Goal: Task Accomplishment & Management: Complete application form

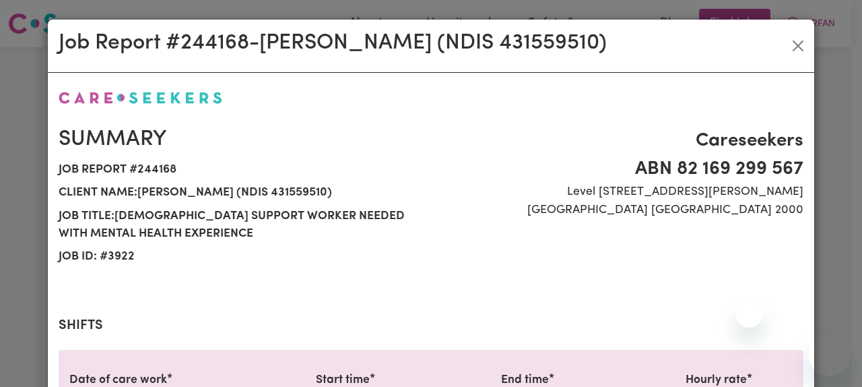
select select "pm"
select select "85.94-Saturday"
select select "pm"
select select "61.07-Weekday"
select select "pm"
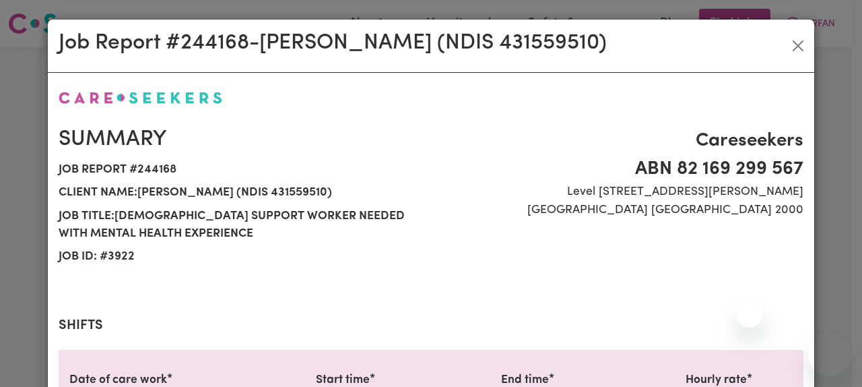
select select "61.07-Weekday"
select select "pm"
select select "61.07-Weekday"
select select "pm"
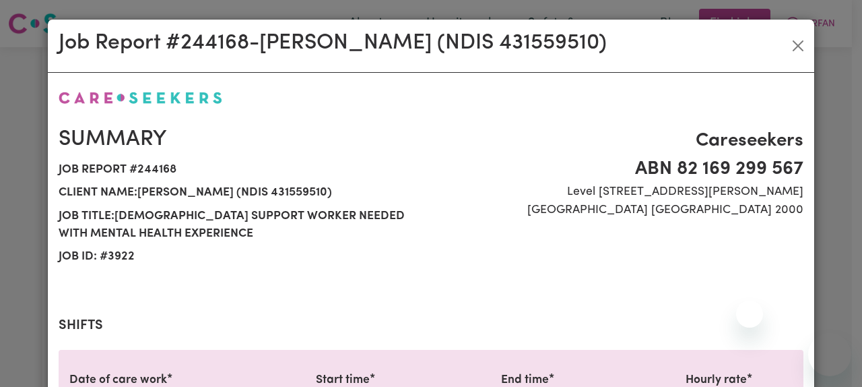
select select "85.94-Saturday"
select select "pm"
select select "61.07-Weekday"
select select "pm"
select select "61.07-Weekday"
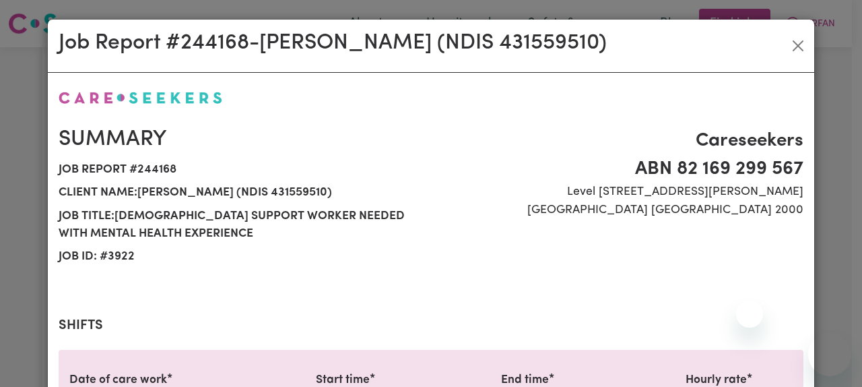
select select "pm"
select select "61.07-Weekday"
select select "pm"
select select "85.94-Saturday"
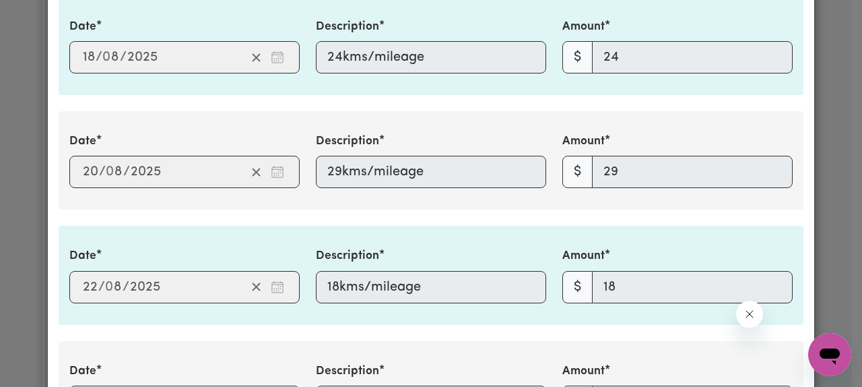
scroll to position [2014, 0]
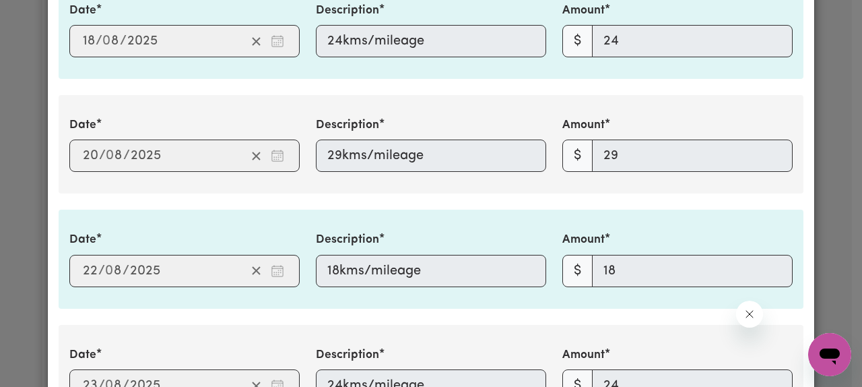
click at [419, 107] on div "Date 2025-08-20 20 / 0 8 / 2025 Description 29kms/mileage Amount $ 29" at bounding box center [431, 144] width 745 height 98
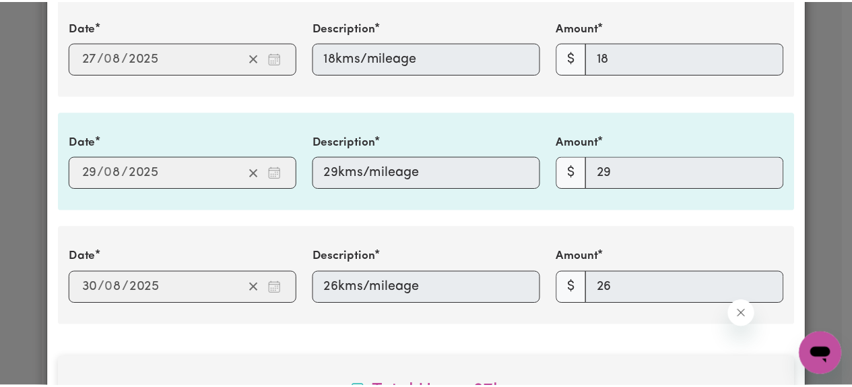
scroll to position [2573, 0]
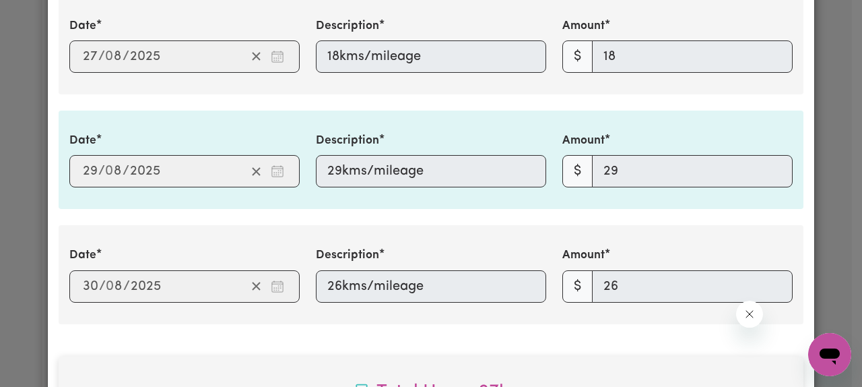
click at [29, 155] on div "Job Report # 244168 - Ben Harvey (NDIS 431559510) Summary Job report # 244168 C…" at bounding box center [431, 193] width 862 height 387
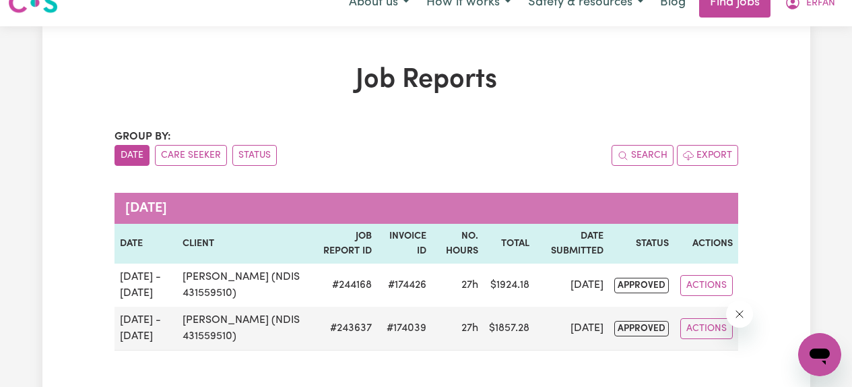
scroll to position [0, 0]
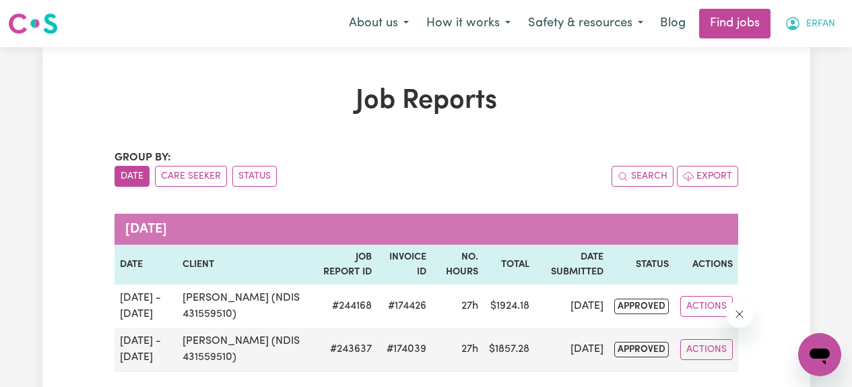
click at [808, 26] on span "ERFAN" at bounding box center [820, 24] width 29 height 15
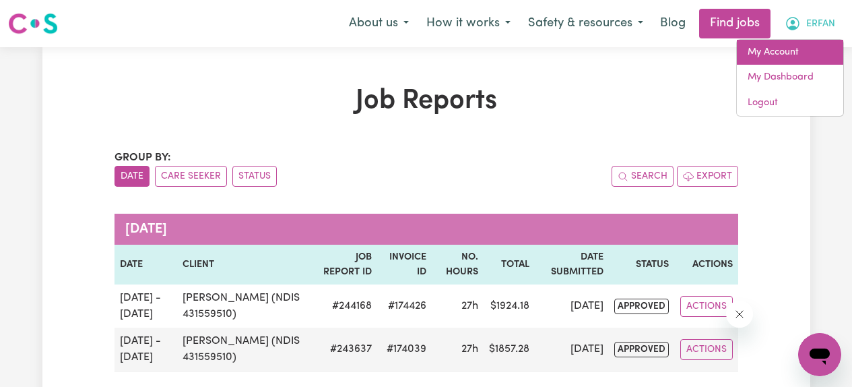
click at [767, 51] on link "My Account" at bounding box center [790, 53] width 106 height 26
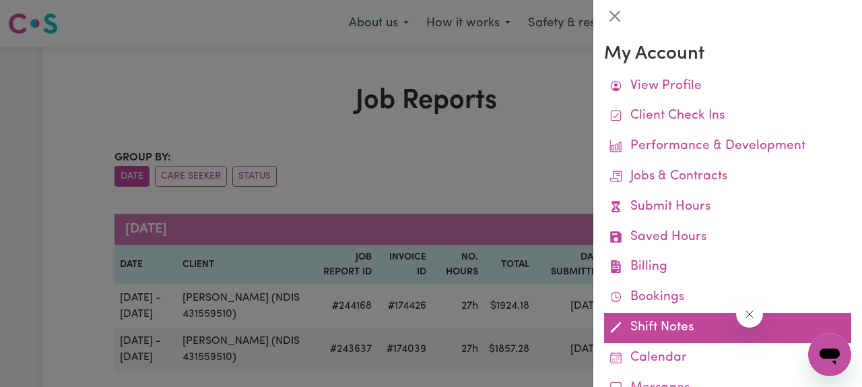
click at [663, 322] on link "Shift Notes" at bounding box center [727, 328] width 247 height 30
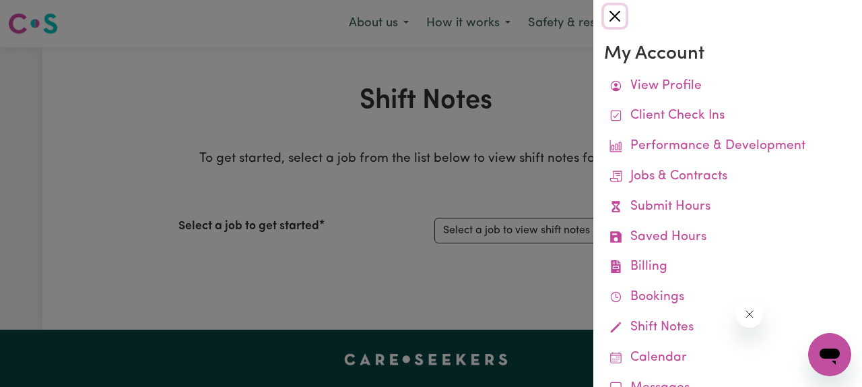
click at [616, 13] on button "Close" at bounding box center [615, 16] width 22 height 22
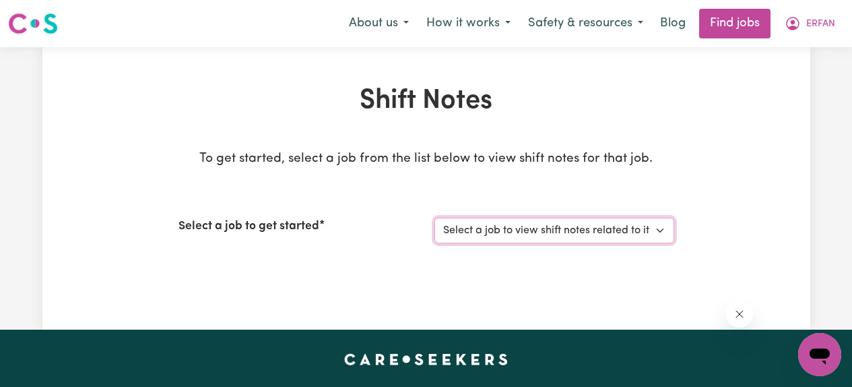
click at [587, 228] on select "Select a job to view shift notes related to it... [Ben Harvey (NDIS 431559510)]…" at bounding box center [555, 231] width 240 height 26
select select "3922"
click at [435, 218] on select "Select a job to view shift notes related to it... [Ben Harvey (NDIS 431559510)]…" at bounding box center [555, 231] width 240 height 26
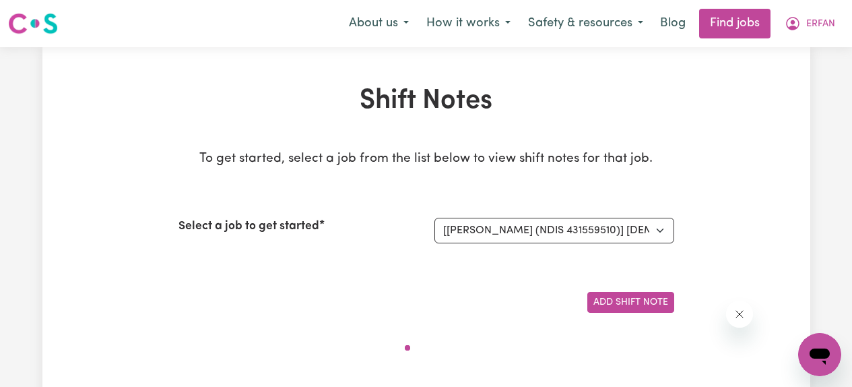
click at [558, 158] on p "To get started, select a job from the list below to view shift notes for that j…" at bounding box center [427, 160] width 496 height 20
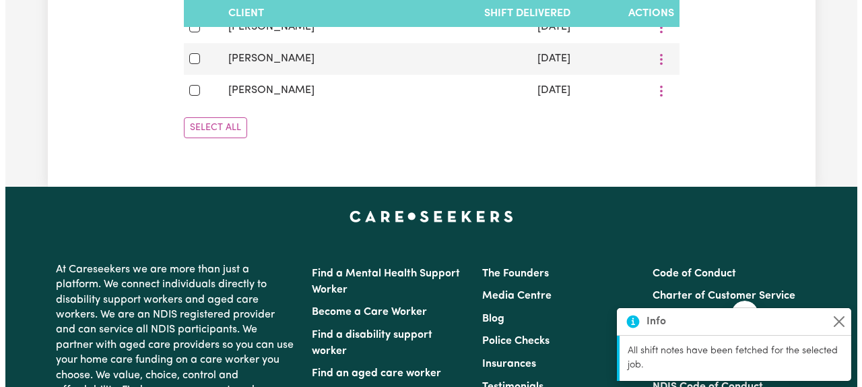
scroll to position [894, 0]
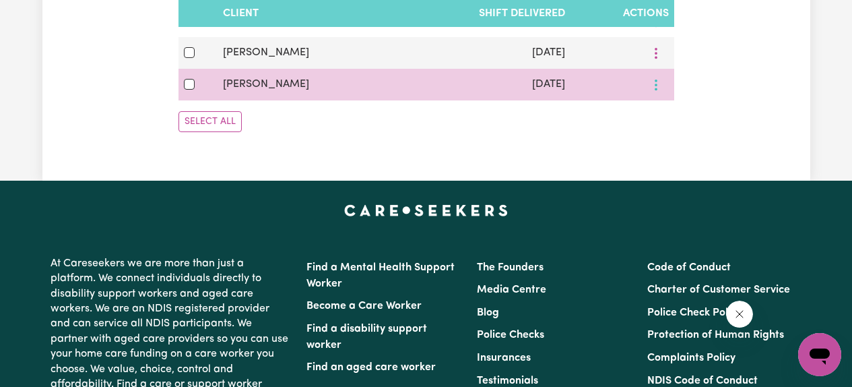
click at [655, 89] on circle "More options" at bounding box center [656, 89] width 3 height 3
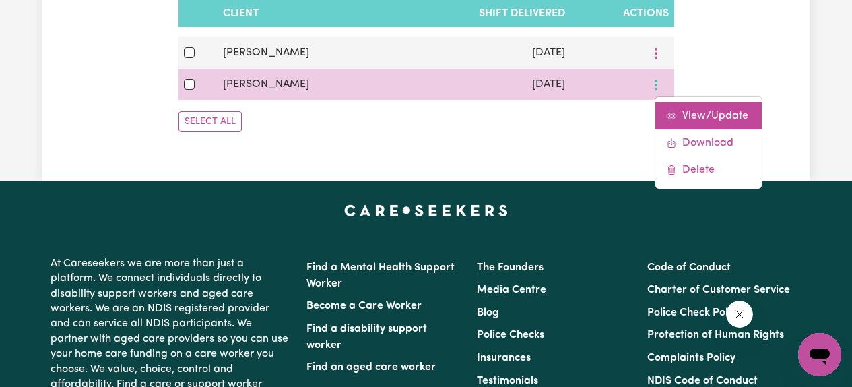
click at [682, 115] on span "View/Update" at bounding box center [715, 115] width 66 height 11
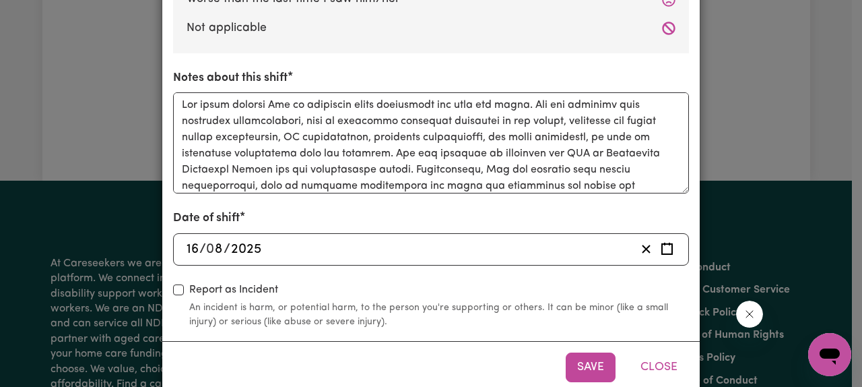
scroll to position [552, 0]
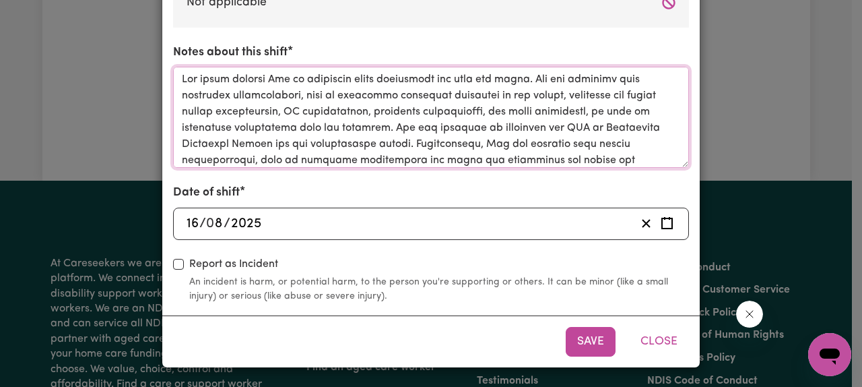
click at [491, 136] on textarea "Notes about this shift" at bounding box center [431, 117] width 516 height 101
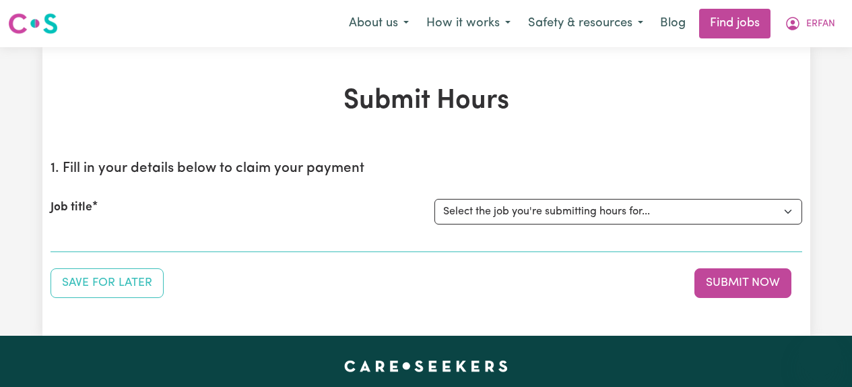
select select "3922"
click at [435, 199] on select "Select the job you're submitting hours for... [[PERSON_NAME] (NDIS 431559510)] …" at bounding box center [619, 212] width 368 height 26
click at [437, 151] on section "1. Fill in your details below to claim your payment Job title Select the job yo…" at bounding box center [427, 201] width 752 height 102
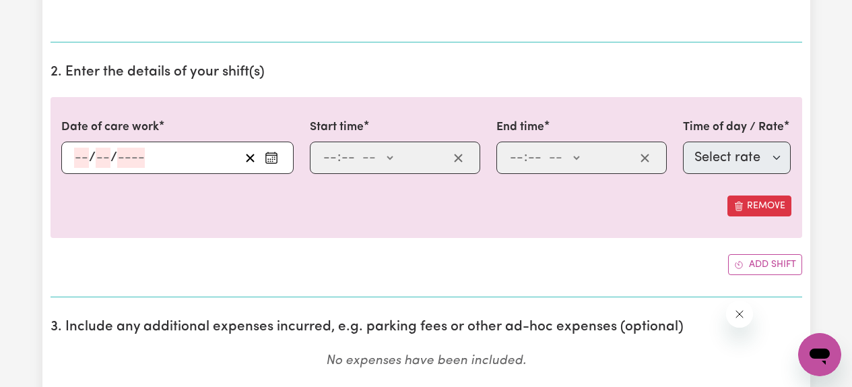
scroll to position [354, 0]
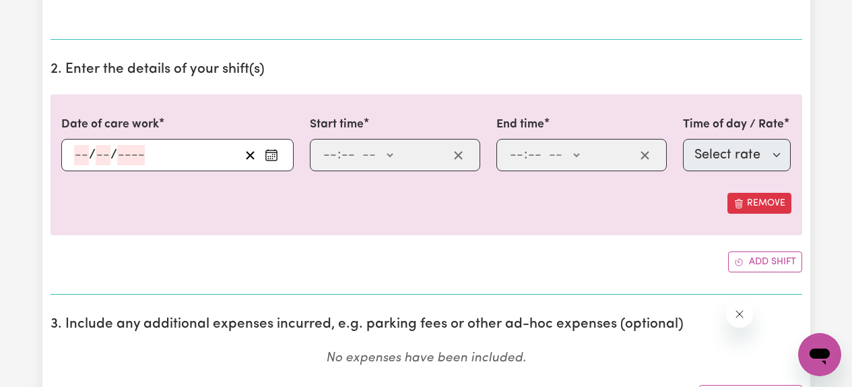
click at [276, 154] on icon "Enter the date of care work" at bounding box center [271, 154] width 13 height 13
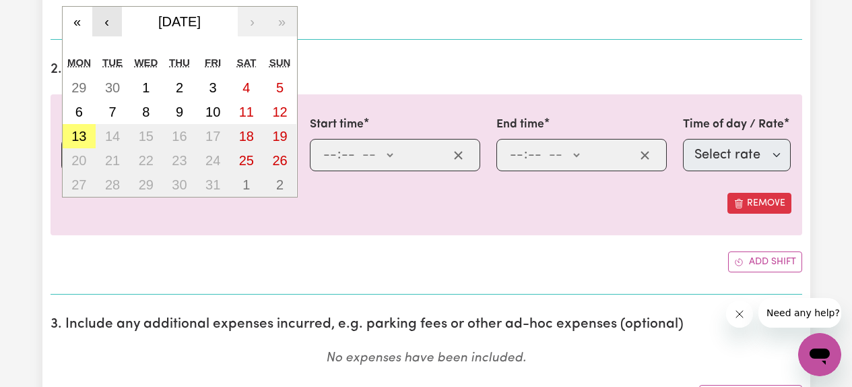
click at [119, 19] on button "‹" at bounding box center [107, 22] width 30 height 30
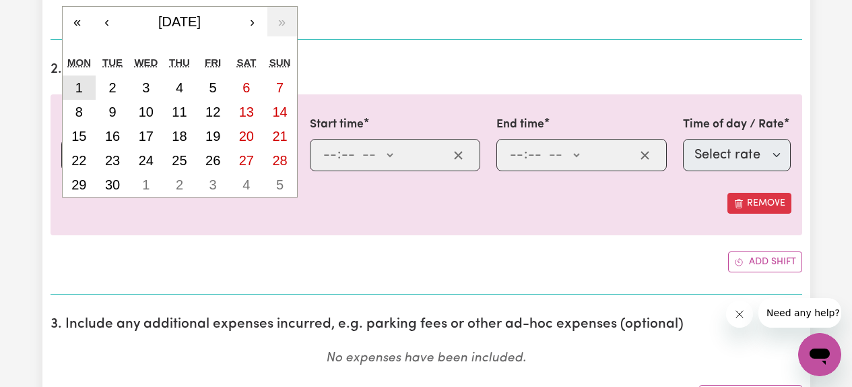
click at [82, 84] on button "1" at bounding box center [80, 87] width 34 height 24
type input "[DATE]"
type input "1"
type input "9"
type input "2025"
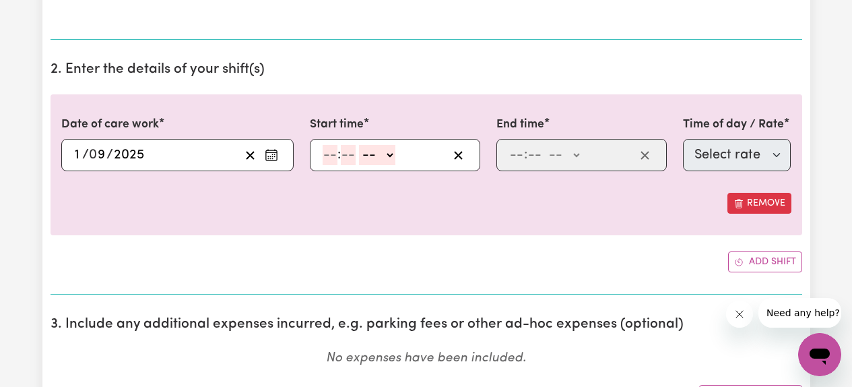
click at [331, 155] on input "number" at bounding box center [330, 155] width 15 height 20
type input "10"
type input "00"
click at [385, 162] on select "-- AM PM" at bounding box center [380, 155] width 36 height 20
select select "am"
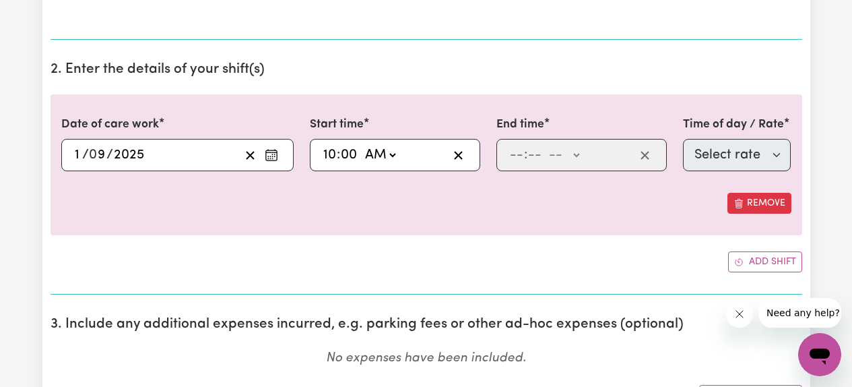
click at [362, 145] on select "-- AM PM" at bounding box center [380, 155] width 36 height 20
type input "10:00"
type input "0"
click at [519, 160] on input "number" at bounding box center [516, 155] width 15 height 20
type input "1"
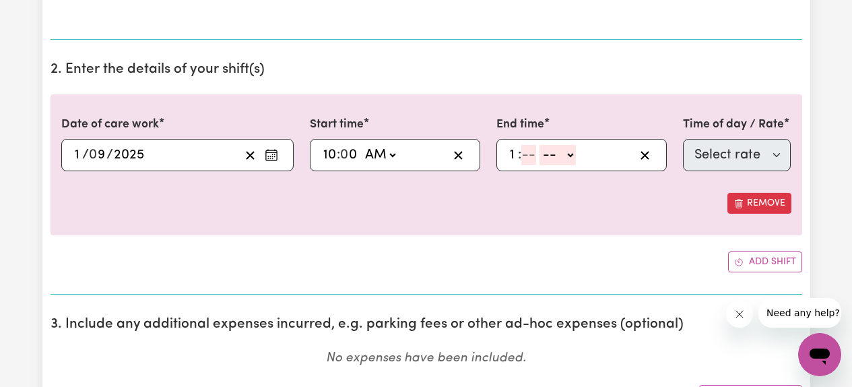
click at [538, 159] on span at bounding box center [537, 155] width 3 height 15
click at [534, 158] on input "number" at bounding box center [528, 155] width 15 height 20
type input "00"
click at [564, 156] on select "-- AM PM" at bounding box center [561, 155] width 36 height 20
select select "pm"
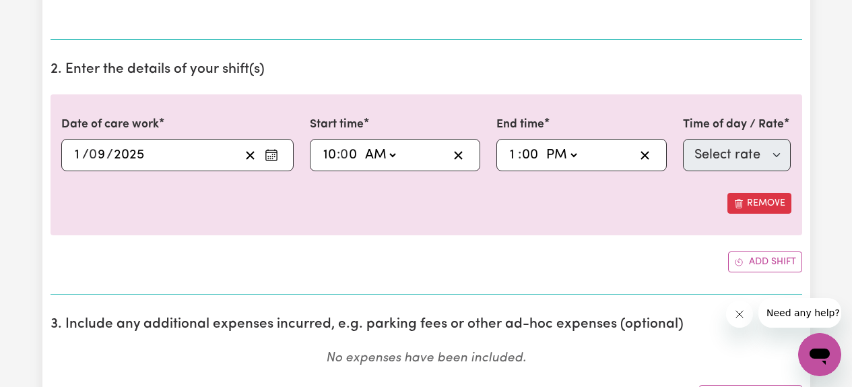
click at [543, 145] on select "-- AM PM" at bounding box center [561, 155] width 36 height 20
type input "13:00"
type input "0"
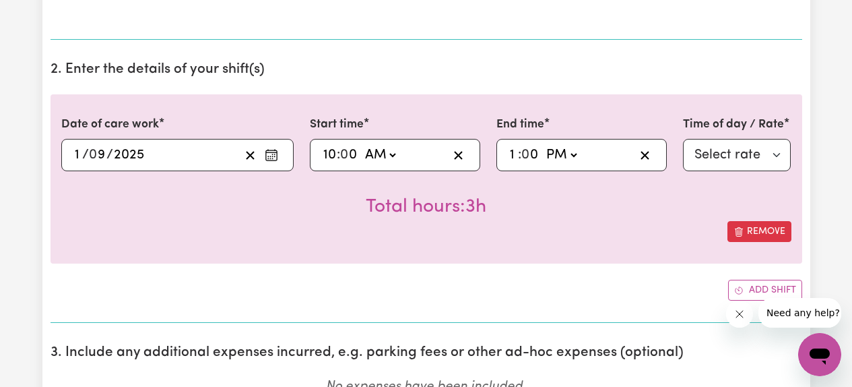
click at [651, 210] on div "Total hours: 3h" at bounding box center [426, 196] width 730 height 50
click at [719, 161] on select "Select rate $61.07 - Weekday Daytime - Assistance with Self Care Activities - S…" at bounding box center [737, 155] width 108 height 32
select select "63213"
click at [683, 139] on select "Select rate $61.07 - Weekday Daytime - Assistance with Self Care Activities - S…" at bounding box center [737, 155] width 108 height 32
click at [620, 229] on div "Remove" at bounding box center [426, 231] width 730 height 21
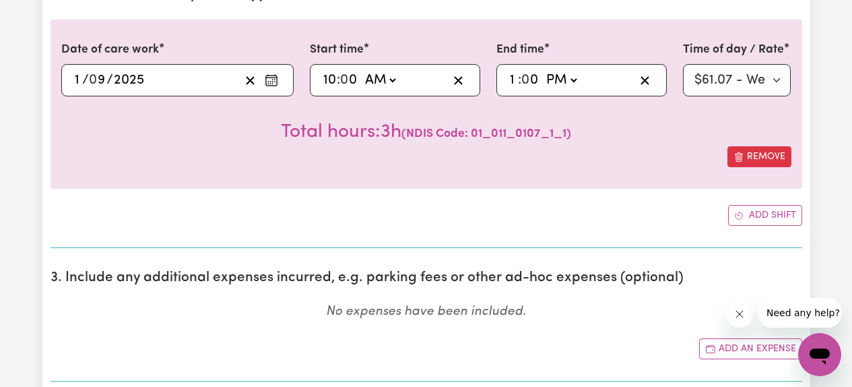
scroll to position [432, 0]
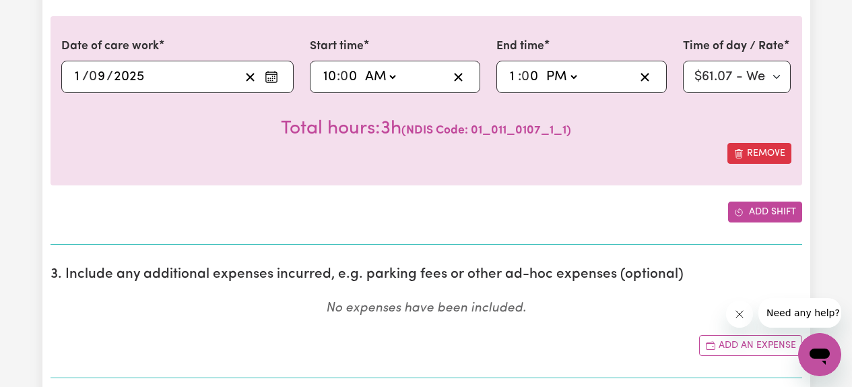
click at [748, 219] on button "Add shift" at bounding box center [765, 211] width 74 height 21
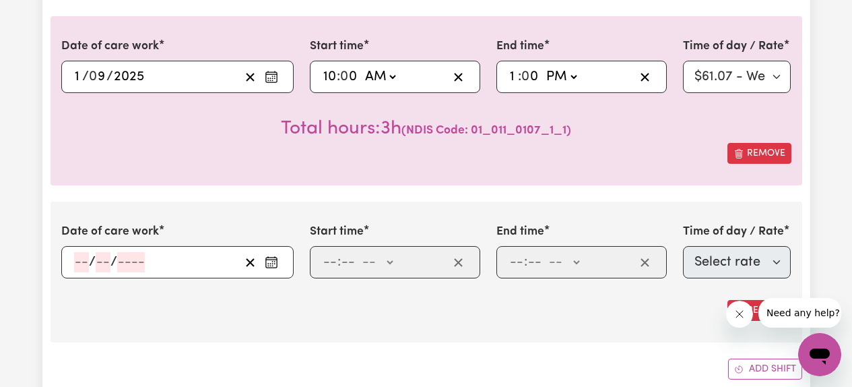
click at [270, 259] on icon "Enter the date of care work" at bounding box center [271, 261] width 13 height 13
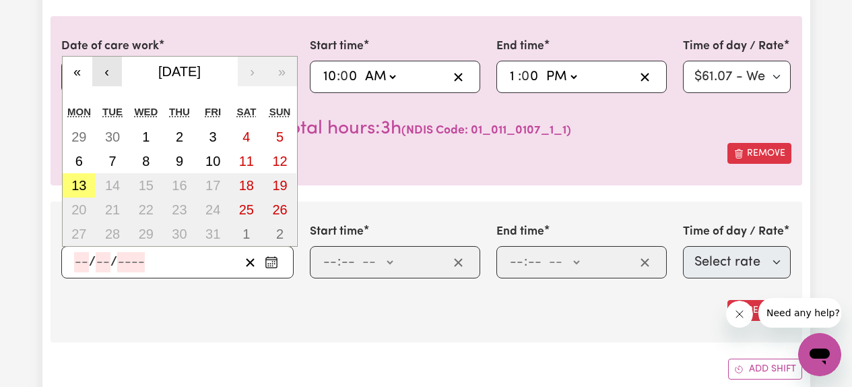
click at [116, 75] on button "‹" at bounding box center [107, 72] width 30 height 30
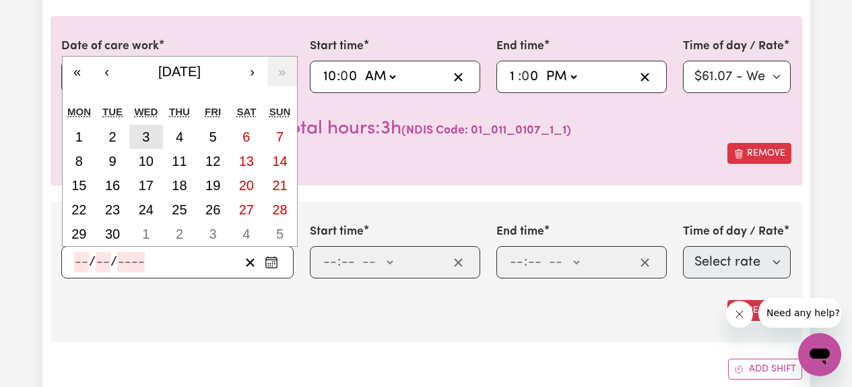
click at [148, 134] on abbr "3" at bounding box center [145, 136] width 7 height 15
type input "[DATE]"
type input "3"
type input "9"
type input "2025"
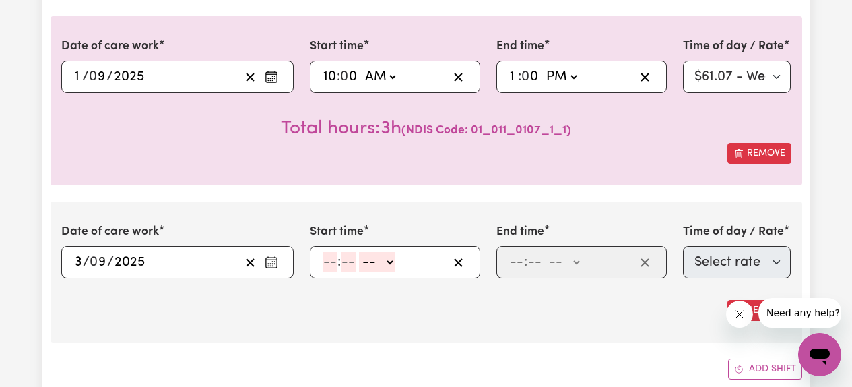
click at [328, 262] on input "number" at bounding box center [330, 262] width 15 height 20
type input "11"
type input "00"
click at [327, 266] on input "11" at bounding box center [328, 262] width 11 height 20
type input "10"
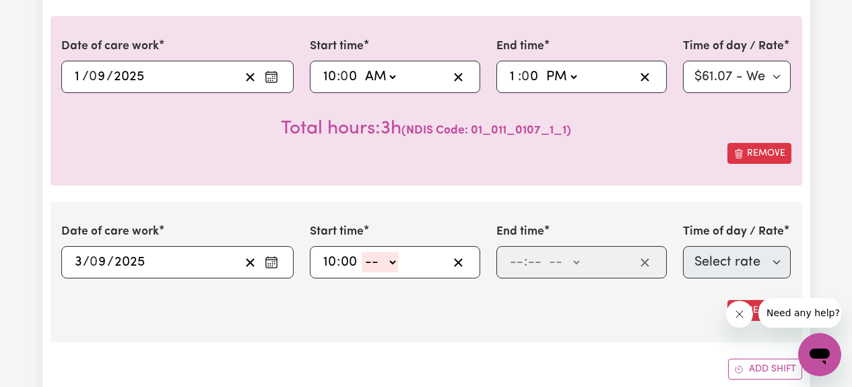
click at [387, 261] on select "-- AM PM" at bounding box center [380, 262] width 36 height 20
select select "am"
click at [362, 252] on select "-- AM PM" at bounding box center [380, 262] width 36 height 20
type input "10:00"
type input "0"
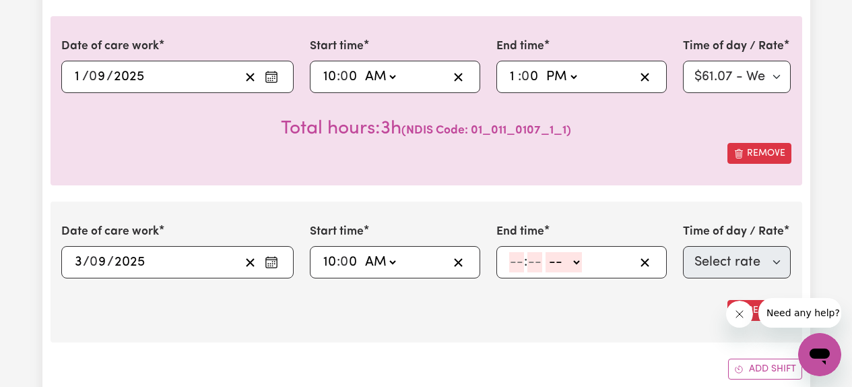
click at [515, 269] on input "number" at bounding box center [516, 262] width 15 height 20
type input "1"
click at [530, 267] on input "number" at bounding box center [528, 262] width 15 height 20
type input "00"
click at [569, 264] on select "-- AM PM" at bounding box center [561, 262] width 36 height 20
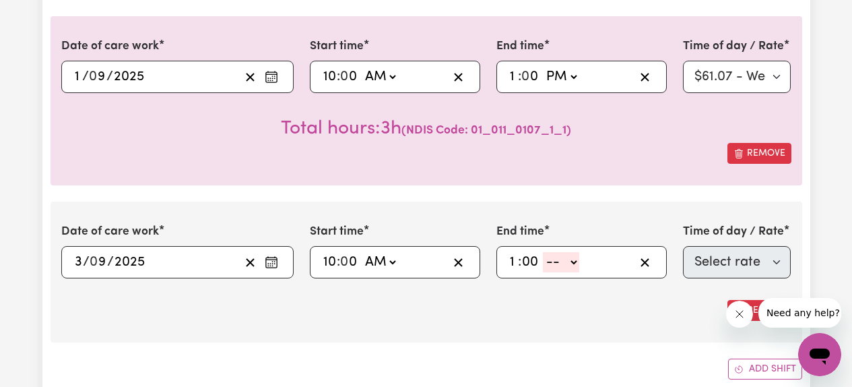
select select "pm"
click at [543, 252] on select "-- AM PM" at bounding box center [561, 262] width 36 height 20
type input "13:00"
type input "0"
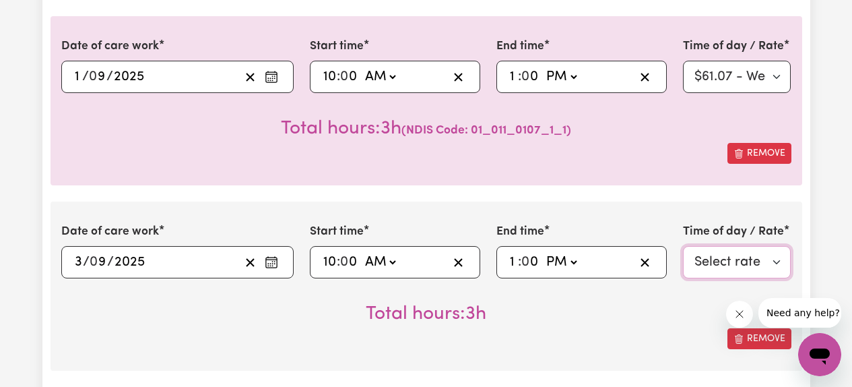
click at [721, 263] on select "Select rate $61.07 - Weekday Daytime - Assistance with Self Care Activities - S…" at bounding box center [737, 262] width 108 height 32
select select "63213"
click at [683, 246] on select "Select rate $61.07 - Weekday Daytime - Assistance with Self Care Activities - S…" at bounding box center [737, 262] width 108 height 32
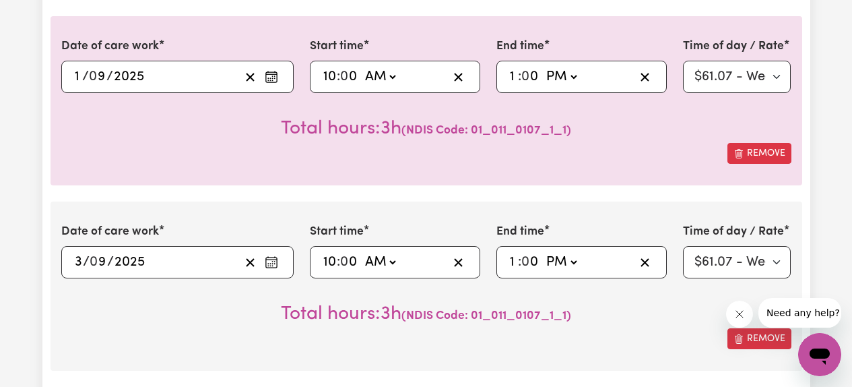
click at [653, 321] on div "Total hours: 3h ( NDIS Code: 01_011_0107_1_1 )" at bounding box center [426, 303] width 730 height 50
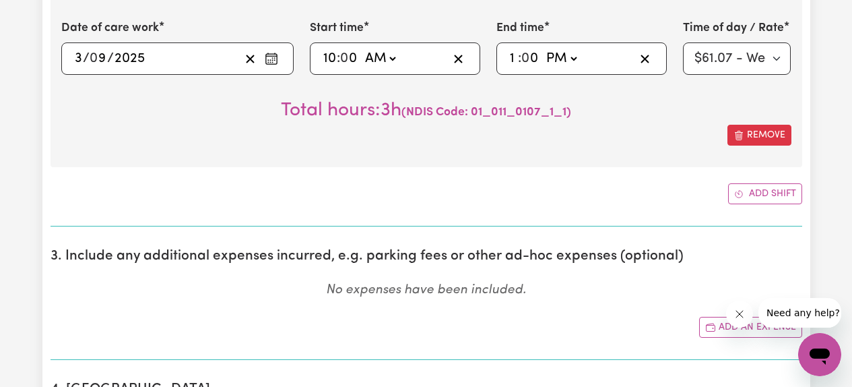
scroll to position [639, 0]
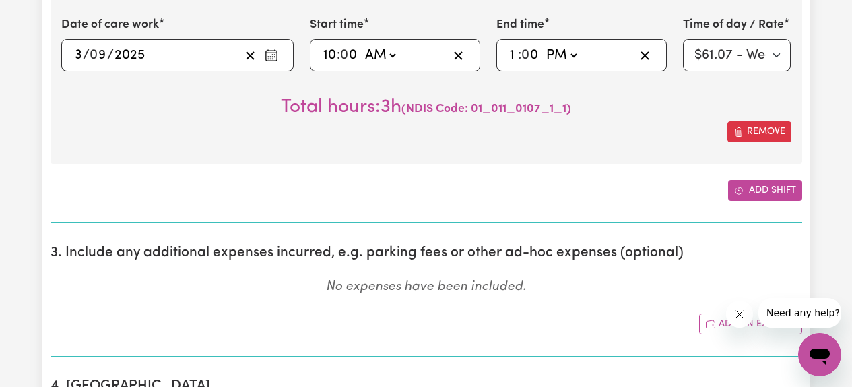
click at [761, 193] on button "Add shift" at bounding box center [765, 190] width 74 height 21
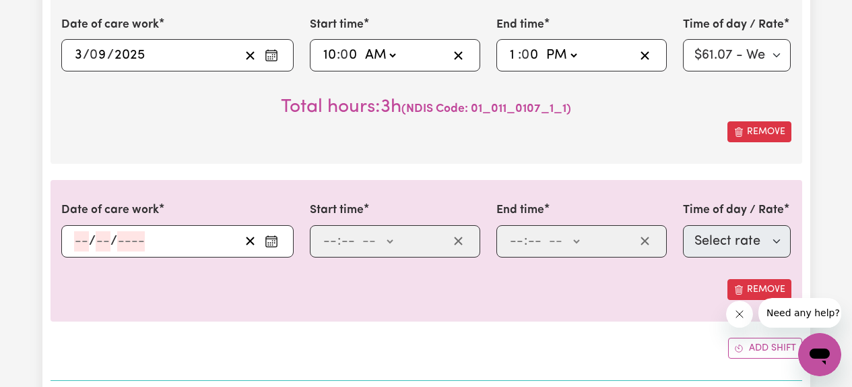
click at [272, 241] on icon "Enter the date of care work" at bounding box center [271, 240] width 13 height 13
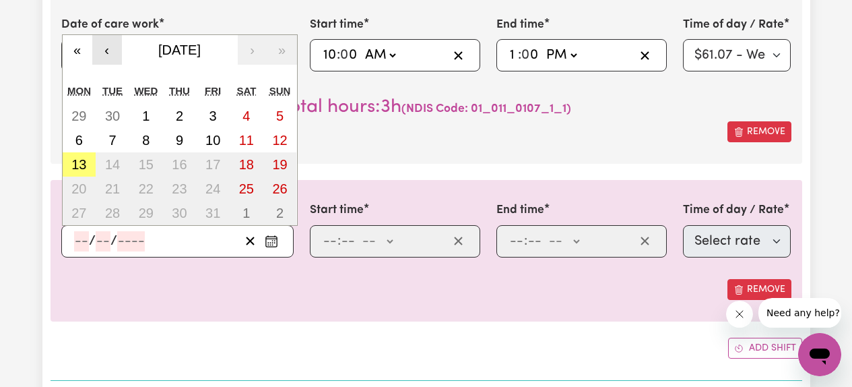
click at [108, 58] on button "‹" at bounding box center [107, 50] width 30 height 30
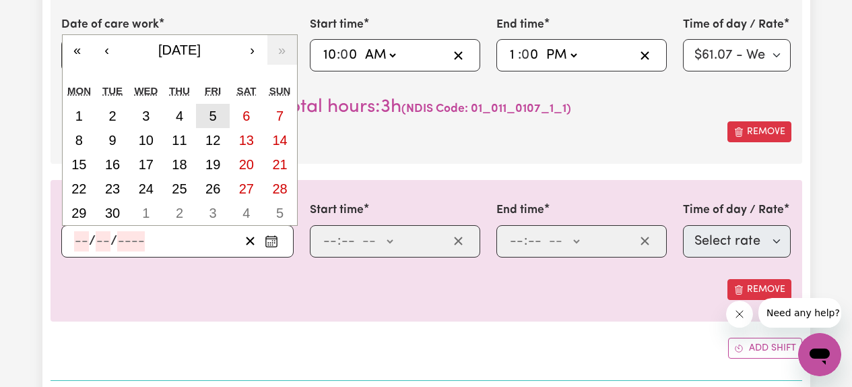
click at [210, 117] on abbr "5" at bounding box center [213, 115] width 7 height 15
type input "[DATE]"
type input "5"
type input "9"
type input "2025"
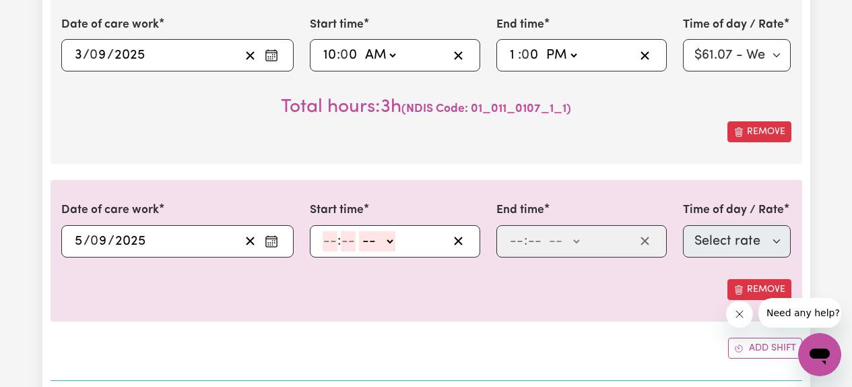
click at [334, 245] on input "number" at bounding box center [330, 241] width 15 height 20
type input "2"
type input "00"
click at [386, 252] on div "2 : 00 -- AM PM" at bounding box center [395, 241] width 170 height 32
click at [379, 249] on select "-- AM PM" at bounding box center [374, 241] width 36 height 20
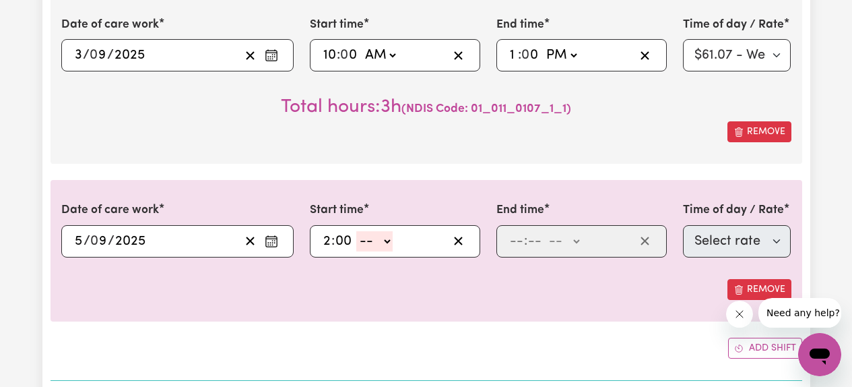
select select "pm"
click at [356, 231] on select "-- AM PM" at bounding box center [374, 241] width 36 height 20
type input "14:00"
type input "0"
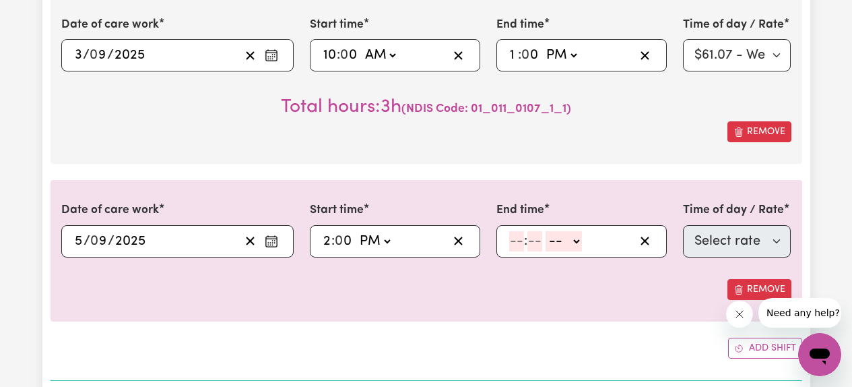
click at [517, 243] on input "number" at bounding box center [516, 241] width 15 height 20
type input "5"
type input "00"
click at [573, 235] on select "-- AM PM" at bounding box center [562, 241] width 36 height 20
select select "pm"
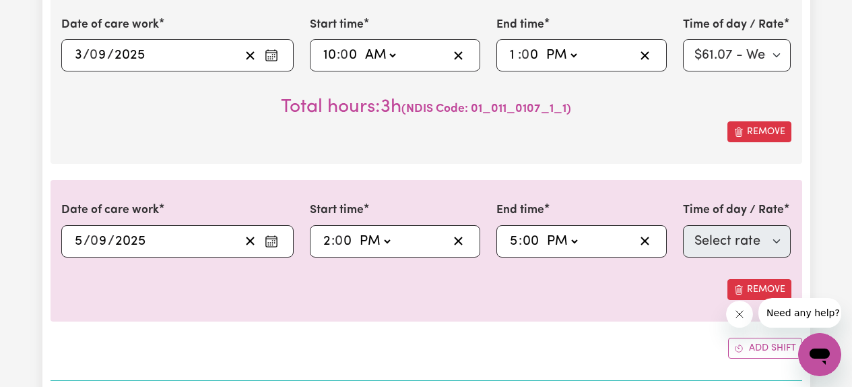
click at [544, 231] on select "-- AM PM" at bounding box center [562, 241] width 36 height 20
type input "17:00"
type input "0"
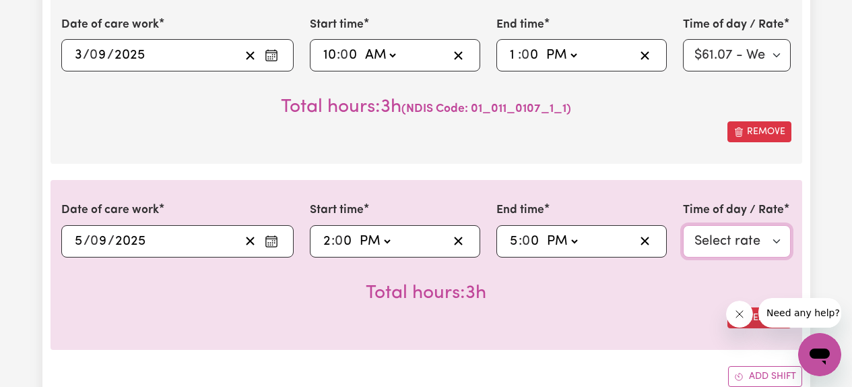
click at [696, 245] on select "Select rate $61.07 - Weekday Daytime - Assistance with Self Care Activities - S…" at bounding box center [737, 241] width 108 height 32
select select "63213"
click at [683, 225] on select "Select rate $61.07 - Weekday Daytime - Assistance with Self Care Activities - S…" at bounding box center [737, 241] width 108 height 32
click at [640, 311] on div "Remove" at bounding box center [426, 317] width 730 height 21
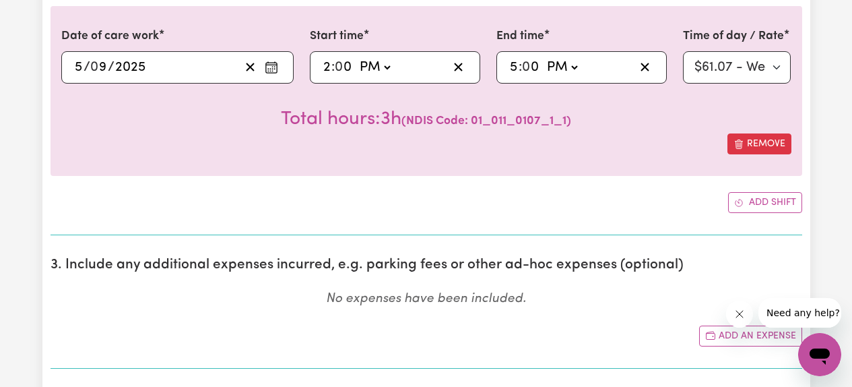
scroll to position [832, 0]
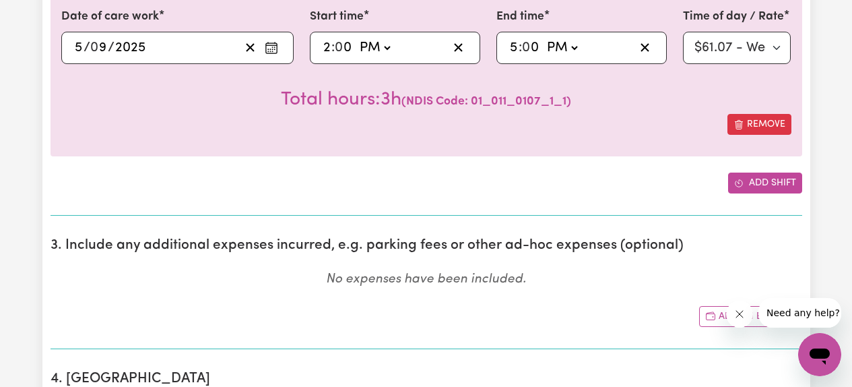
click at [764, 185] on button "Add shift" at bounding box center [765, 182] width 74 height 21
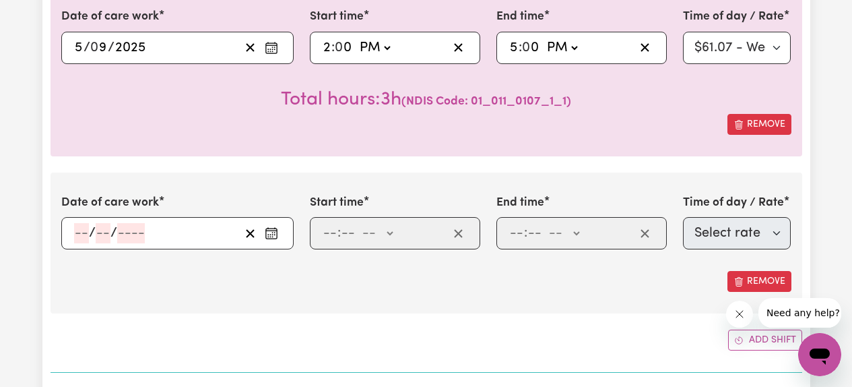
click at [274, 234] on circle "Enter the date of care work" at bounding box center [274, 234] width 1 height 1
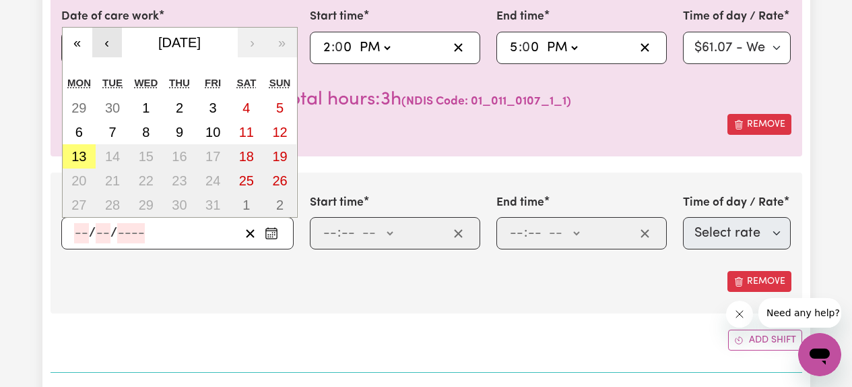
click at [112, 41] on button "‹" at bounding box center [107, 43] width 30 height 30
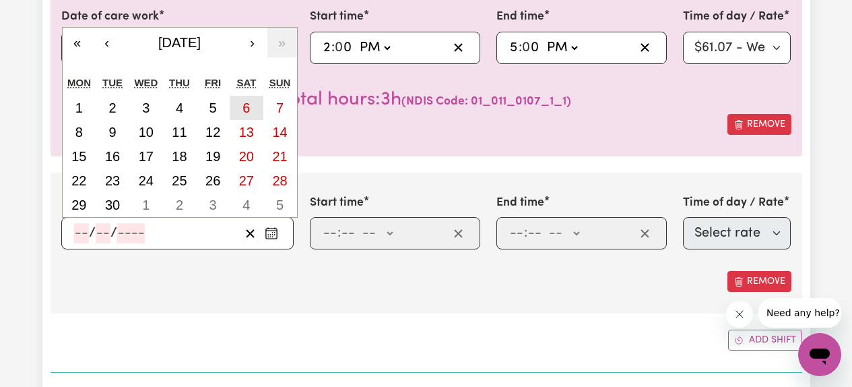
click at [245, 112] on abbr "6" at bounding box center [246, 107] width 7 height 15
type input "[DATE]"
type input "6"
type input "9"
type input "2025"
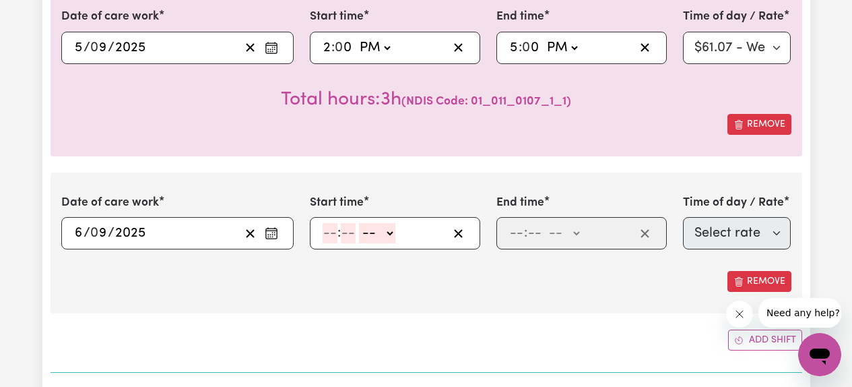
click at [333, 237] on input "number" at bounding box center [330, 233] width 15 height 20
type input "10"
type input "00"
click at [381, 240] on select "-- AM PM" at bounding box center [380, 233] width 36 height 20
select select "am"
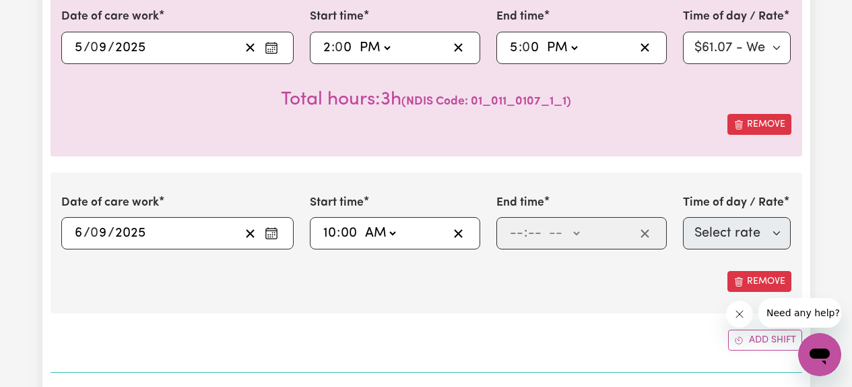
click at [362, 223] on select "-- AM PM" at bounding box center [380, 233] width 36 height 20
type input "10:00"
type input "0"
click at [517, 233] on input "number" at bounding box center [516, 233] width 15 height 20
type input "1"
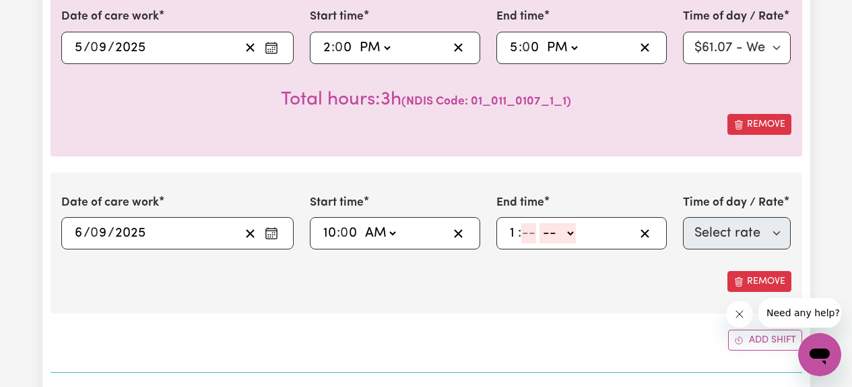
click at [527, 232] on input "number" at bounding box center [528, 233] width 15 height 20
type input "00"
click at [569, 237] on select "-- AM PM" at bounding box center [561, 233] width 36 height 20
select select "pm"
click at [543, 223] on select "-- AM PM" at bounding box center [561, 233] width 36 height 20
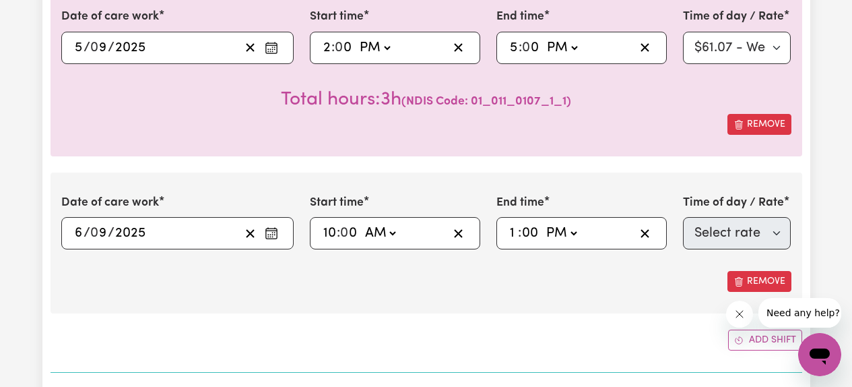
type input "13:00"
type input "0"
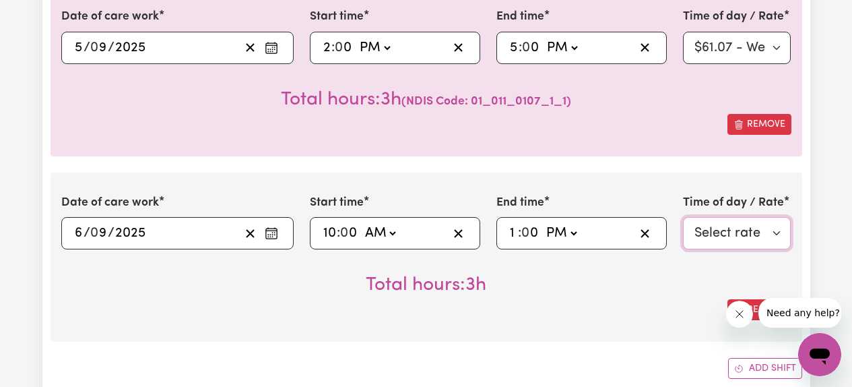
click at [705, 224] on select "Select rate $85.94 - [DATE] - Assistance with Self Care Activities - Standard L…" at bounding box center [737, 233] width 108 height 32
select select "43288"
click at [683, 217] on select "Select rate $85.94 - [DATE] - Assistance with Self Care Activities - Standard L…" at bounding box center [737, 233] width 108 height 32
click at [613, 323] on div "Date of care work [DATE] 6 / 0 9 / 2025 « ‹ [DATE] › » Mon Tue Wed Thu Fri Sat …" at bounding box center [427, 256] width 752 height 169
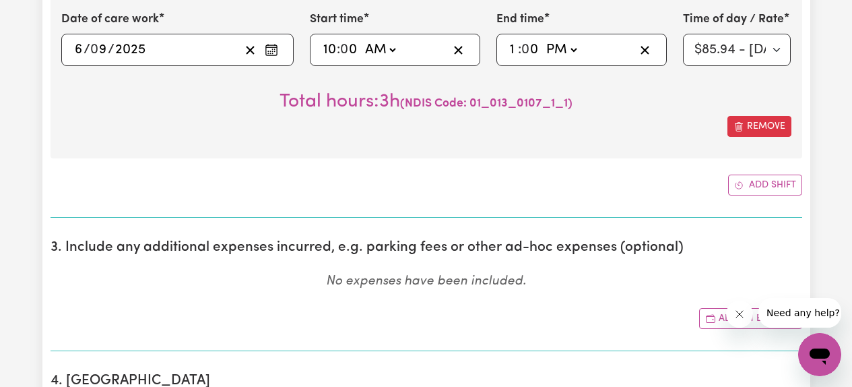
scroll to position [1021, 0]
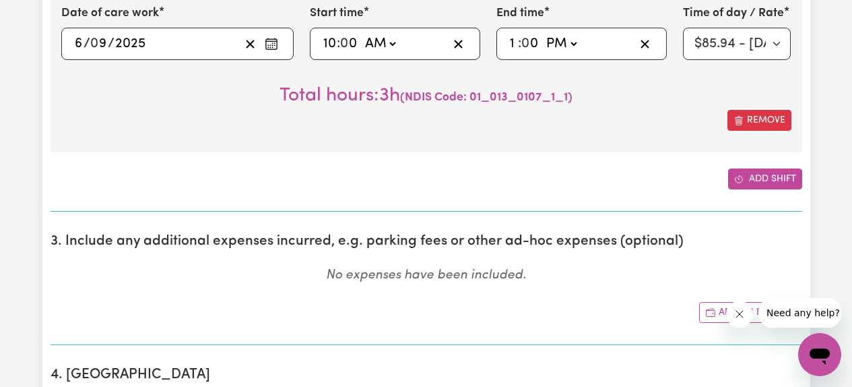
click at [752, 183] on button "Add shift" at bounding box center [765, 178] width 74 height 21
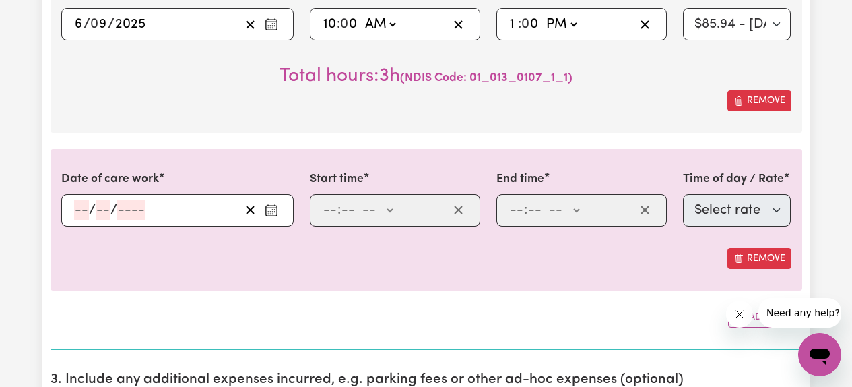
scroll to position [1056, 0]
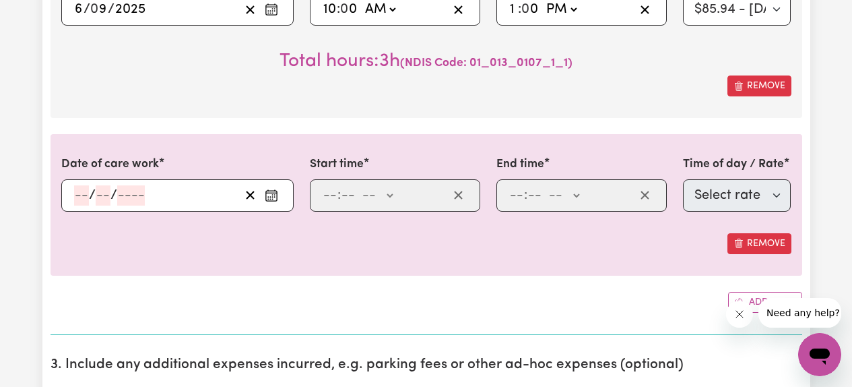
click at [273, 197] on icon "Enter the date of care work" at bounding box center [271, 195] width 13 height 13
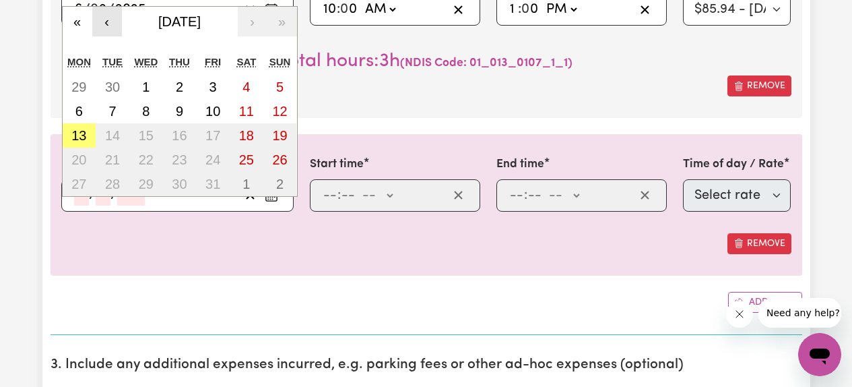
click at [106, 26] on button "‹" at bounding box center [107, 22] width 30 height 30
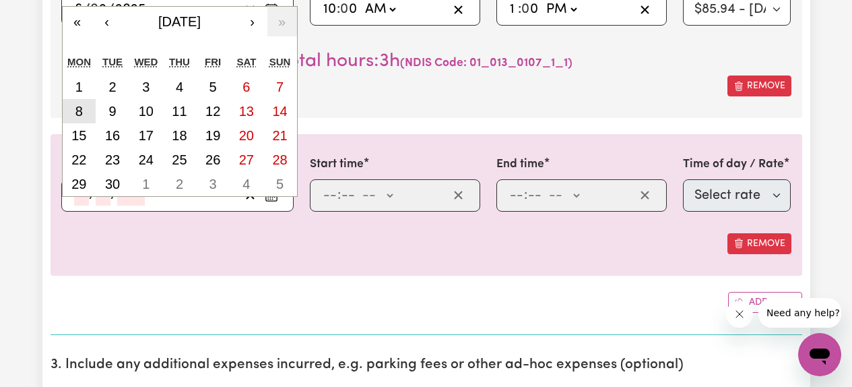
click at [77, 113] on abbr "8" at bounding box center [78, 111] width 7 height 15
type input "[DATE]"
type input "8"
type input "9"
type input "2025"
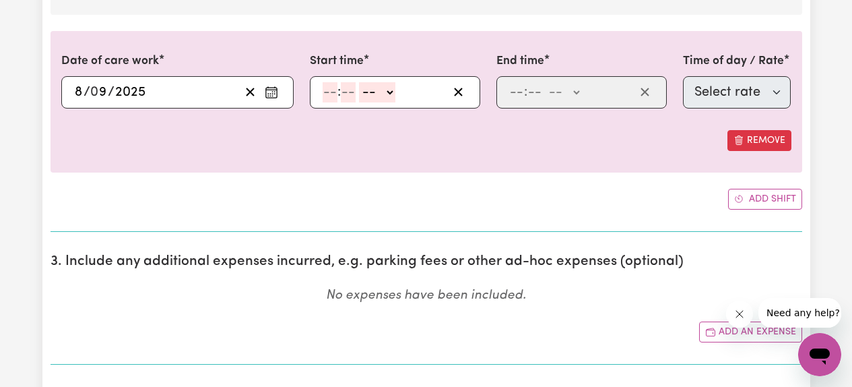
scroll to position [1159, 0]
click at [764, 201] on button "Add shift" at bounding box center [765, 198] width 74 height 21
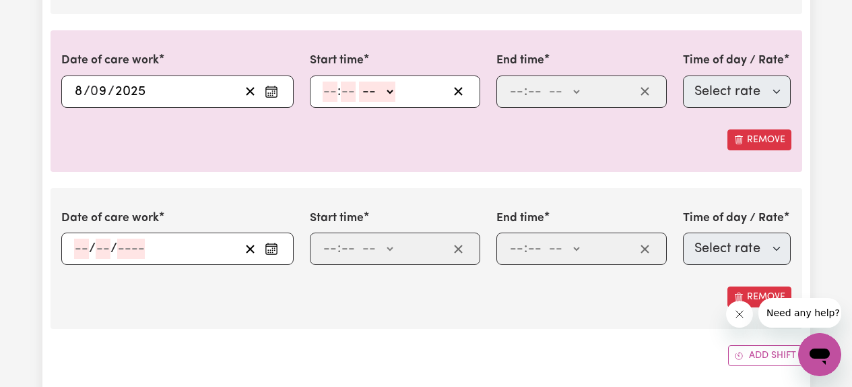
click at [275, 249] on icon "Enter the date of care work" at bounding box center [271, 248] width 13 height 13
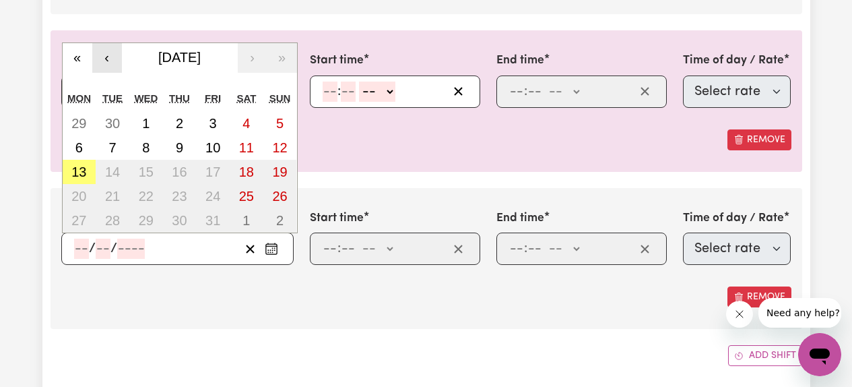
click at [108, 66] on button "‹" at bounding box center [107, 58] width 30 height 30
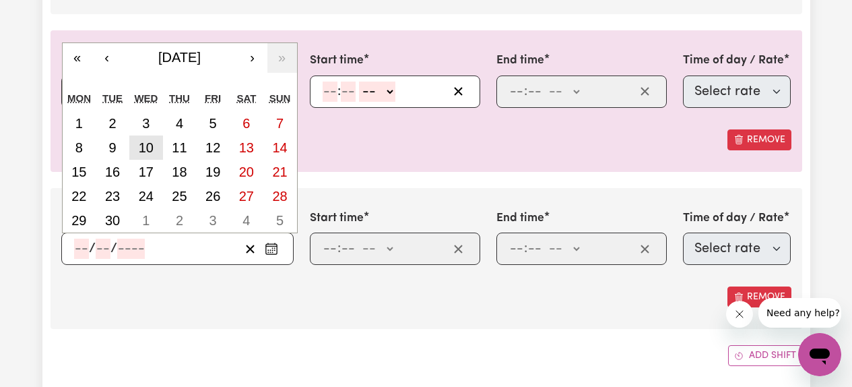
click at [143, 148] on abbr "10" at bounding box center [146, 147] width 15 height 15
type input "[DATE]"
type input "10"
type input "9"
type input "2025"
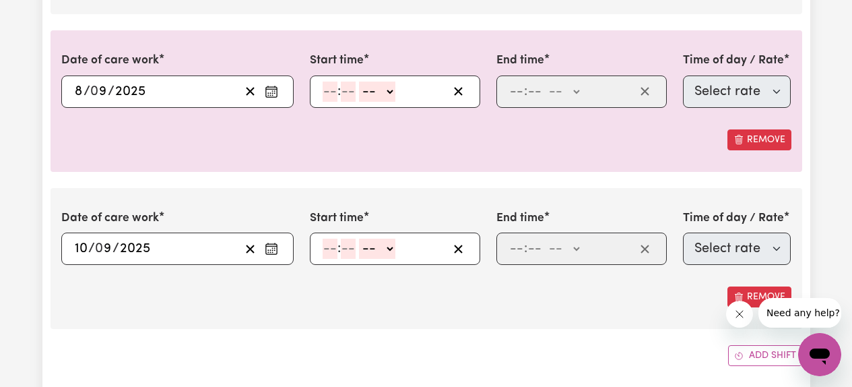
click at [293, 152] on div "Date of care work [DATE] 8 / 0 9 / 2025 « ‹ [DATE] › » Mon Tue Wed Thu Fri Sat …" at bounding box center [427, 100] width 752 height 141
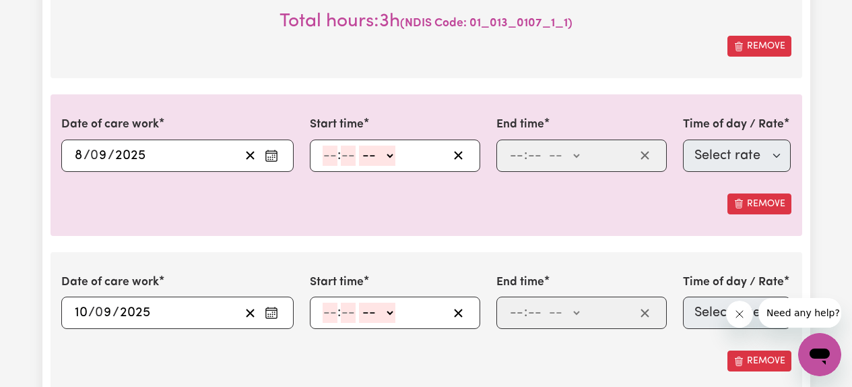
scroll to position [1094, 0]
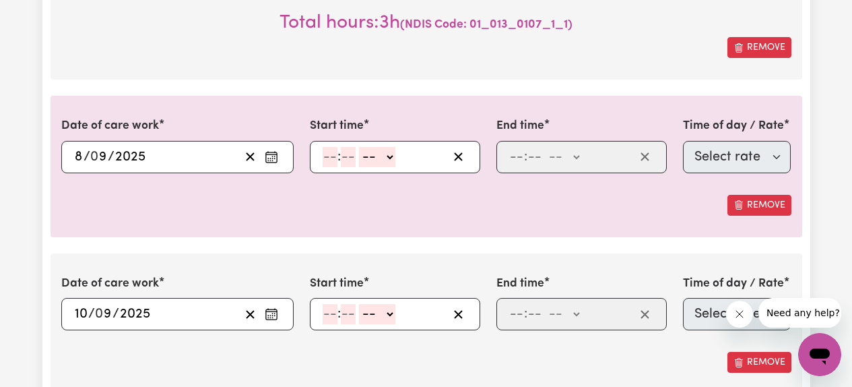
click at [330, 161] on input "number" at bounding box center [330, 157] width 15 height 20
type input "10"
type input "00"
click at [384, 160] on select "-- AM PM" at bounding box center [380, 157] width 36 height 20
select select "am"
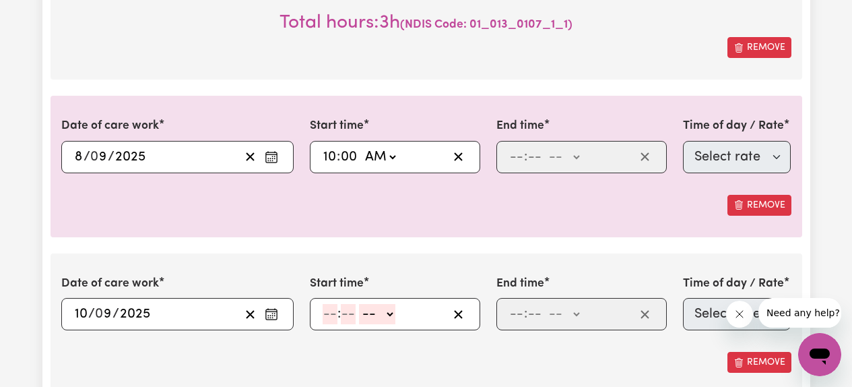
click at [362, 147] on select "-- AM PM" at bounding box center [380, 157] width 36 height 20
type input "10:00"
type input "0"
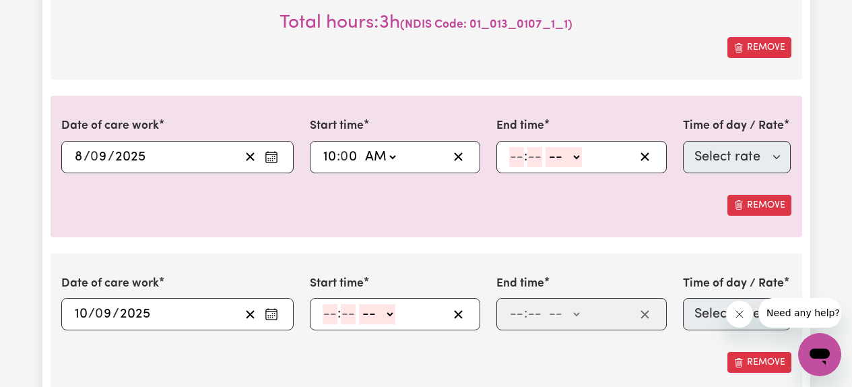
click at [511, 158] on input "number" at bounding box center [516, 157] width 15 height 20
type input "1"
click at [527, 156] on input "number" at bounding box center [528, 157] width 15 height 20
type input "00"
click at [567, 160] on select "-- AM PM" at bounding box center [561, 157] width 36 height 20
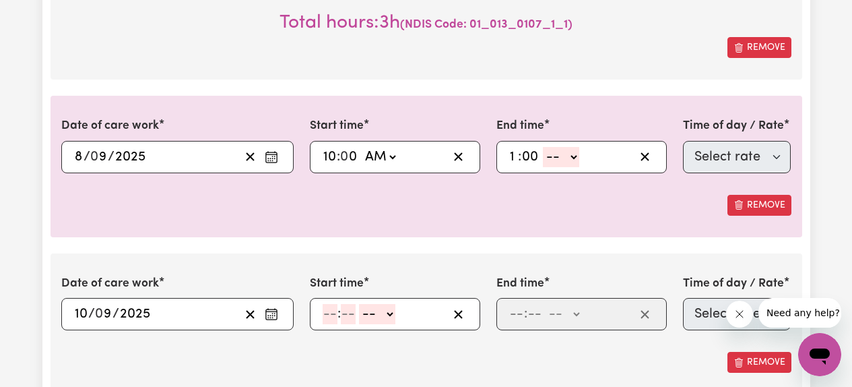
select select "pm"
click at [543, 147] on select "-- AM PM" at bounding box center [561, 157] width 36 height 20
type input "13:00"
type input "0"
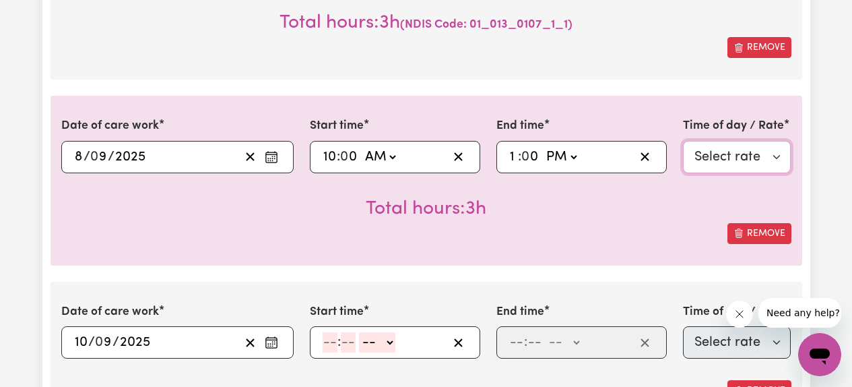
click at [722, 156] on select "Select rate $61.07 - Weekday Daytime - Assistance with Self Care Activities - S…" at bounding box center [737, 157] width 108 height 32
select select "63213"
click at [683, 141] on select "Select rate $61.07 - Weekday Daytime - Assistance with Self Care Activities - S…" at bounding box center [737, 157] width 108 height 32
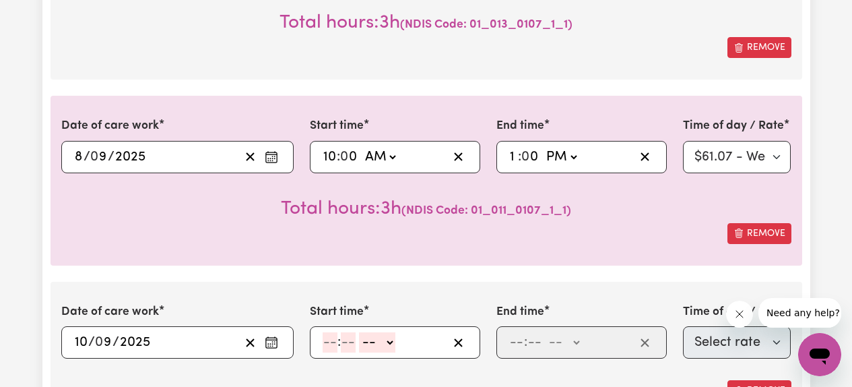
click at [609, 242] on div "Remove" at bounding box center [426, 233] width 730 height 21
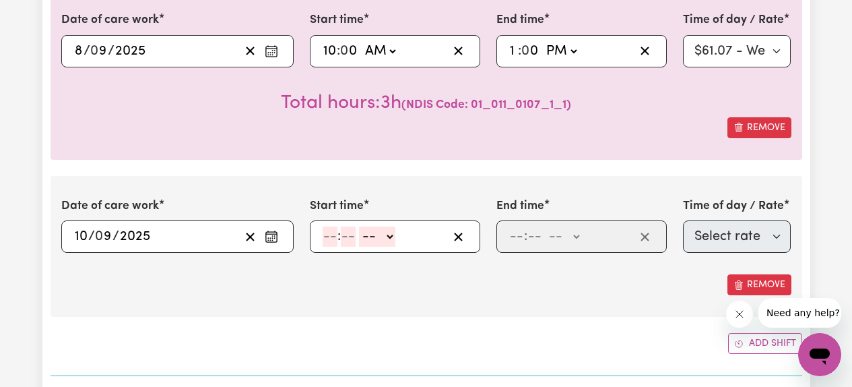
scroll to position [1202, 0]
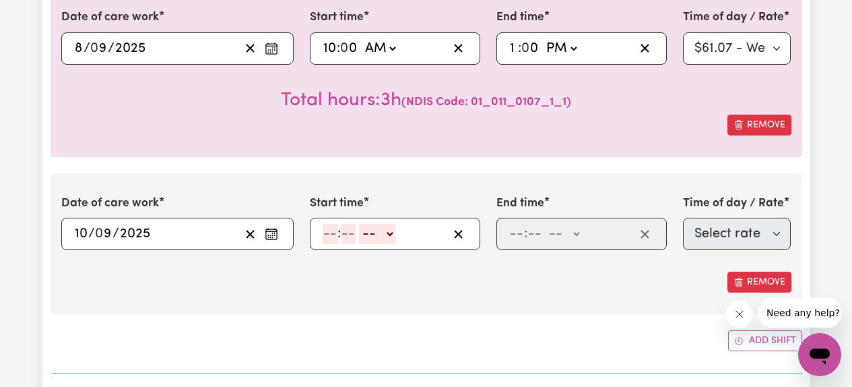
click at [335, 234] on input "number" at bounding box center [330, 234] width 15 height 20
type input "10"
type input "00"
click at [391, 240] on select "-- AM PM" at bounding box center [380, 234] width 36 height 20
select select "am"
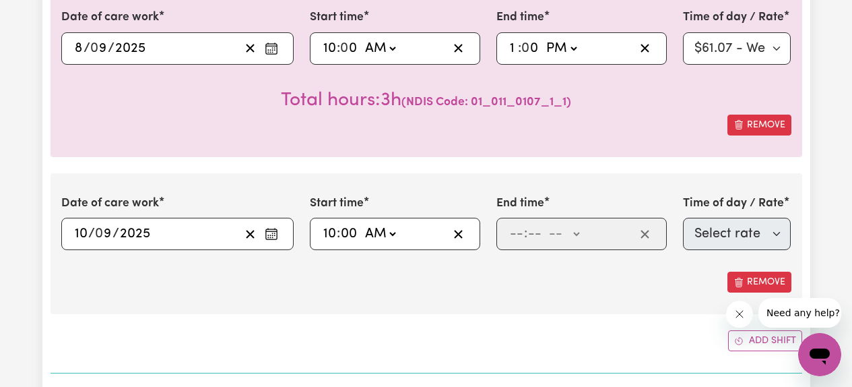
click at [362, 224] on select "-- AM PM" at bounding box center [380, 234] width 36 height 20
type input "10:00"
type input "0"
click at [513, 236] on input "number" at bounding box center [516, 234] width 15 height 20
type input "1"
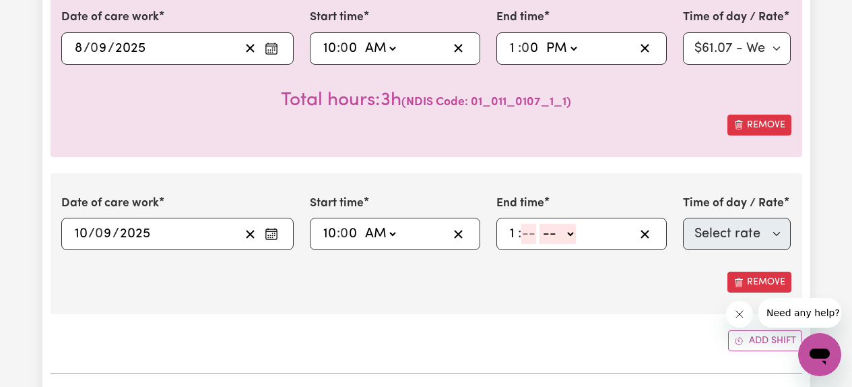
click at [525, 237] on input "number" at bounding box center [528, 234] width 15 height 20
type input "00"
click at [569, 240] on select "-- AM PM" at bounding box center [561, 234] width 36 height 20
select select "pm"
click at [543, 224] on select "-- AM PM" at bounding box center [561, 234] width 36 height 20
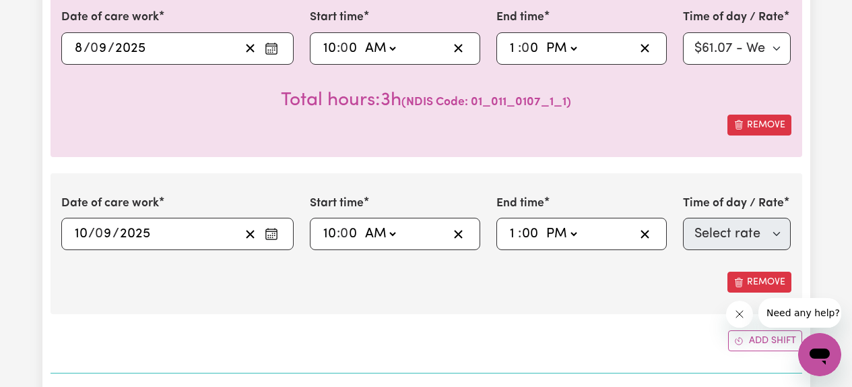
type input "13:00"
type input "0"
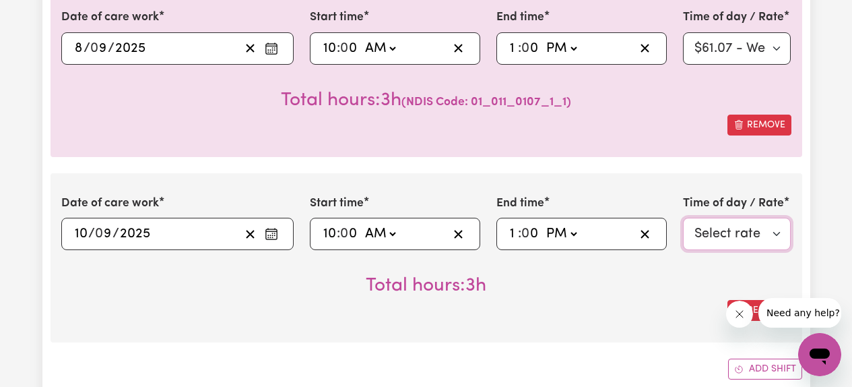
click at [726, 228] on select "Select rate $61.07 - Weekday Daytime - Assistance with Self Care Activities - S…" at bounding box center [737, 234] width 108 height 32
select select "63213"
click at [683, 218] on select "Select rate $61.07 - Weekday Daytime - Assistance with Self Care Activities - S…" at bounding box center [737, 234] width 108 height 32
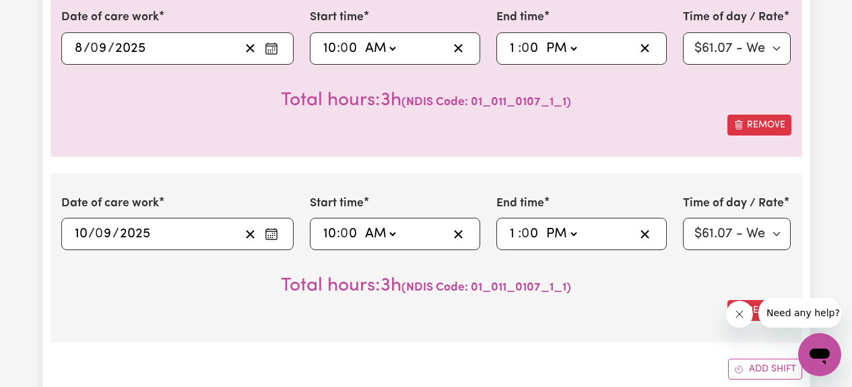
click at [627, 315] on div "Remove" at bounding box center [426, 310] width 730 height 21
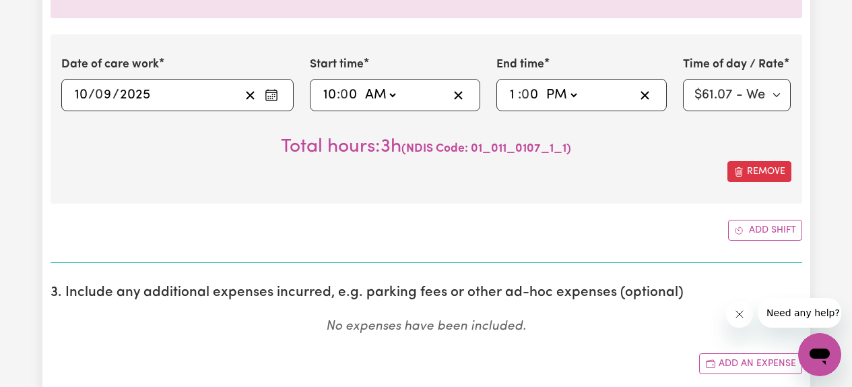
scroll to position [1344, 0]
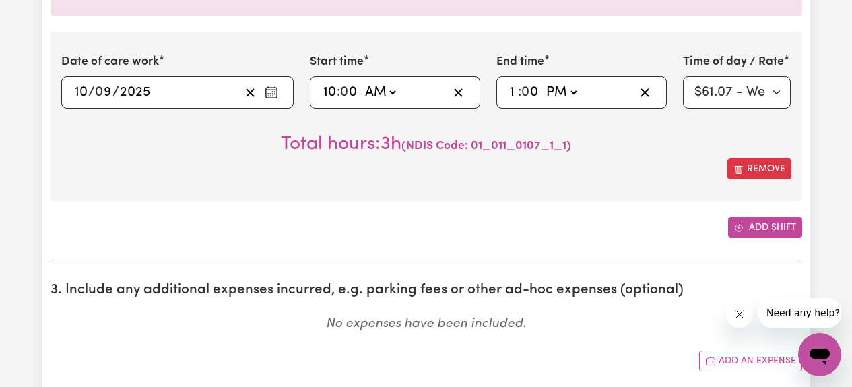
click at [756, 222] on button "Add shift" at bounding box center [765, 227] width 74 height 21
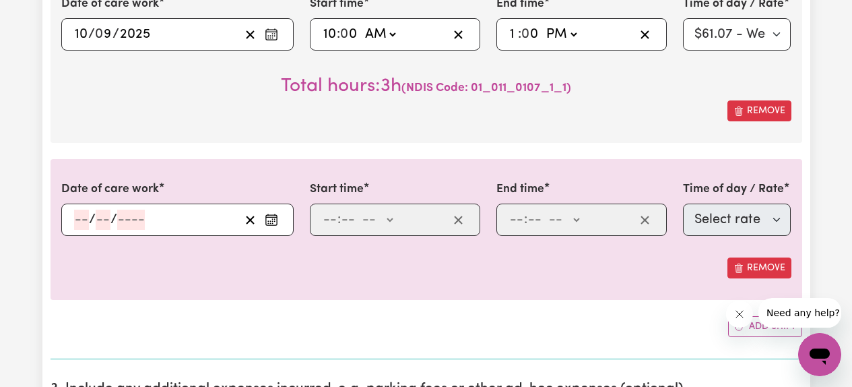
scroll to position [1404, 0]
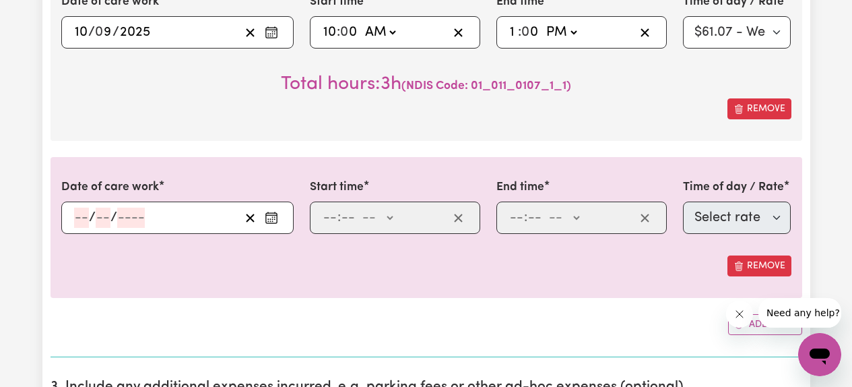
click at [274, 214] on rect "Enter the date of care work" at bounding box center [271, 219] width 11 height 10
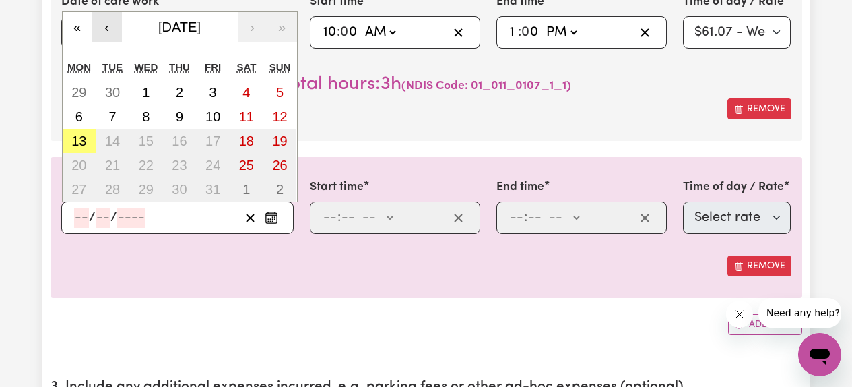
click at [104, 23] on button "‹" at bounding box center [107, 27] width 30 height 30
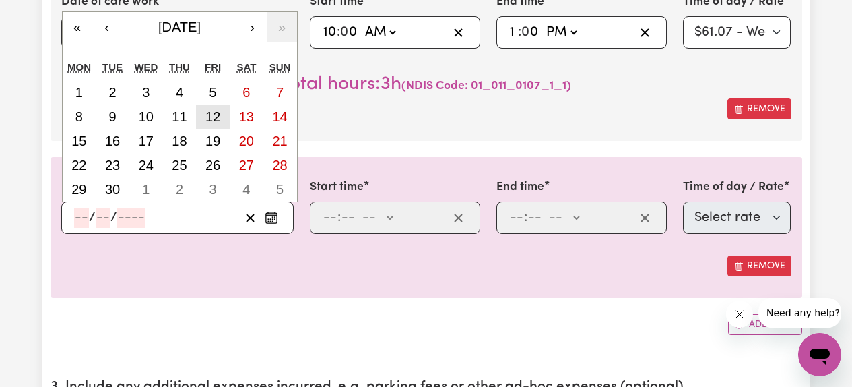
click at [216, 121] on abbr "12" at bounding box center [212, 116] width 15 height 15
type input "[DATE]"
type input "12"
type input "9"
type input "2025"
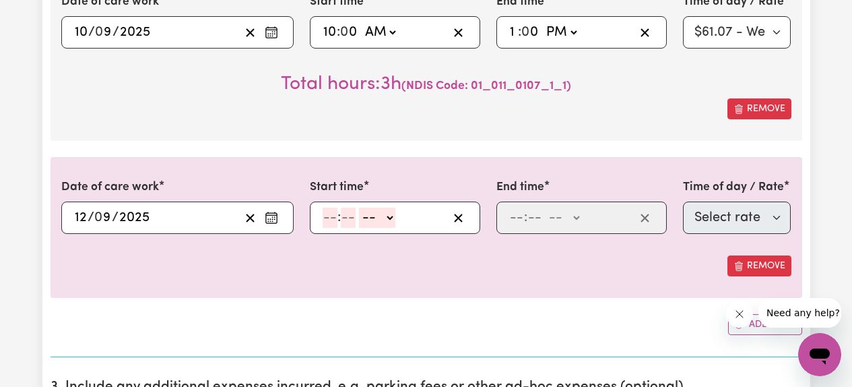
click at [335, 223] on input "number" at bounding box center [330, 217] width 15 height 20
type input "1"
type input "2"
type input "00"
click at [374, 214] on select "-- AM PM" at bounding box center [374, 217] width 36 height 20
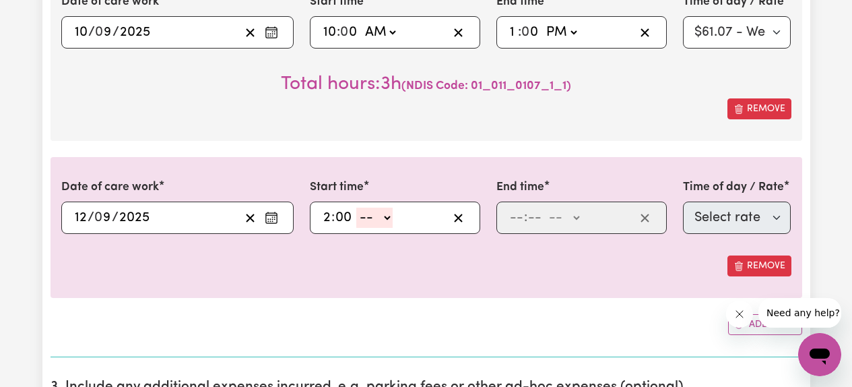
select select "pm"
click at [356, 207] on select "-- AM PM" at bounding box center [374, 217] width 36 height 20
type input "14:00"
type input "0"
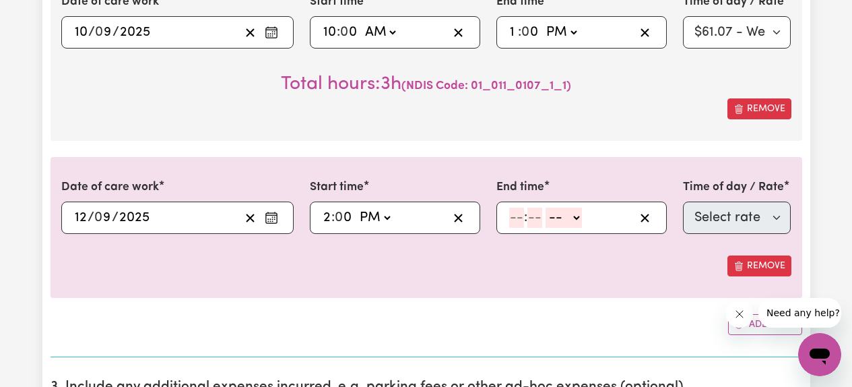
click at [518, 217] on input "number" at bounding box center [516, 217] width 15 height 20
type input "5"
type input "00"
click at [564, 223] on select "-- AM PM" at bounding box center [562, 217] width 36 height 20
select select "pm"
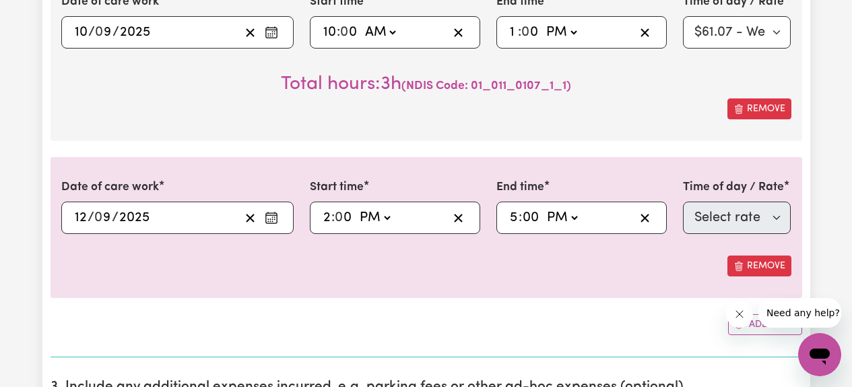
click at [544, 207] on select "-- AM PM" at bounding box center [562, 217] width 36 height 20
type input "17:00"
type input "0"
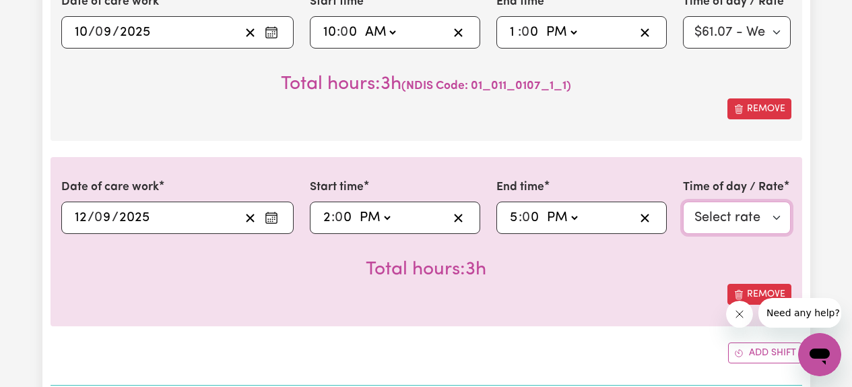
click at [713, 219] on select "Select rate $61.07 - Weekday Daytime - Assistance with Self Care Activities - S…" at bounding box center [737, 217] width 108 height 32
select select "63213"
click at [683, 201] on select "Select rate $61.07 - Weekday Daytime - Assistance with Self Care Activities - S…" at bounding box center [737, 217] width 108 height 32
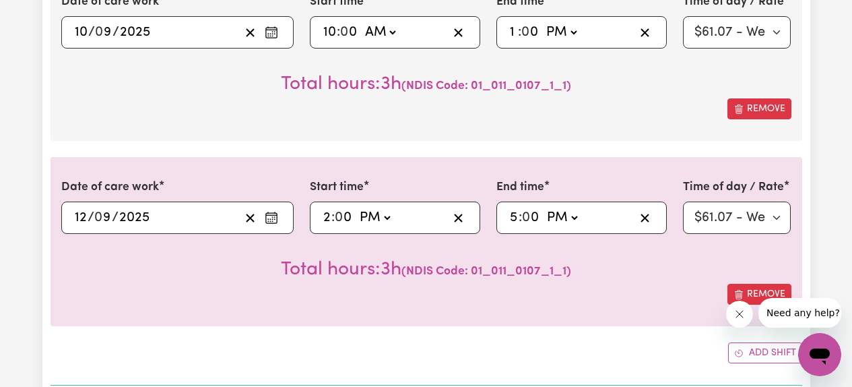
click at [660, 299] on div "Remove" at bounding box center [426, 294] width 730 height 21
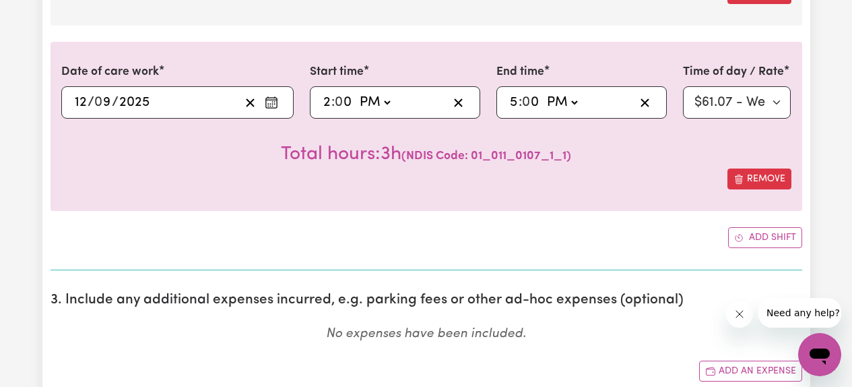
scroll to position [1520, 0]
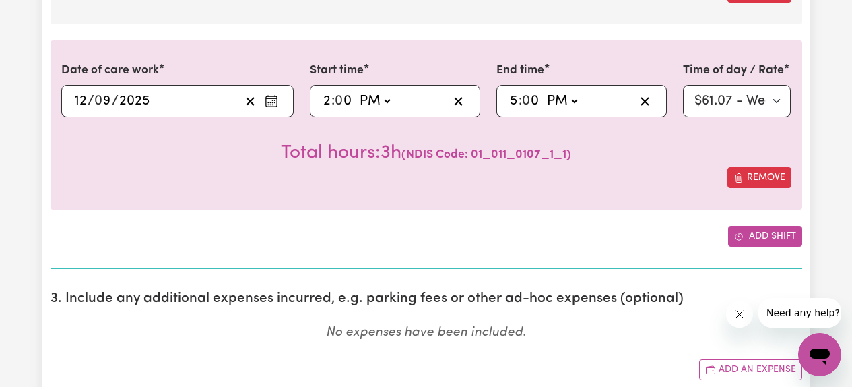
click at [753, 238] on button "Add shift" at bounding box center [765, 236] width 74 height 21
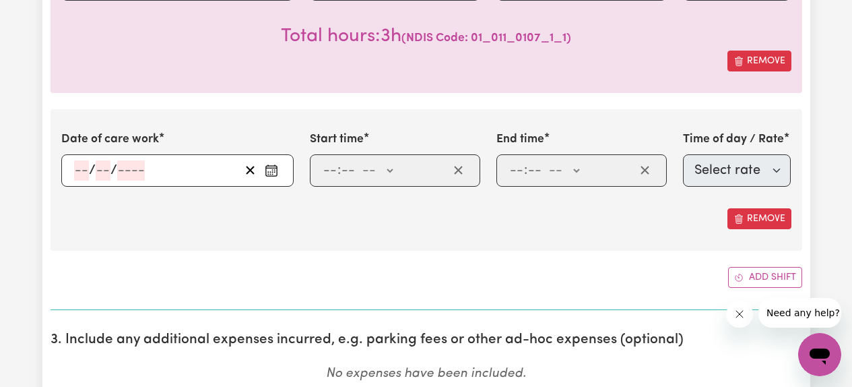
scroll to position [1638, 0]
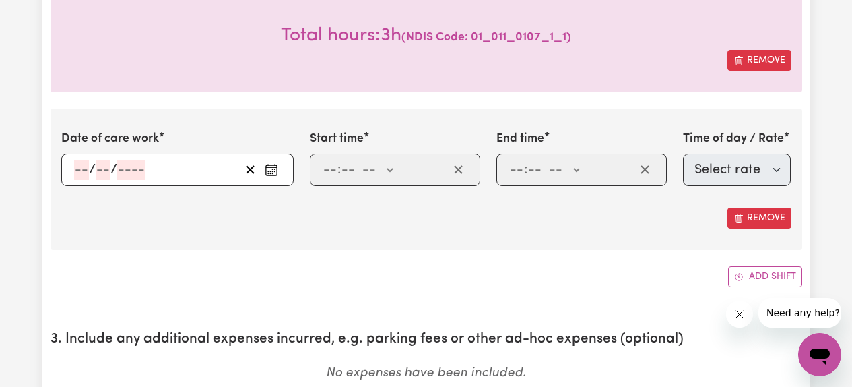
click at [274, 171] on circle "Enter the date of care work" at bounding box center [274, 170] width 1 height 1
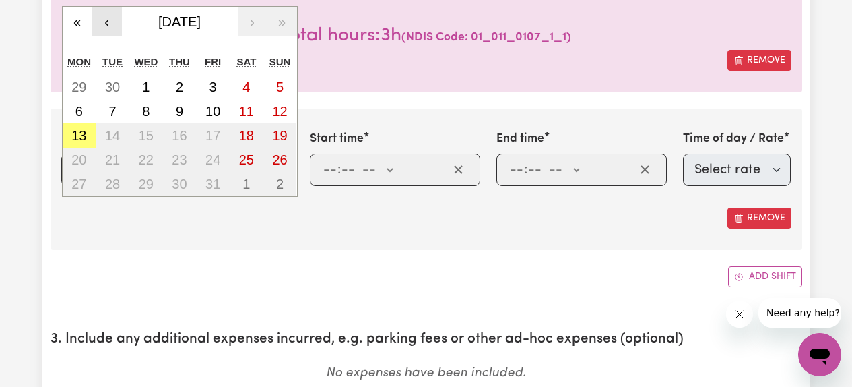
click at [114, 26] on button "‹" at bounding box center [107, 22] width 30 height 30
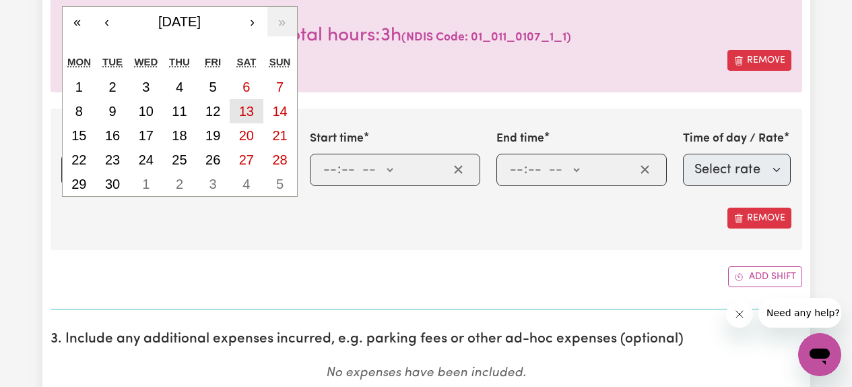
click at [243, 109] on abbr "13" at bounding box center [246, 111] width 15 height 15
type input "[DATE]"
type input "13"
type input "9"
type input "2025"
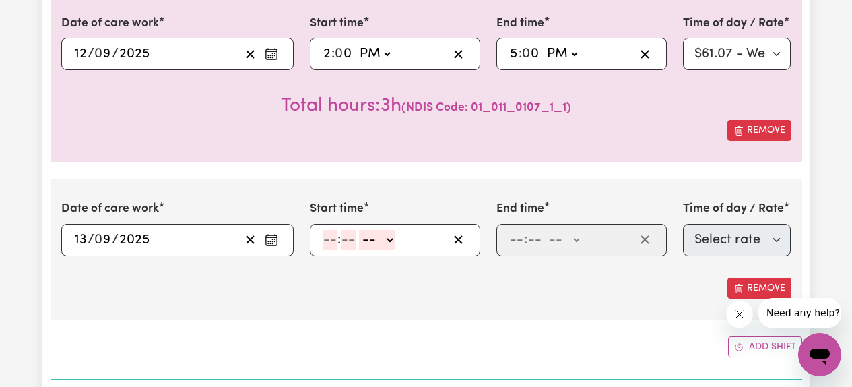
scroll to position [1566, 0]
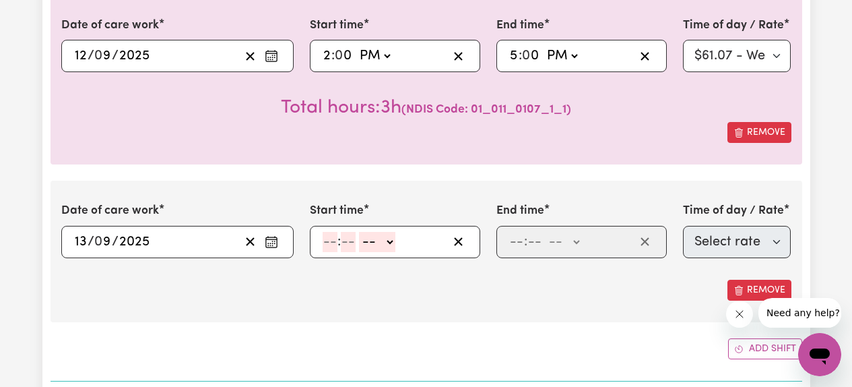
click at [331, 243] on input "number" at bounding box center [330, 242] width 15 height 20
type input "10"
type input "00"
click at [383, 248] on select "-- AM PM" at bounding box center [380, 242] width 36 height 20
select select "am"
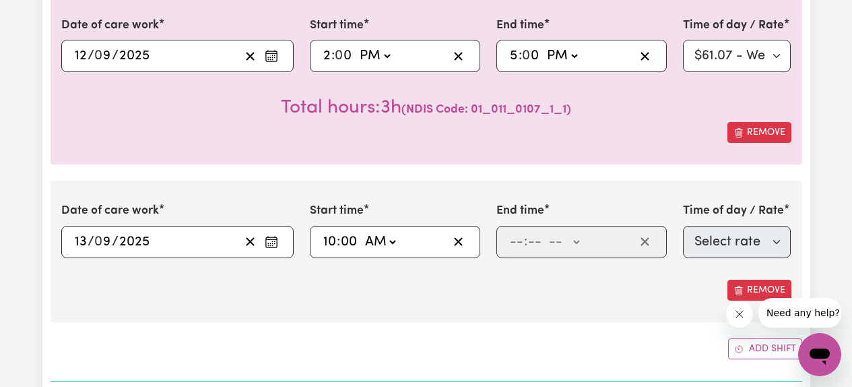
click at [362, 232] on select "-- AM PM" at bounding box center [380, 242] width 36 height 20
type input "10:00"
type input "0"
click at [513, 243] on input "number" at bounding box center [516, 242] width 15 height 20
type input "1"
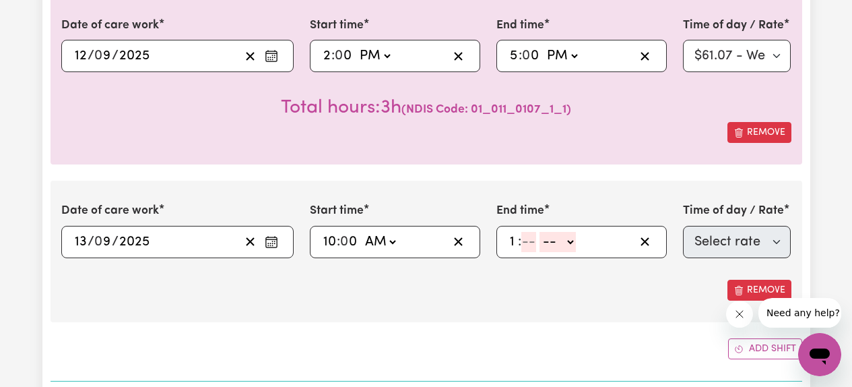
click at [529, 243] on input "number" at bounding box center [528, 242] width 15 height 20
type input "00"
click at [559, 248] on select "-- AM PM" at bounding box center [561, 242] width 36 height 20
select select "pm"
click at [543, 232] on select "-- AM PM" at bounding box center [561, 242] width 36 height 20
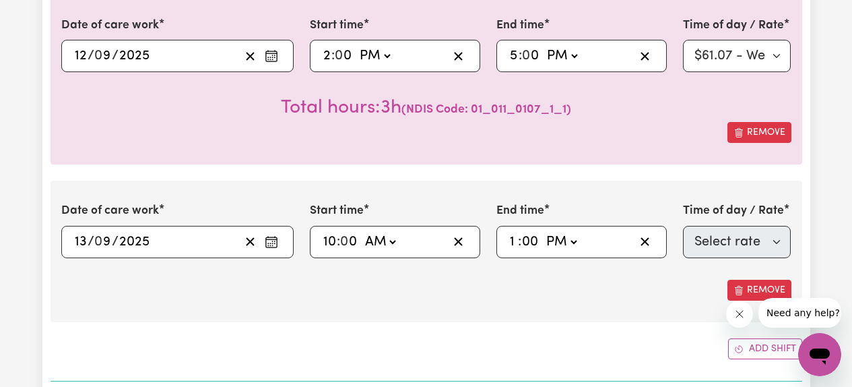
type input "13:00"
type input "0"
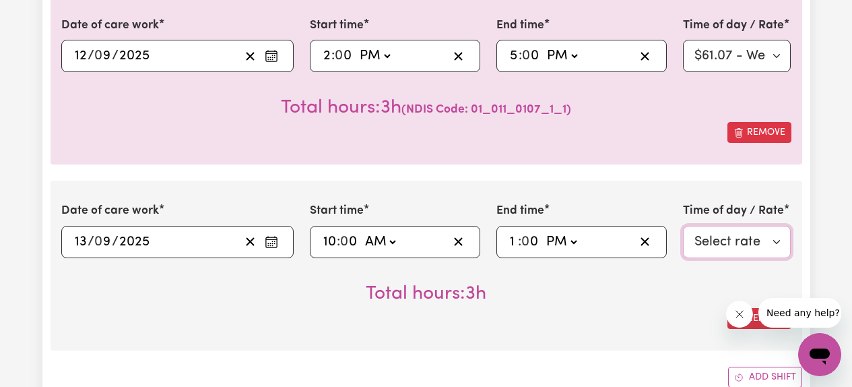
click at [717, 245] on select "Select rate $85.94 - [DATE] - Assistance with Self Care Activities - Standard L…" at bounding box center [737, 242] width 108 height 32
select select "43288"
click at [683, 226] on select "Select rate $85.94 - [DATE] - Assistance with Self Care Activities - Standard L…" at bounding box center [737, 242] width 108 height 32
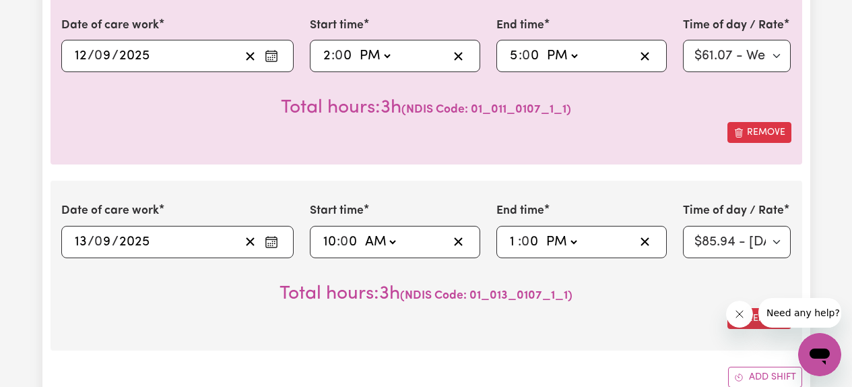
click at [636, 342] on div "Date of care work [DATE] 13 / 0 9 / 2025 « ‹ [DATE] › » Mon Tue Wed Thu Fri Sat…" at bounding box center [427, 265] width 752 height 169
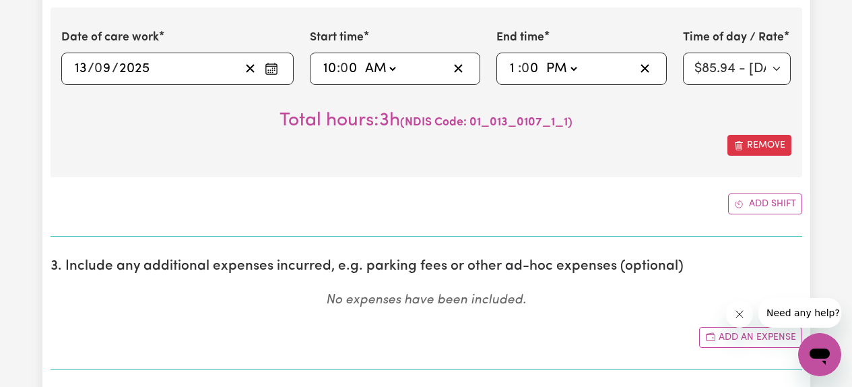
scroll to position [1725, 0]
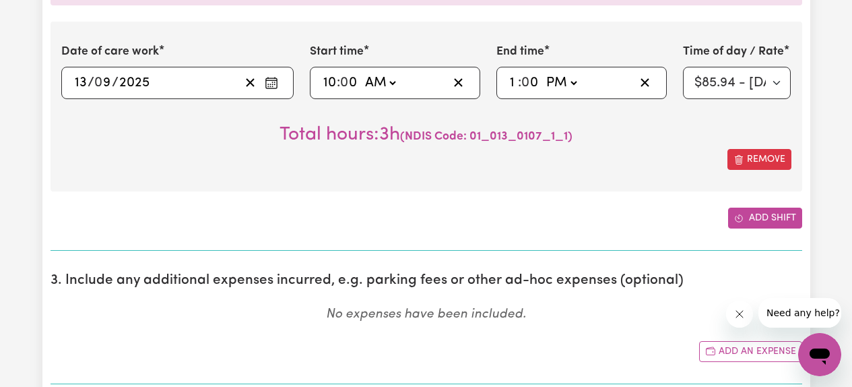
click at [754, 220] on button "Add shift" at bounding box center [765, 217] width 74 height 21
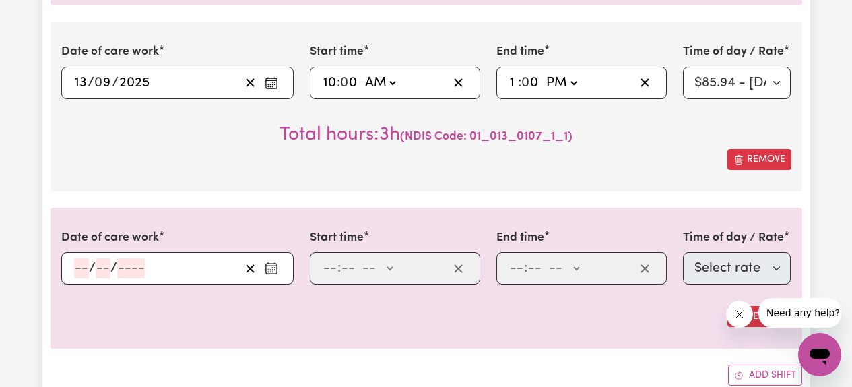
click at [273, 271] on icon "Enter the date of care work" at bounding box center [271, 267] width 13 height 13
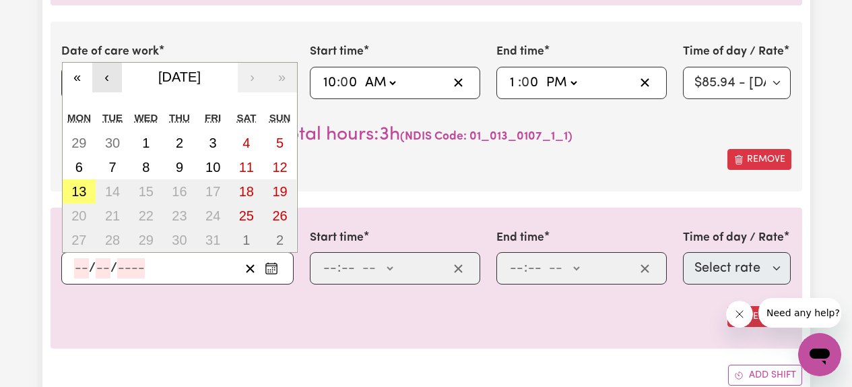
click at [115, 81] on button "‹" at bounding box center [107, 78] width 30 height 30
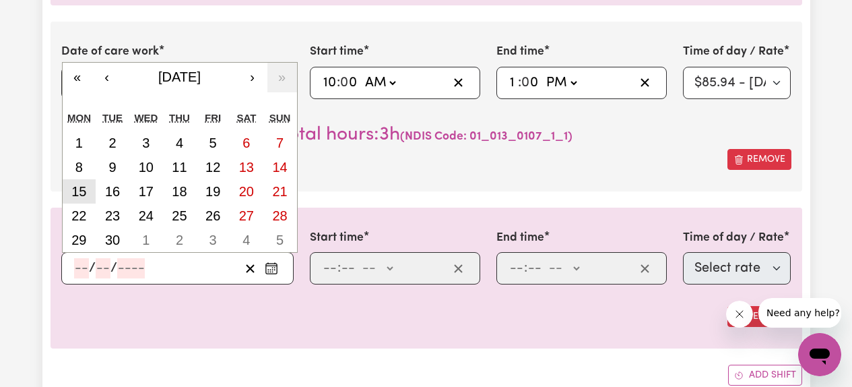
click at [83, 201] on button "15" at bounding box center [80, 191] width 34 height 24
type input "[DATE]"
type input "15"
type input "9"
type input "2025"
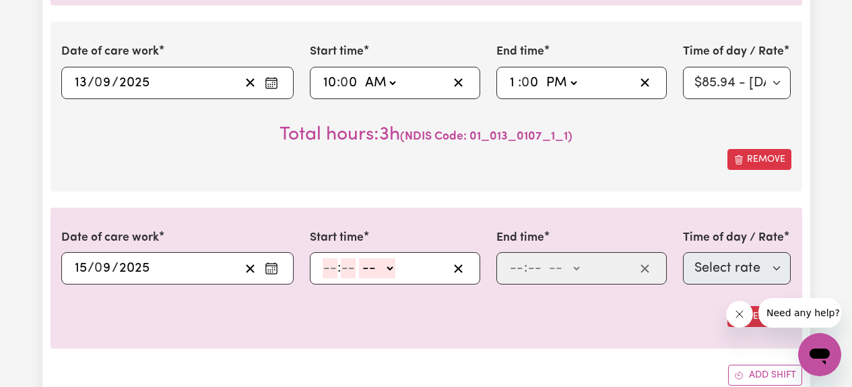
click at [331, 271] on input "number" at bounding box center [330, 268] width 15 height 20
type input "10"
type input "00"
click at [393, 267] on select "-- AM PM" at bounding box center [380, 268] width 36 height 20
select select "am"
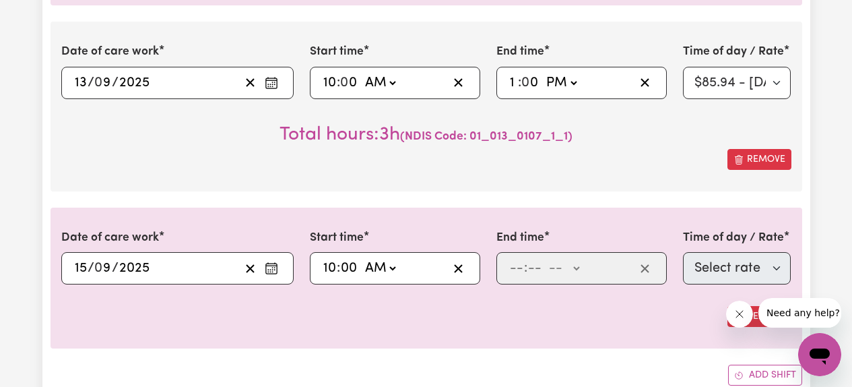
click at [362, 258] on select "-- AM PM" at bounding box center [380, 268] width 36 height 20
type input "10:00"
type input "0"
click at [514, 261] on input "number" at bounding box center [516, 268] width 15 height 20
type input "1"
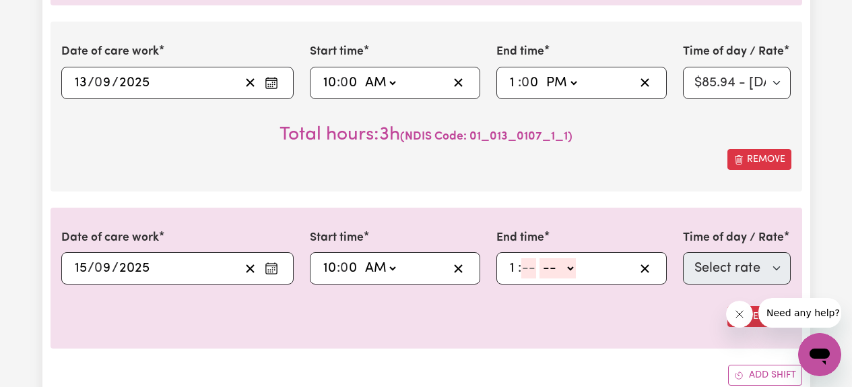
click at [532, 271] on input "number" at bounding box center [528, 268] width 15 height 20
type input "00"
click at [571, 268] on select "-- AM PM" at bounding box center [561, 268] width 36 height 20
select select "pm"
click at [543, 258] on select "-- AM PM" at bounding box center [561, 268] width 36 height 20
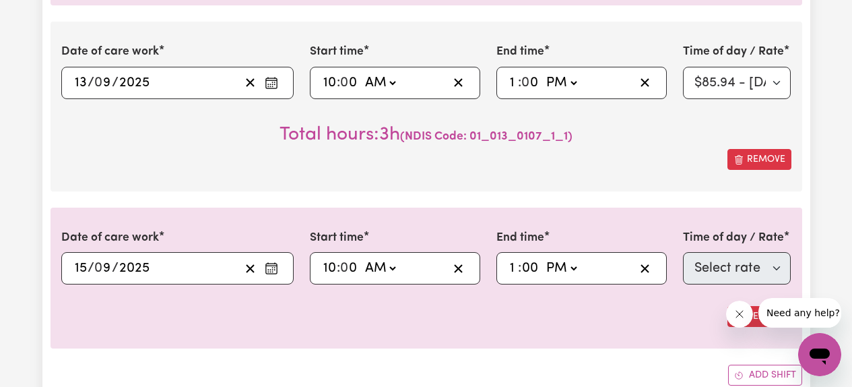
type input "13:00"
type input "0"
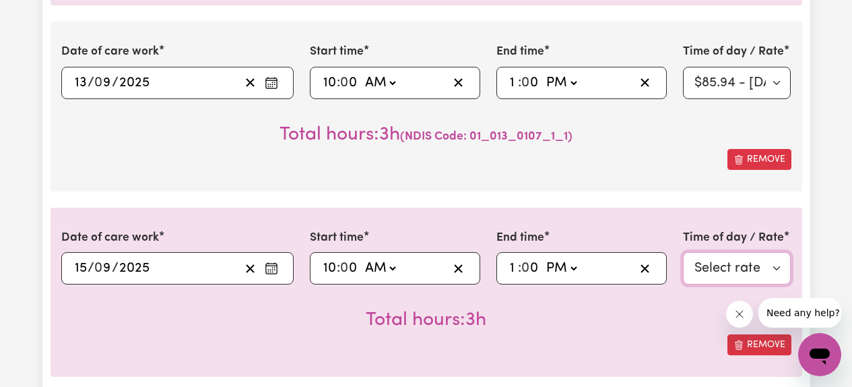
click at [720, 261] on select "Select rate $61.07 - Weekday Daytime - Assistance with Self Care Activities - S…" at bounding box center [737, 268] width 108 height 32
select select "63213"
click at [683, 252] on select "Select rate $61.07 - Weekday Daytime - Assistance with Self Care Activities - S…" at bounding box center [737, 268] width 108 height 32
click at [560, 339] on div "Remove" at bounding box center [426, 344] width 730 height 21
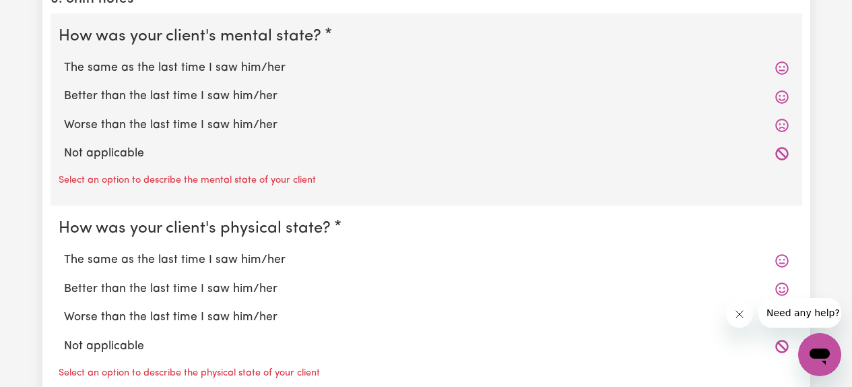
scroll to position [2592, 0]
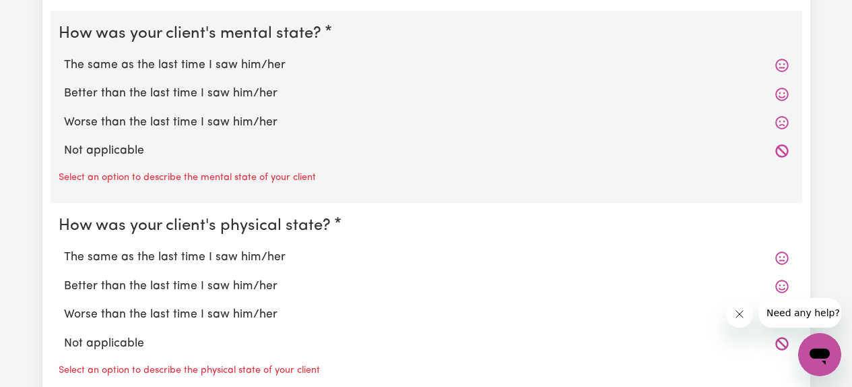
click at [220, 92] on label "Better than the last time I saw him/her" at bounding box center [426, 94] width 725 height 18
click at [64, 85] on input "Better than the last time I saw him/her" at bounding box center [63, 84] width 1 height 1
radio input "true"
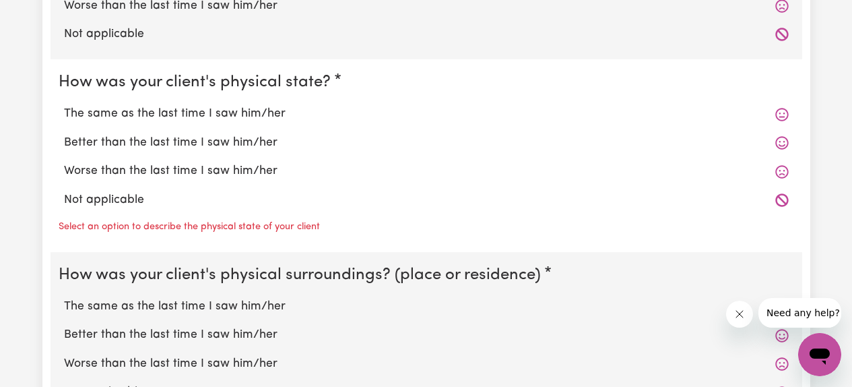
click at [201, 141] on label "Better than the last time I saw him/her" at bounding box center [426, 143] width 725 height 18
click at [64, 134] on input "Better than the last time I saw him/her" at bounding box center [63, 133] width 1 height 1
radio input "true"
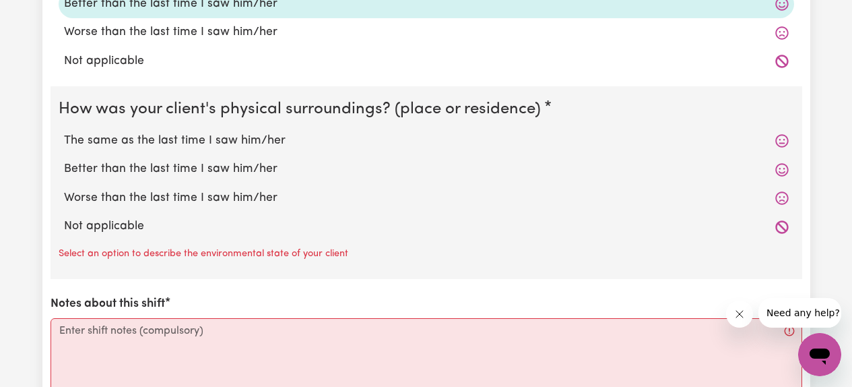
scroll to position [2869, 0]
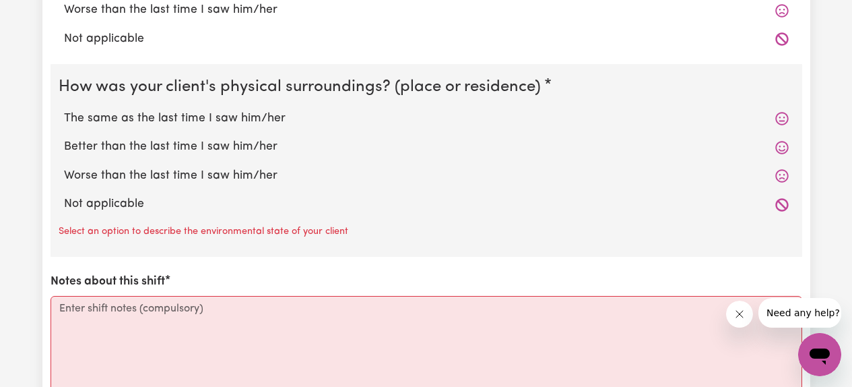
click at [186, 149] on label "Better than the last time I saw him/her" at bounding box center [426, 147] width 725 height 18
click at [64, 138] on input "Better than the last time I saw him/her" at bounding box center [63, 137] width 1 height 1
radio input "true"
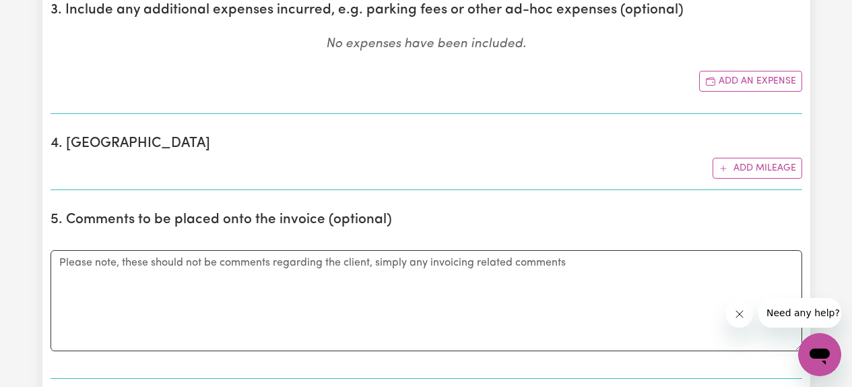
scroll to position [2184, 0]
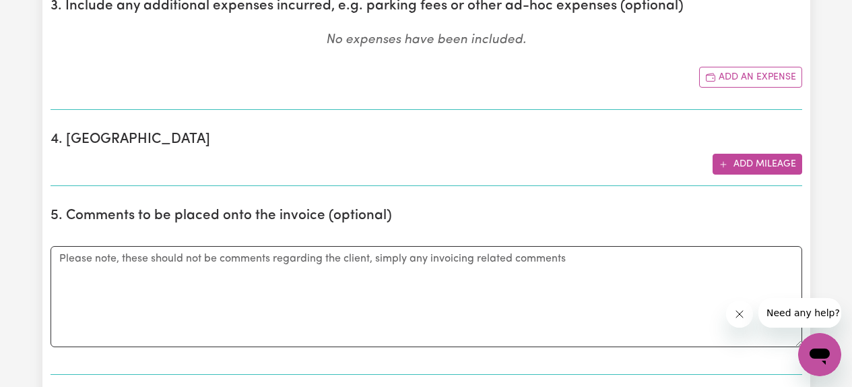
click at [746, 167] on button "Add mileage" at bounding box center [758, 164] width 90 height 21
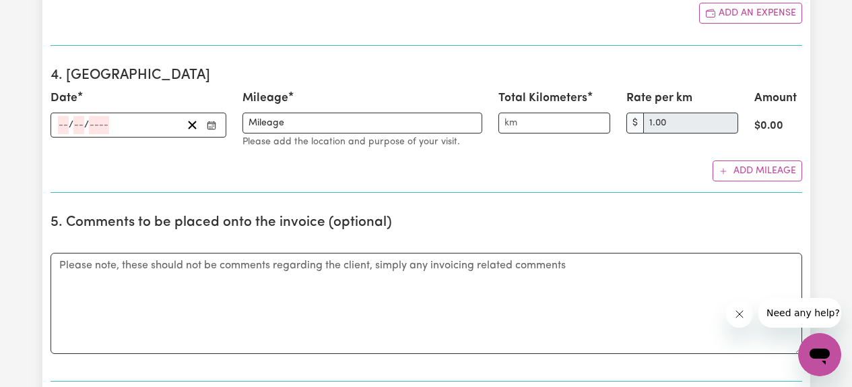
scroll to position [2250, 0]
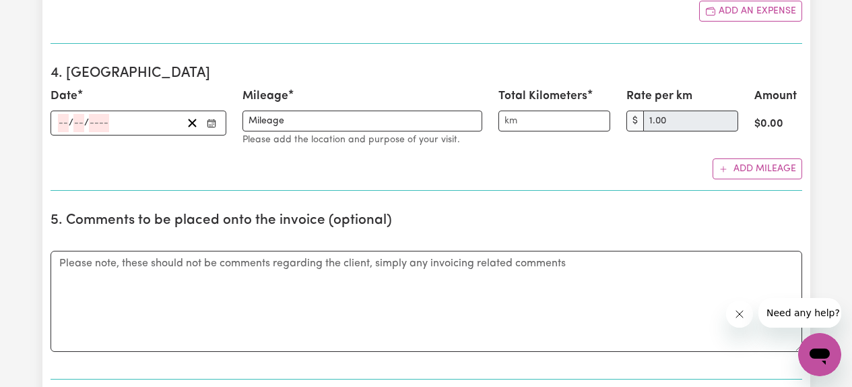
click at [212, 123] on icon "Enter the date" at bounding box center [211, 123] width 9 height 9
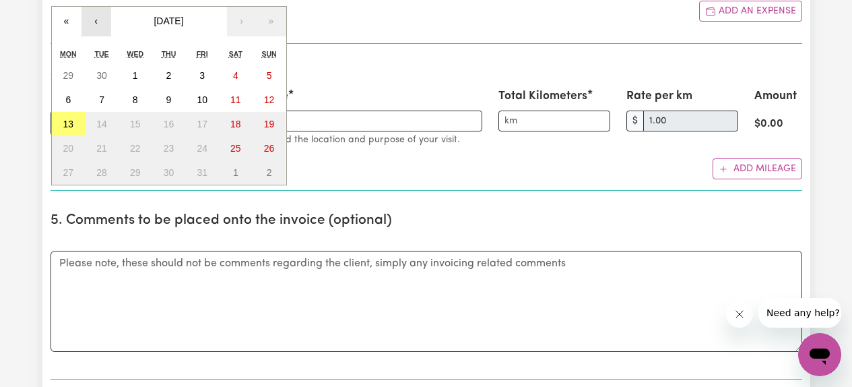
click at [97, 28] on button "‹" at bounding box center [97, 22] width 30 height 30
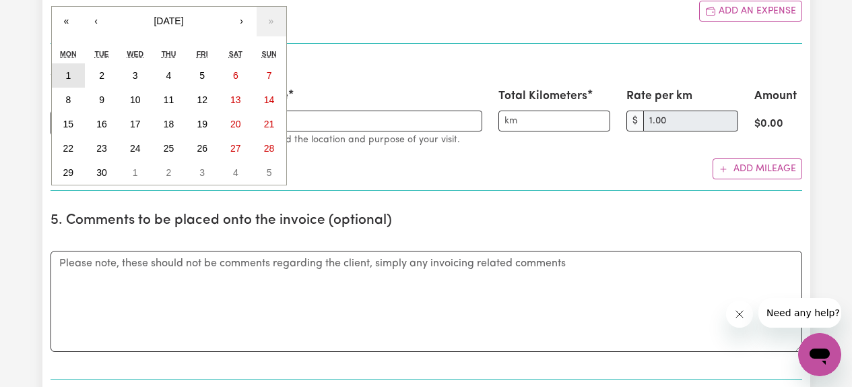
click at [75, 74] on button "1" at bounding box center [69, 75] width 34 height 24
type input "[DATE]"
type input "1"
type input "9"
type input "2025"
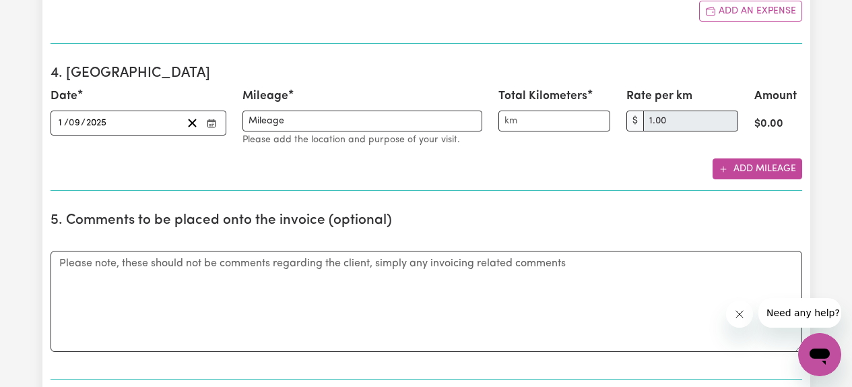
click at [730, 166] on button "Add mileage" at bounding box center [758, 168] width 90 height 21
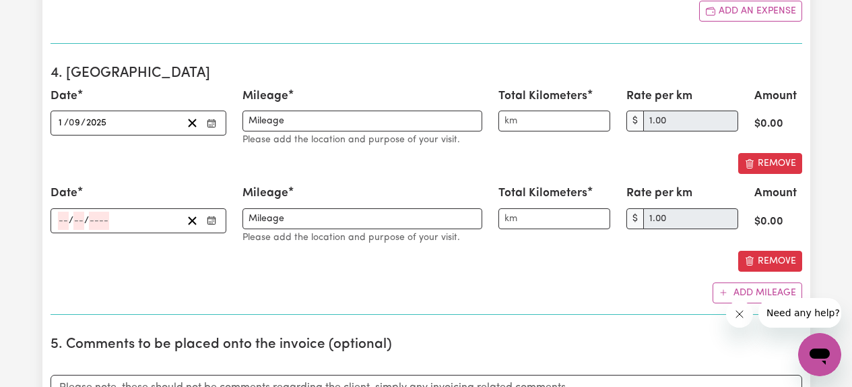
click at [210, 223] on circle "Enter the date" at bounding box center [210, 222] width 1 height 1
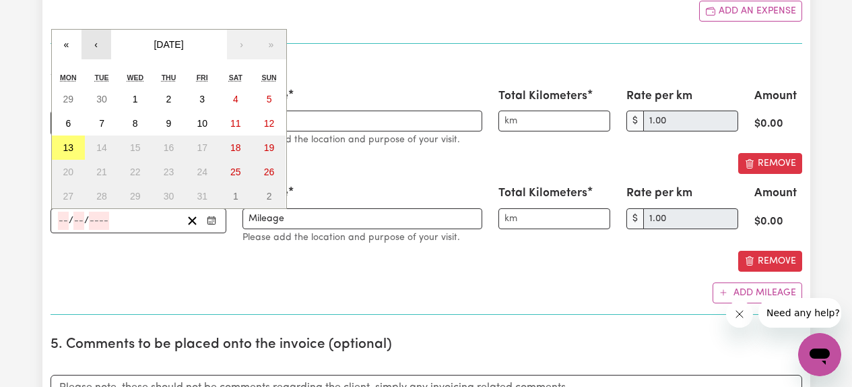
click at [99, 51] on button "‹" at bounding box center [97, 45] width 30 height 30
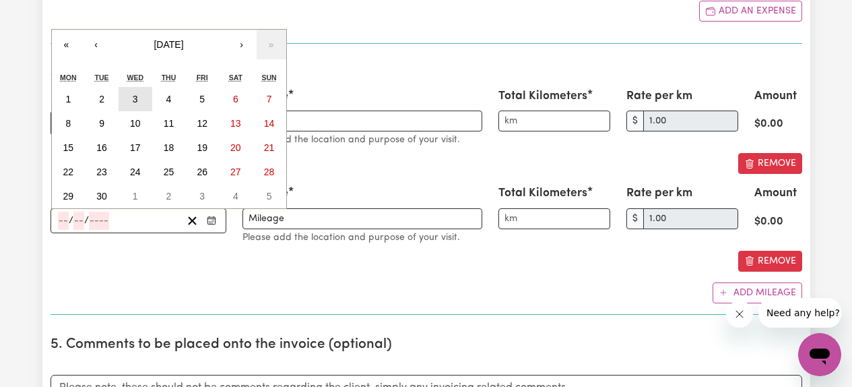
click at [129, 100] on button "3" at bounding box center [136, 99] width 34 height 24
type input "[DATE]"
type input "3"
type input "9"
type input "2025"
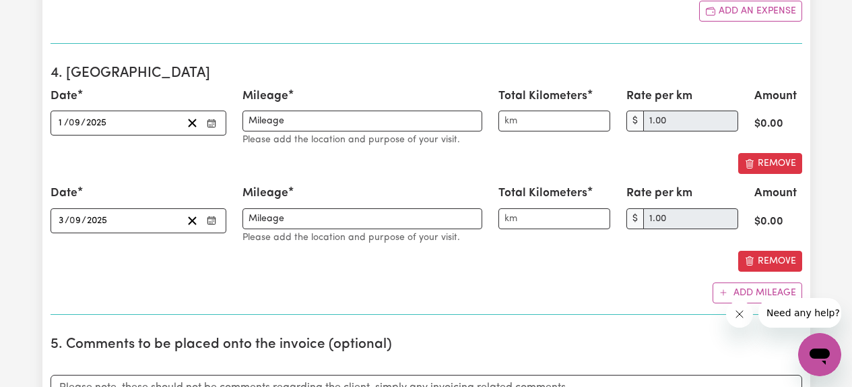
scroll to position [2299, 0]
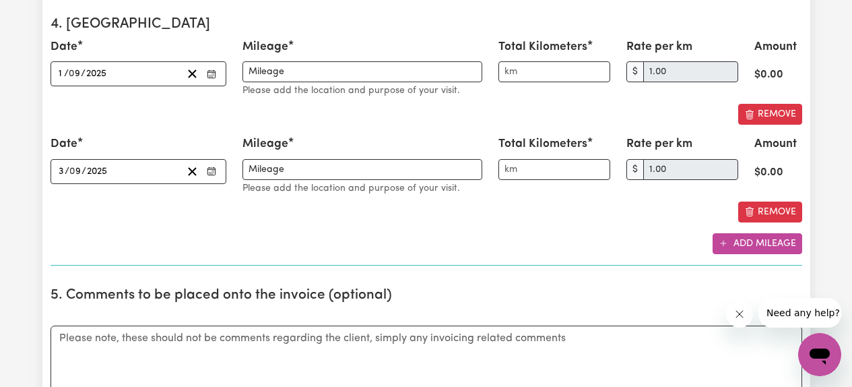
click at [755, 245] on button "Add mileage" at bounding box center [758, 243] width 90 height 21
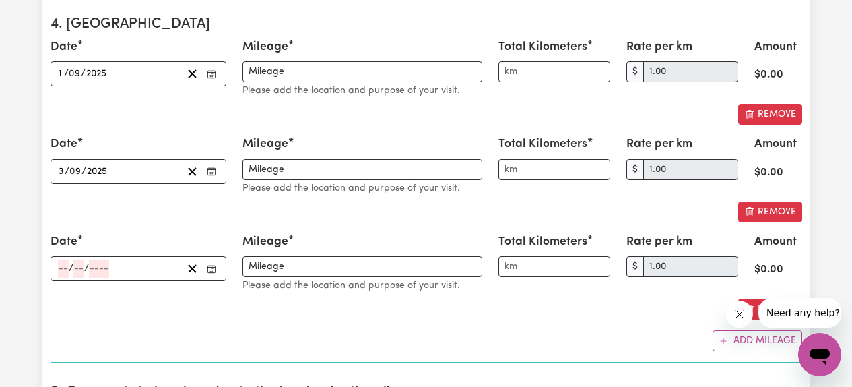
click at [214, 268] on icon "Enter the date" at bounding box center [211, 268] width 9 height 9
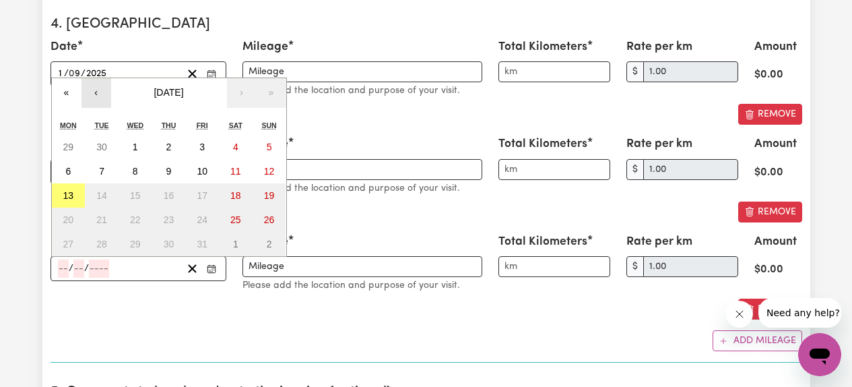
click at [96, 93] on button "‹" at bounding box center [97, 93] width 30 height 30
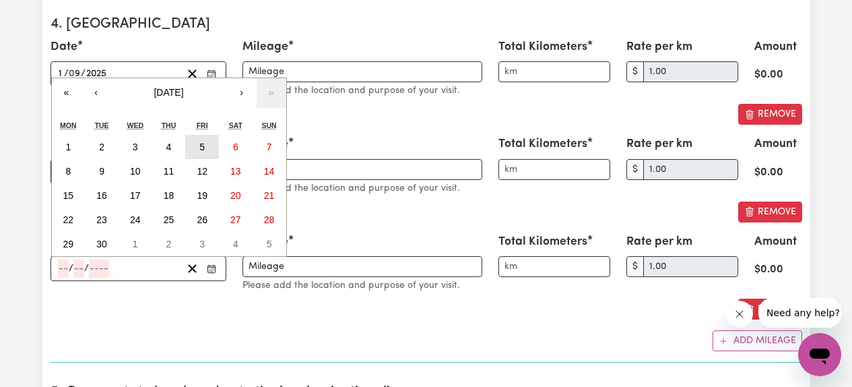
click at [199, 144] on button "5" at bounding box center [202, 147] width 34 height 24
type input "[DATE]"
type input "5"
type input "9"
type input "2025"
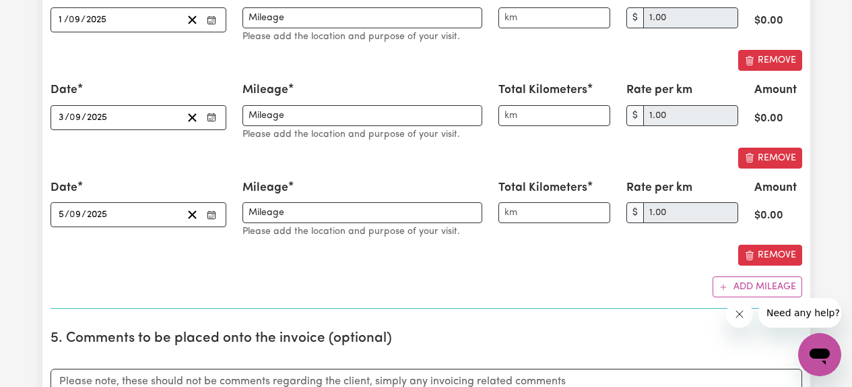
scroll to position [2365, 0]
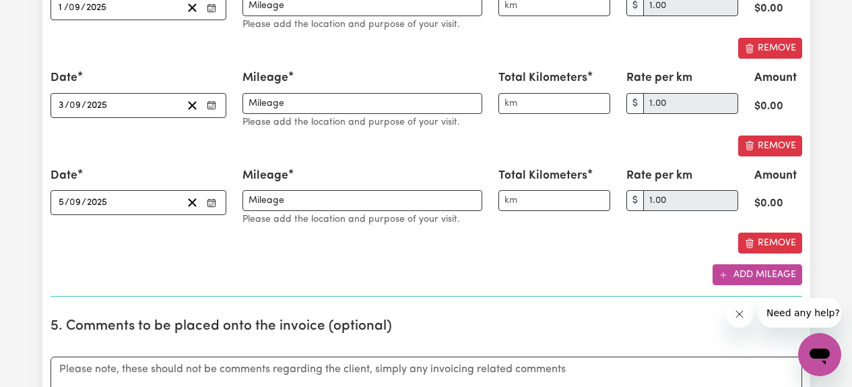
click at [778, 274] on button "Add mileage" at bounding box center [758, 274] width 90 height 21
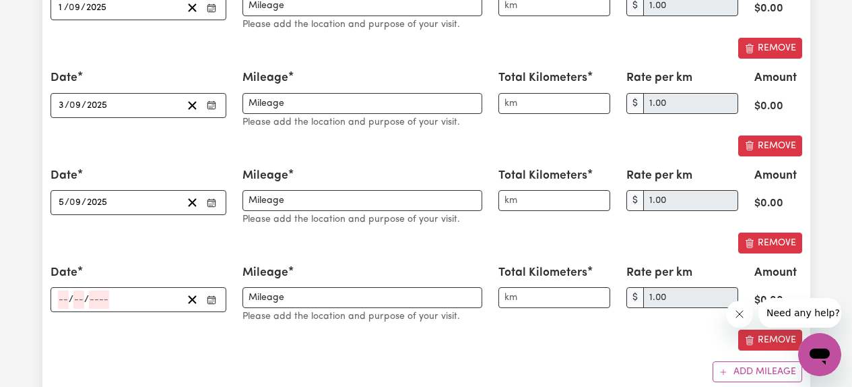
click at [216, 300] on button "Enter the date" at bounding box center [212, 299] width 18 height 18
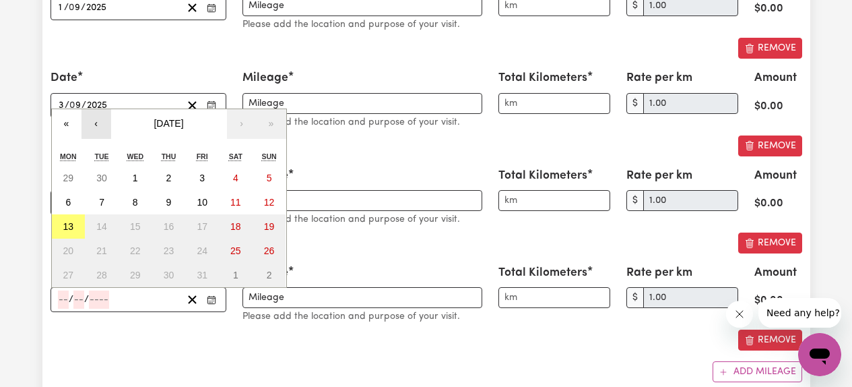
click at [98, 128] on button "‹" at bounding box center [97, 124] width 30 height 30
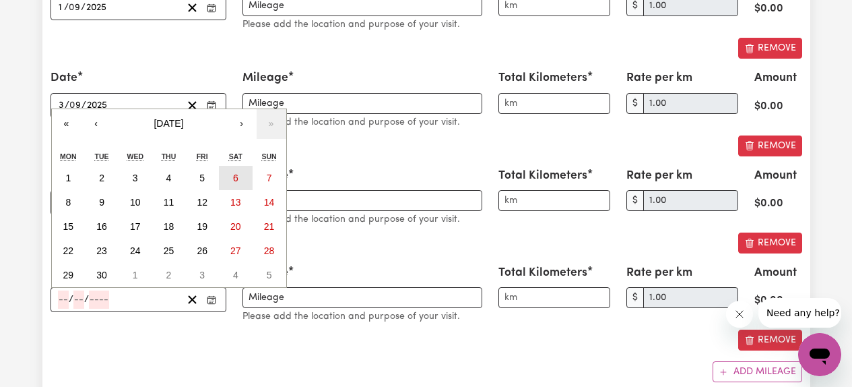
click at [236, 181] on abbr "6" at bounding box center [235, 177] width 5 height 11
type input "[DATE]"
type input "6"
type input "9"
type input "2025"
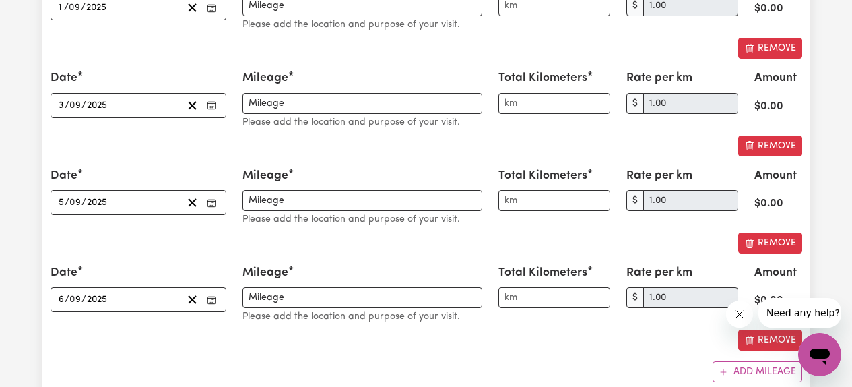
scroll to position [2302, 0]
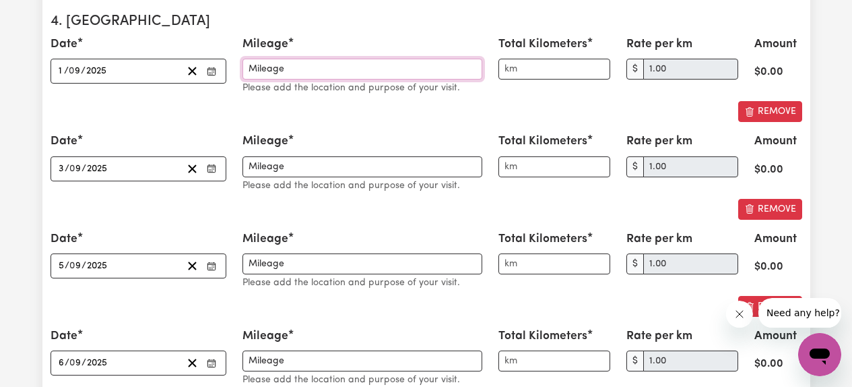
click at [304, 72] on input "Mileage" at bounding box center [363, 69] width 240 height 21
type input "M"
drag, startPoint x: 270, startPoint y: 73, endPoint x: 248, endPoint y: 67, distance: 23.2
click at [249, 67] on input "24" at bounding box center [363, 69] width 240 height 21
paste input "kms/mileage"
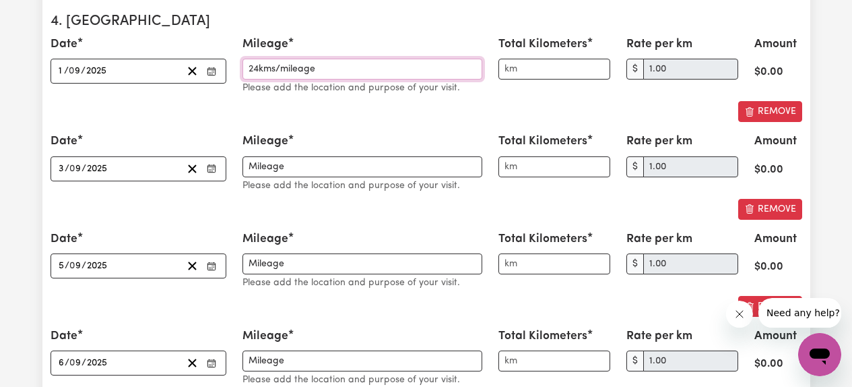
type input "24kms/mileage"
click at [539, 66] on input "Total Kilometers" at bounding box center [554, 69] width 112 height 21
type input "24"
click at [319, 75] on input "24kms/mileage" at bounding box center [363, 69] width 240 height 21
drag, startPoint x: 322, startPoint y: 67, endPoint x: 248, endPoint y: 69, distance: 74.1
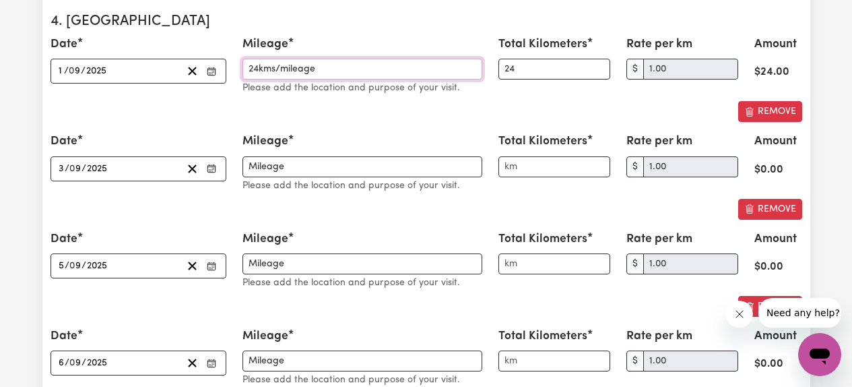
click at [248, 69] on input "24kms/mileage" at bounding box center [363, 69] width 240 height 21
type input "CP and Health appointment"
click at [540, 166] on input "Total Kilometers" at bounding box center [554, 166] width 112 height 21
type input "18"
click at [380, 173] on input "Mileage" at bounding box center [363, 166] width 240 height 21
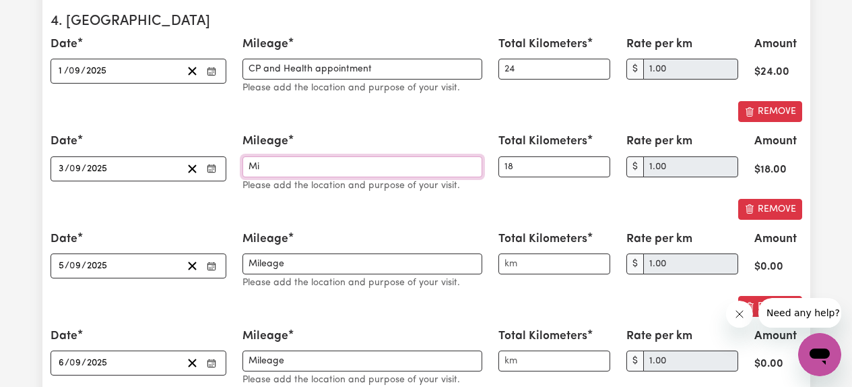
type input "M"
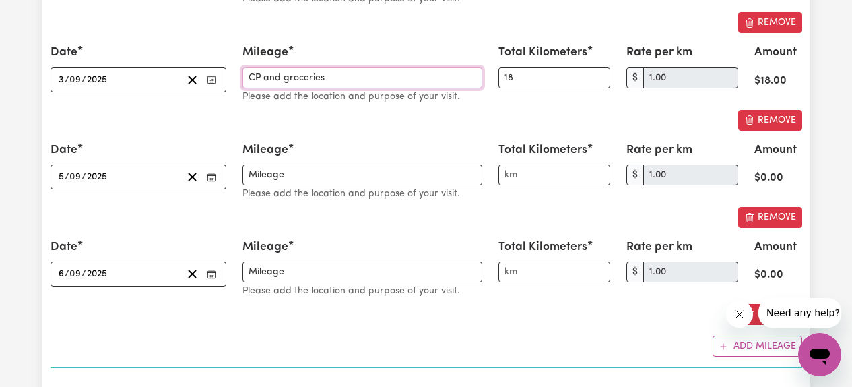
scroll to position [2396, 0]
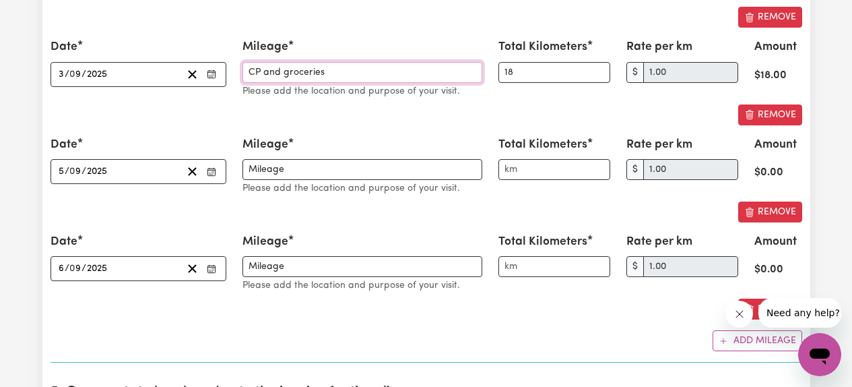
type input "CP and groceries"
click at [339, 170] on input "Mileage" at bounding box center [363, 169] width 240 height 21
type input "M"
type input "CP and"
click at [546, 173] on input "Total Kilometers" at bounding box center [554, 169] width 112 height 21
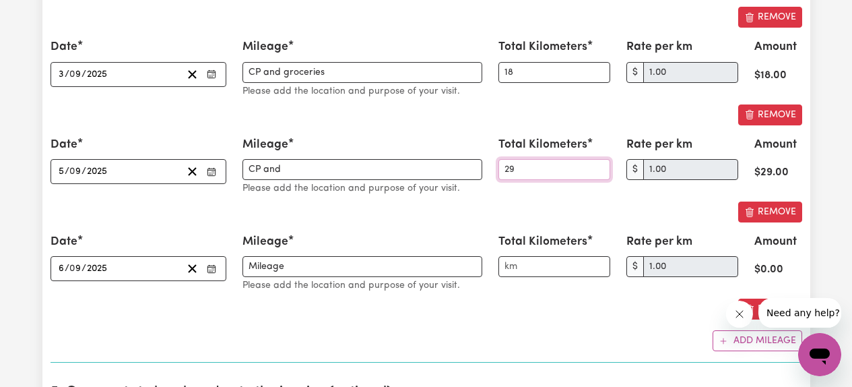
type input "29"
click at [360, 170] on input "CP and" at bounding box center [363, 169] width 240 height 21
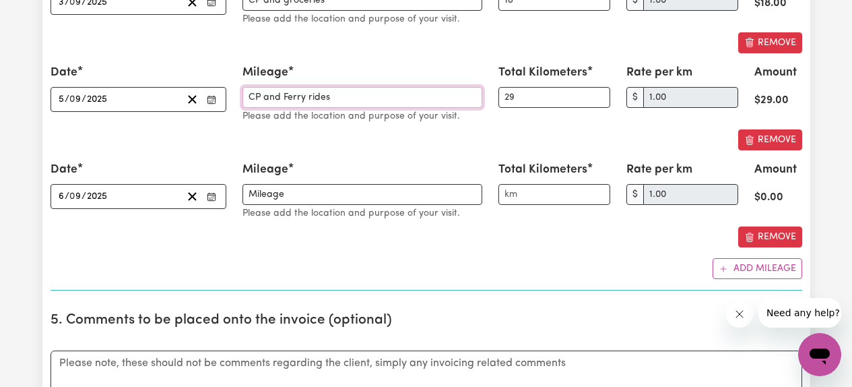
scroll to position [2472, 0]
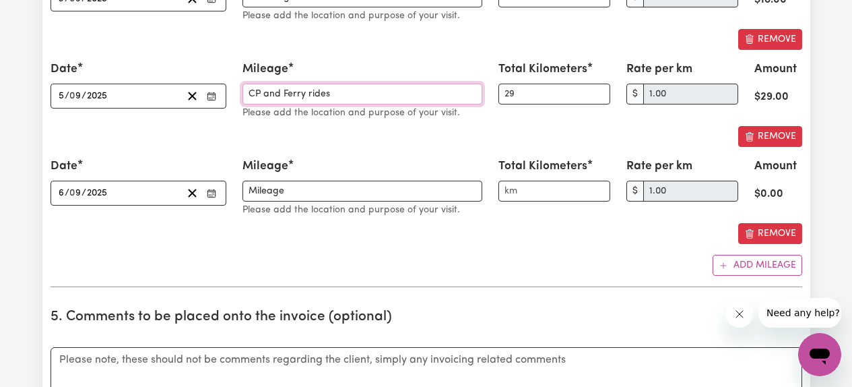
type input "CP and Ferry rides"
click at [319, 185] on input "Mileage" at bounding box center [363, 191] width 240 height 21
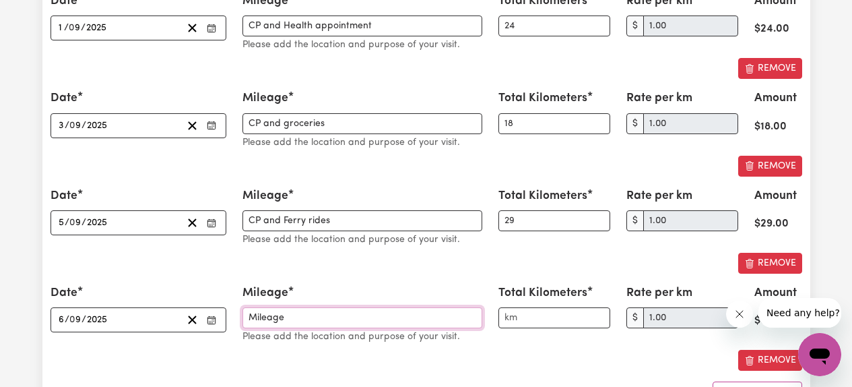
scroll to position [2347, 0]
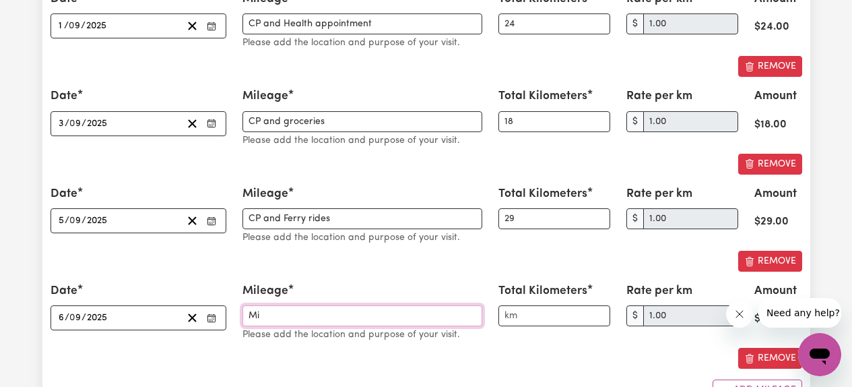
type input "M"
type input "CP and"
click at [530, 318] on input "Total Kilometers" at bounding box center [554, 315] width 112 height 21
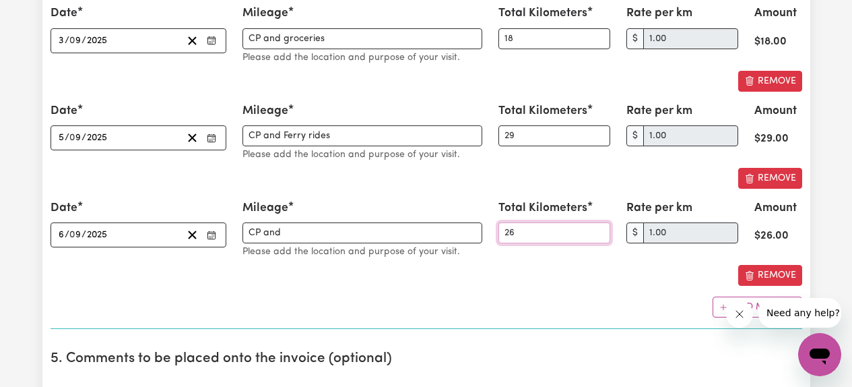
scroll to position [2431, 0]
type input "26"
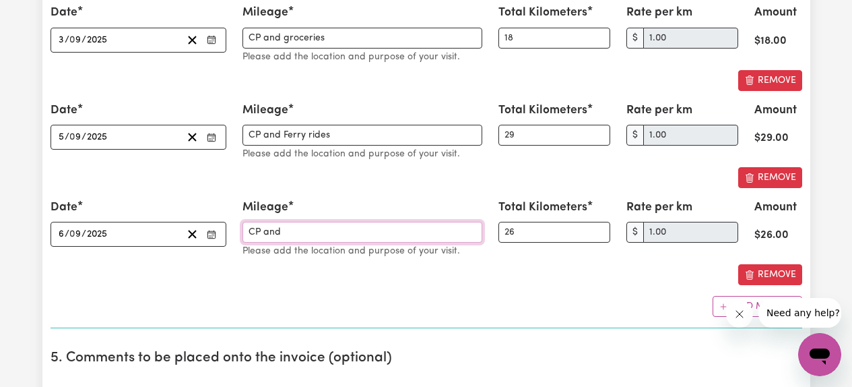
click at [342, 232] on input "CP and" at bounding box center [363, 232] width 240 height 21
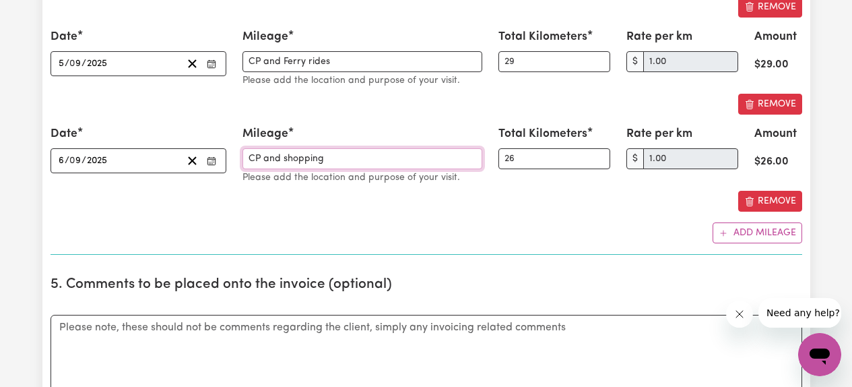
scroll to position [2507, 0]
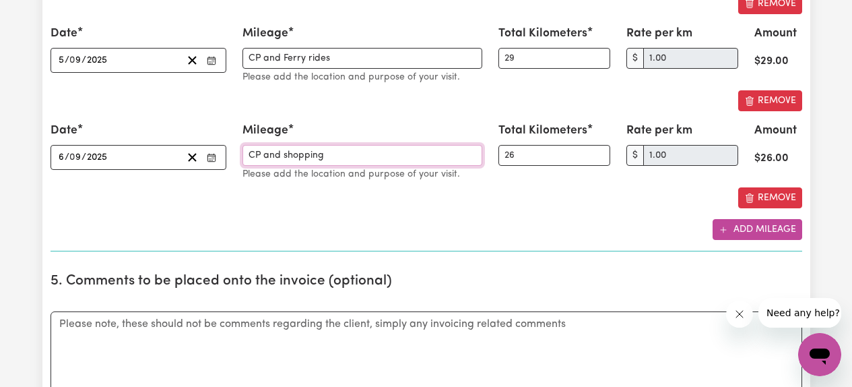
type input "CP and shopping"
click at [740, 228] on button "Add mileage" at bounding box center [758, 229] width 90 height 21
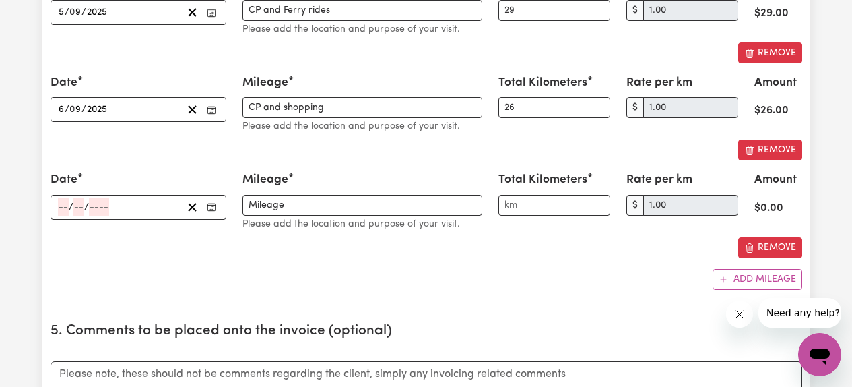
scroll to position [2563, 0]
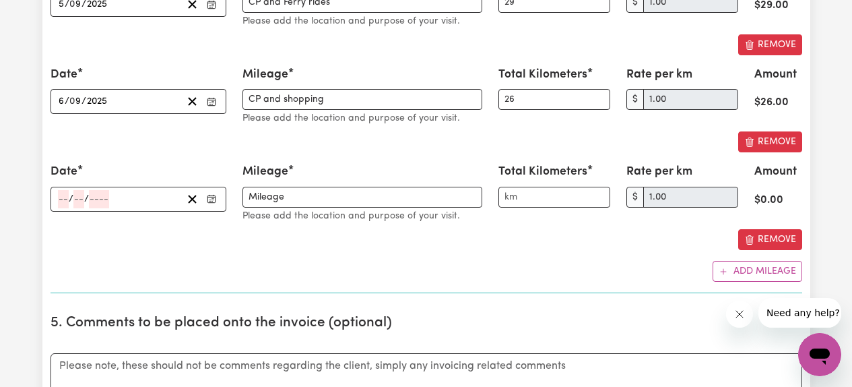
click at [214, 200] on icon "Enter the date" at bounding box center [211, 198] width 9 height 9
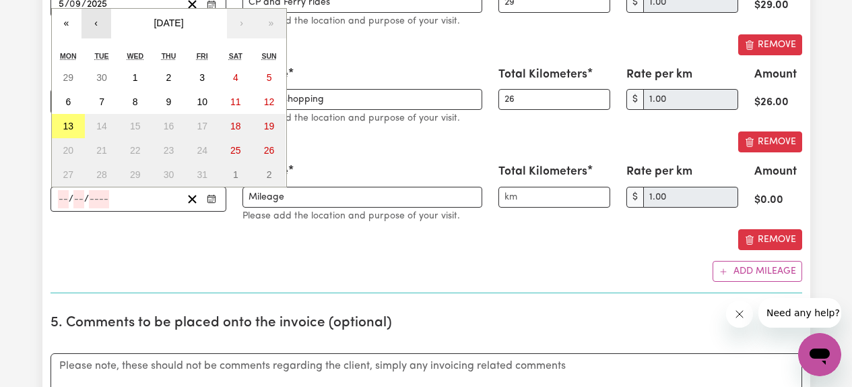
click at [95, 24] on button "‹" at bounding box center [97, 24] width 30 height 30
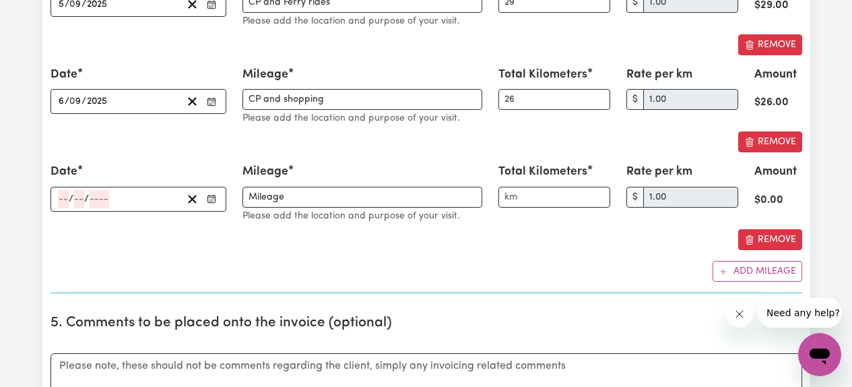
click at [187, 257] on div "Date [DATE] 1 / 0 9 / 2025 « ‹ [DATE] › » Mon Tue Wed Thu Fri Sat Sun 1 2 3 4 5…" at bounding box center [427, 27] width 752 height 507
click at [213, 202] on icon "Enter the date" at bounding box center [211, 198] width 9 height 9
click at [188, 247] on div "Remove" at bounding box center [427, 239] width 752 height 21
click at [216, 201] on icon "Enter the date" at bounding box center [211, 198] width 9 height 9
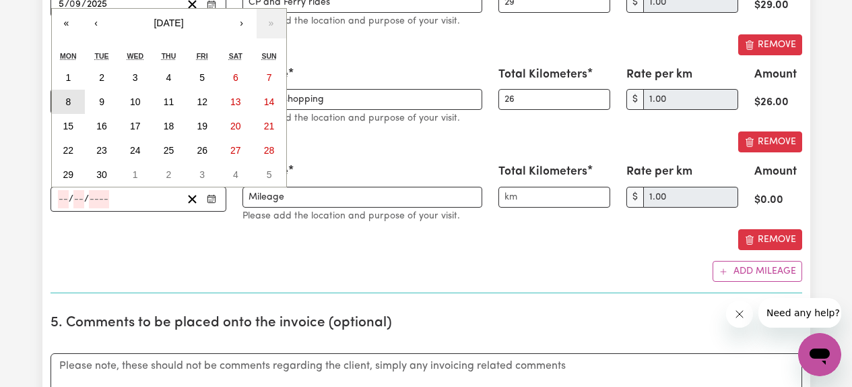
click at [70, 104] on abbr "8" at bounding box center [67, 101] width 5 height 11
type input "[DATE]"
type input "8"
type input "9"
type input "2025"
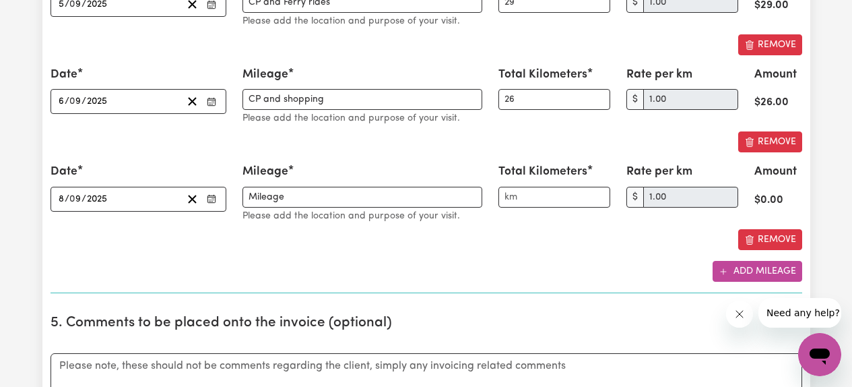
click at [727, 269] on icon "Add mileage" at bounding box center [723, 271] width 9 height 9
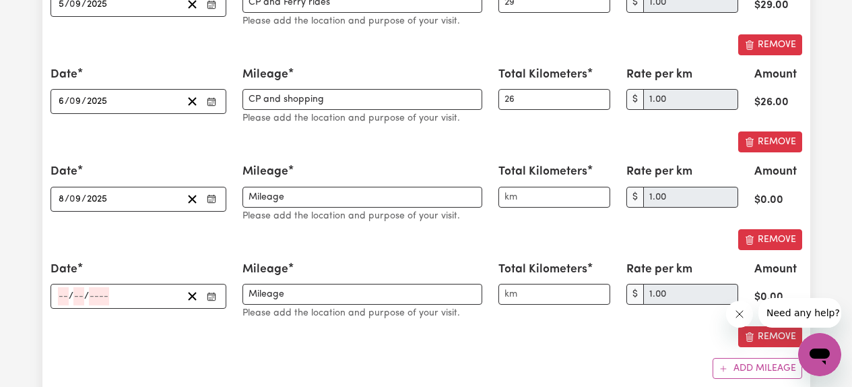
click at [212, 294] on icon "Enter the date" at bounding box center [211, 296] width 9 height 9
click at [180, 342] on div "Remove" at bounding box center [427, 336] width 752 height 21
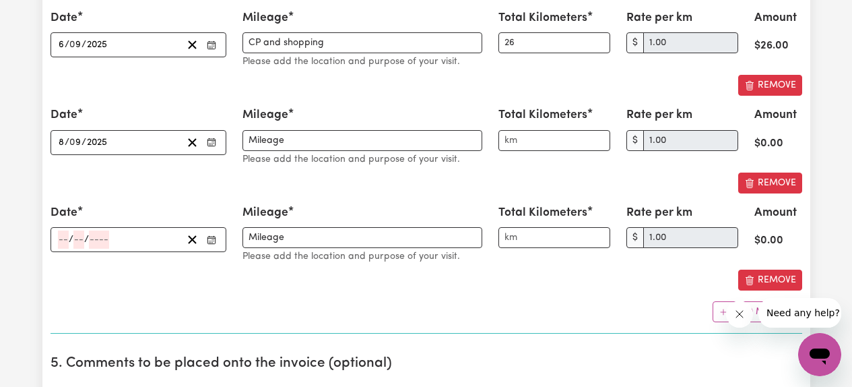
scroll to position [2613, 0]
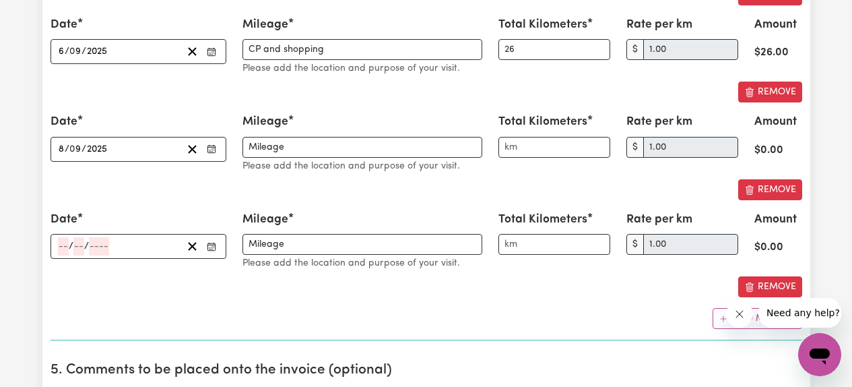
click at [216, 247] on icon "Enter the date" at bounding box center [211, 246] width 9 height 9
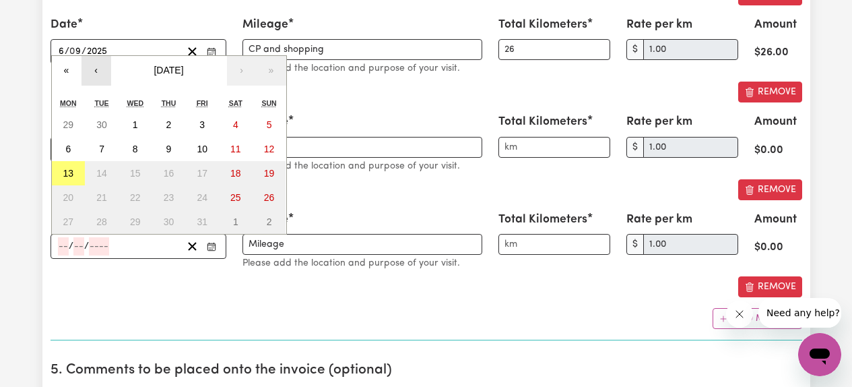
click at [100, 77] on button "‹" at bounding box center [97, 71] width 30 height 30
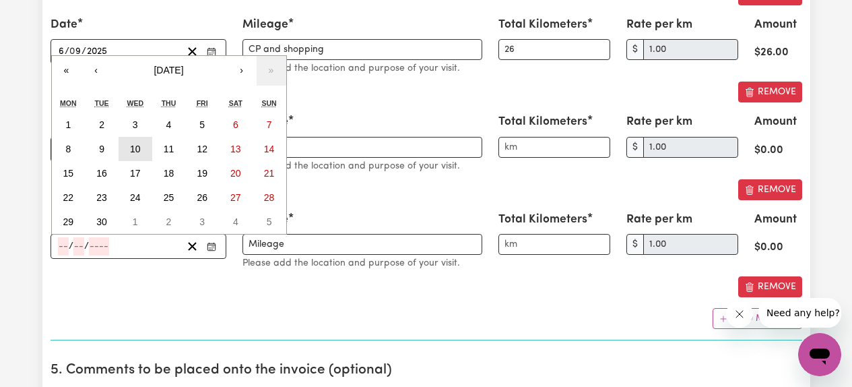
click at [133, 152] on abbr "10" at bounding box center [135, 148] width 11 height 11
type input "[DATE]"
type input "10"
type input "9"
type input "2025"
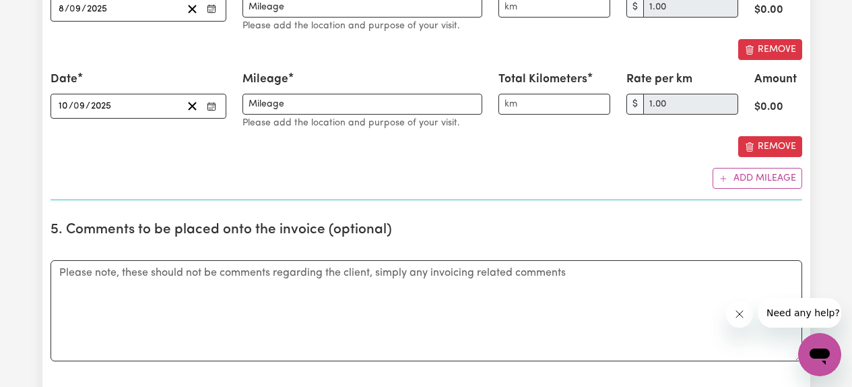
scroll to position [2757, 0]
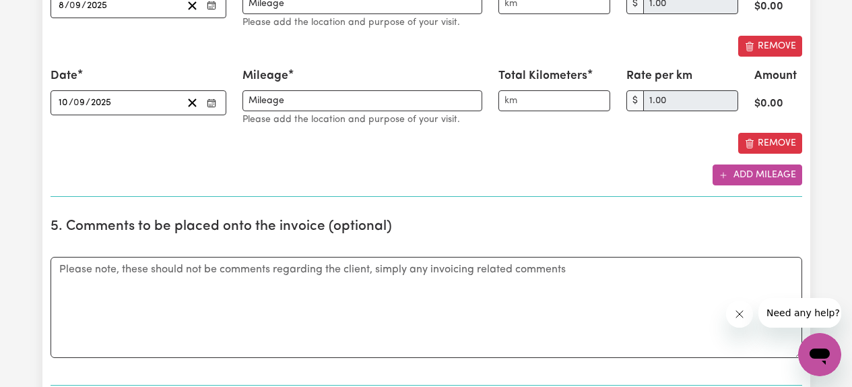
click at [772, 174] on button "Add mileage" at bounding box center [758, 174] width 90 height 21
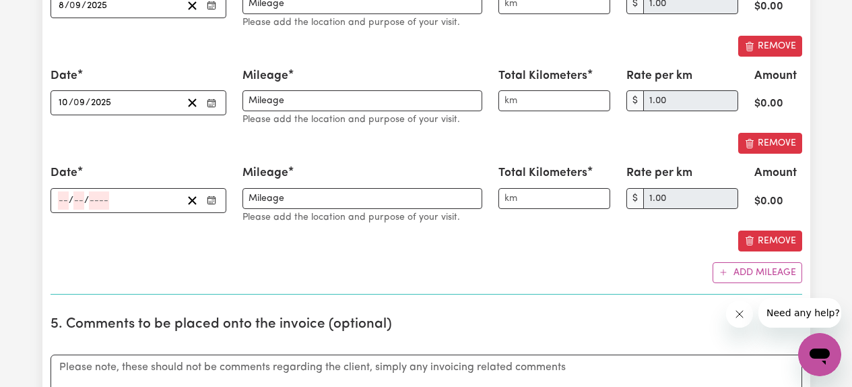
click at [211, 203] on icon "Enter the date" at bounding box center [211, 199] width 9 height 9
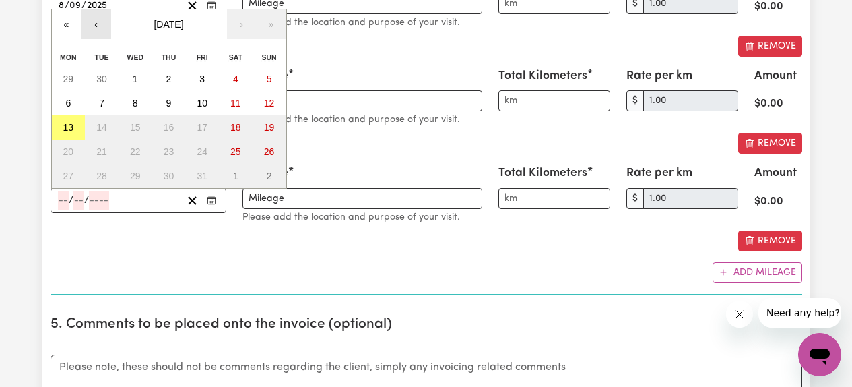
click at [92, 23] on button "‹" at bounding box center [97, 24] width 30 height 30
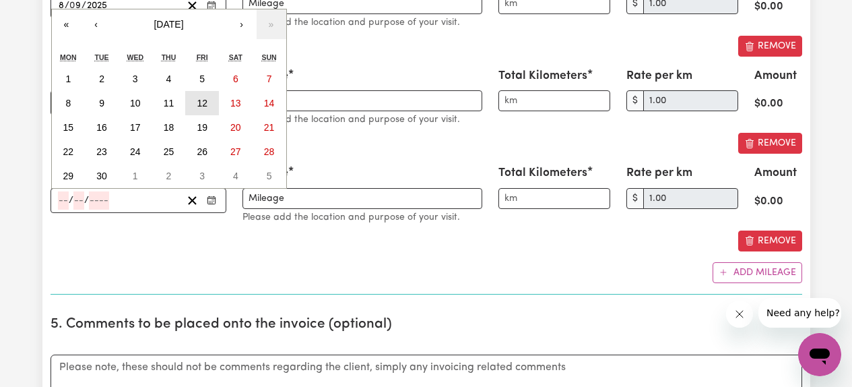
click at [203, 111] on button "12" at bounding box center [202, 103] width 34 height 24
type input "[DATE]"
type input "12"
type input "9"
type input "2025"
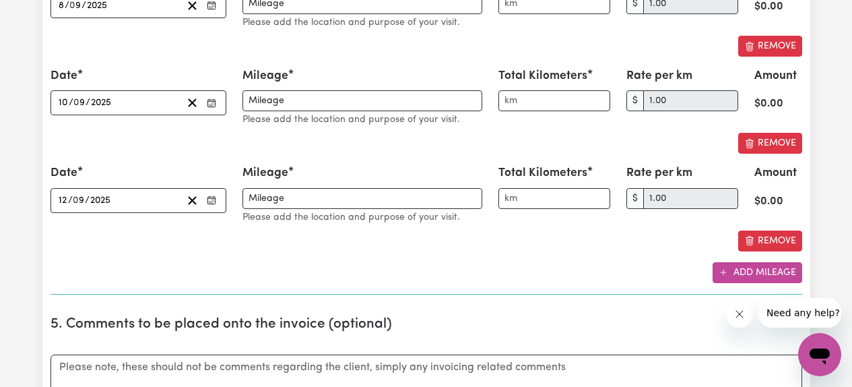
click at [736, 271] on button "Add mileage" at bounding box center [758, 272] width 90 height 21
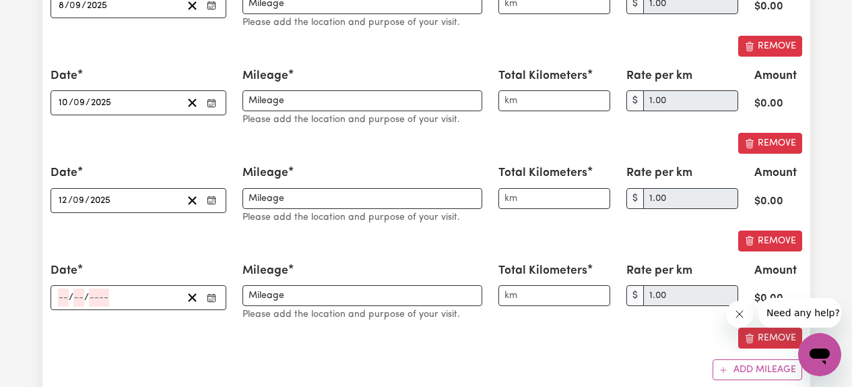
click at [216, 300] on button "Enter the date" at bounding box center [212, 297] width 18 height 18
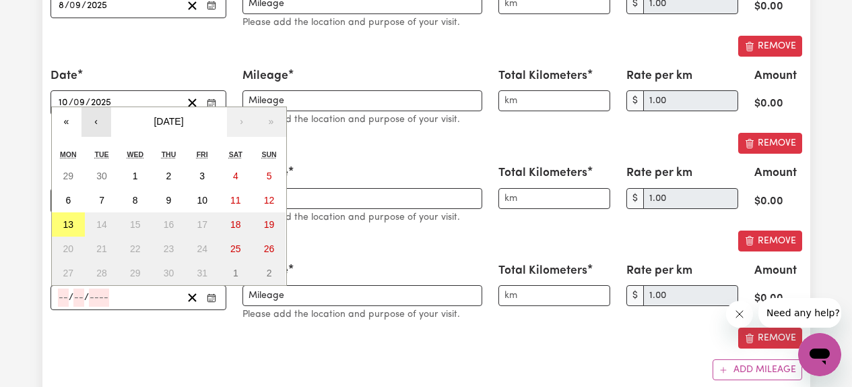
click at [103, 129] on button "‹" at bounding box center [97, 122] width 30 height 30
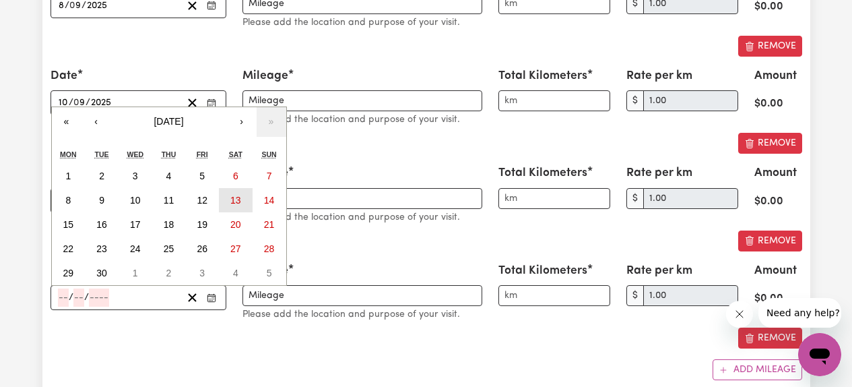
click at [238, 199] on abbr "13" at bounding box center [235, 200] width 11 height 11
type input "[DATE]"
type input "13"
type input "9"
type input "2025"
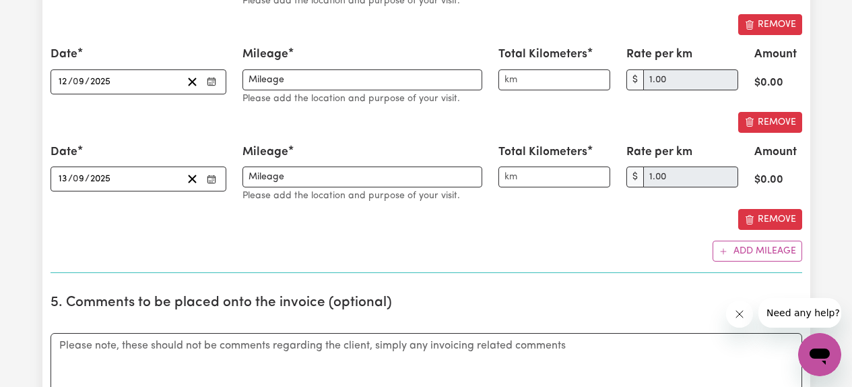
scroll to position [2881, 0]
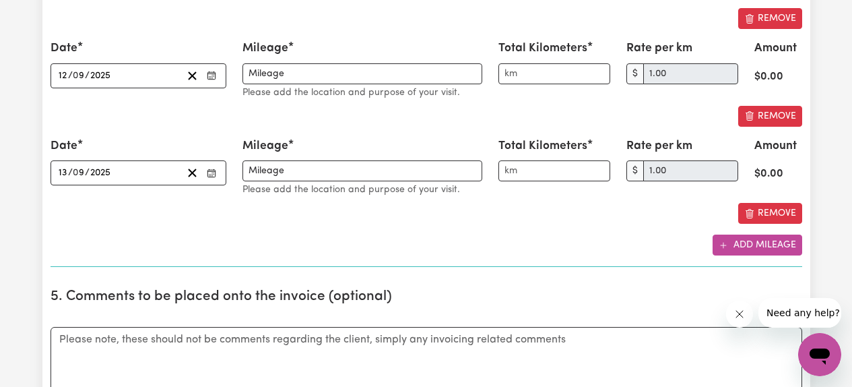
click at [765, 251] on button "Add mileage" at bounding box center [758, 244] width 90 height 21
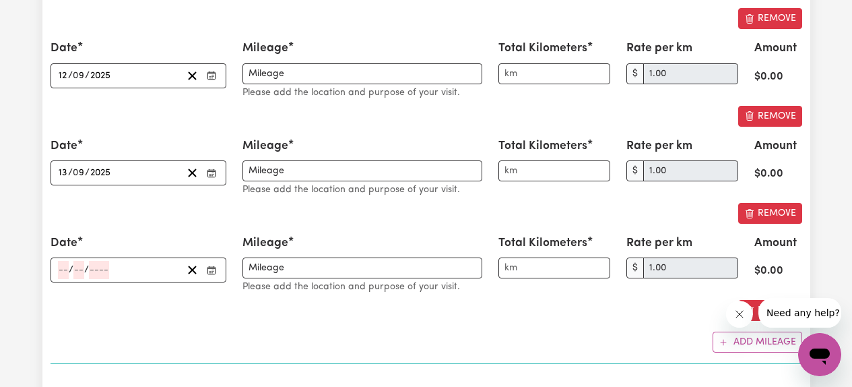
click at [211, 274] on rect "Enter the date" at bounding box center [210, 270] width 7 height 7
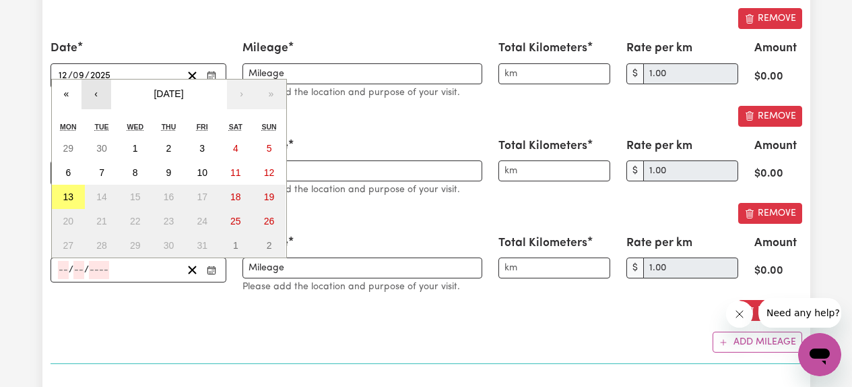
click at [99, 96] on button "‹" at bounding box center [97, 94] width 30 height 30
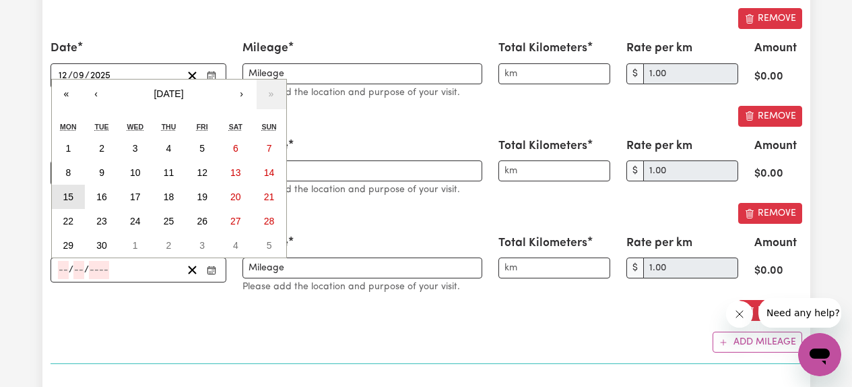
click at [69, 198] on abbr "15" at bounding box center [68, 196] width 11 height 11
type input "[DATE]"
type input "15"
type input "9"
type input "2025"
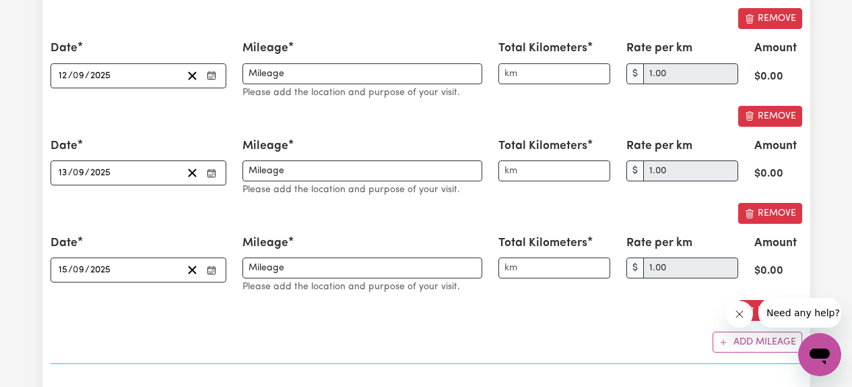
click at [270, 310] on div "Remove" at bounding box center [427, 310] width 752 height 21
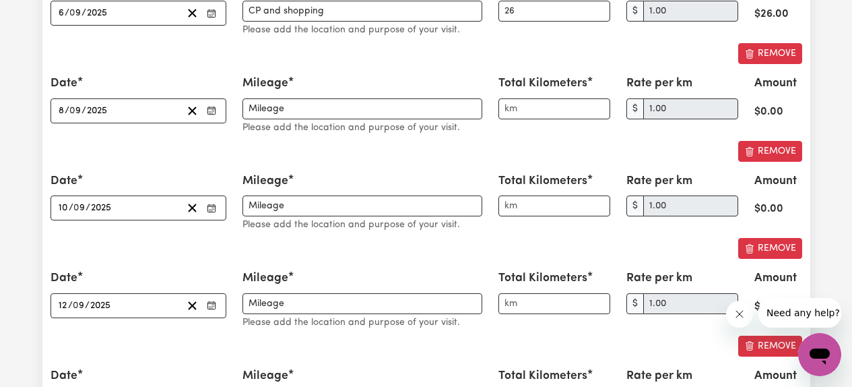
scroll to position [2652, 0]
click at [212, 115] on icon "Enter the date" at bounding box center [211, 109] width 9 height 9
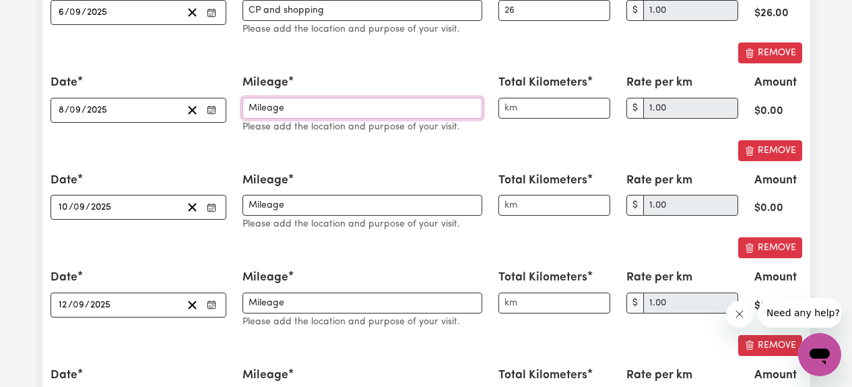
click at [311, 110] on input "Mileage" at bounding box center [363, 108] width 240 height 21
type input "M"
type input "CP and"
click at [527, 106] on input "Total Kilometers" at bounding box center [554, 108] width 112 height 21
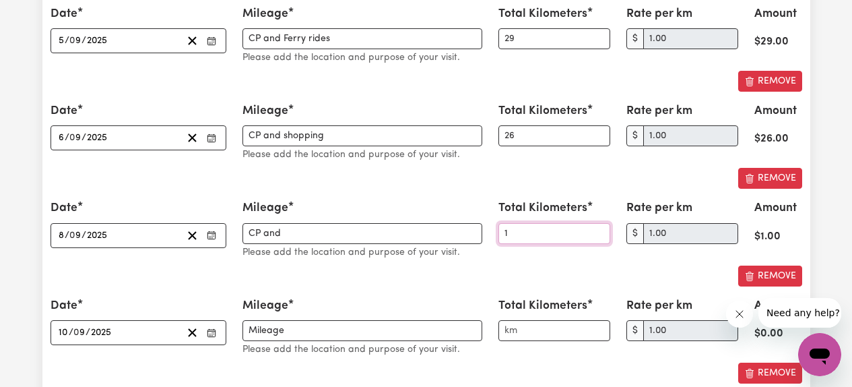
scroll to position [2529, 0]
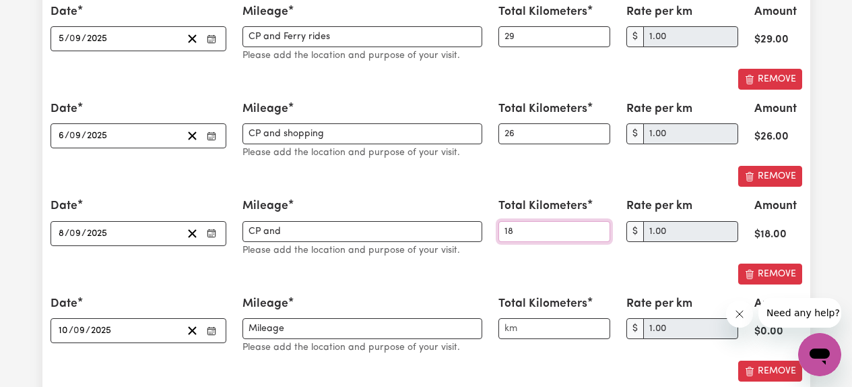
type input "18"
click at [308, 234] on input "CP and" at bounding box center [363, 231] width 240 height 21
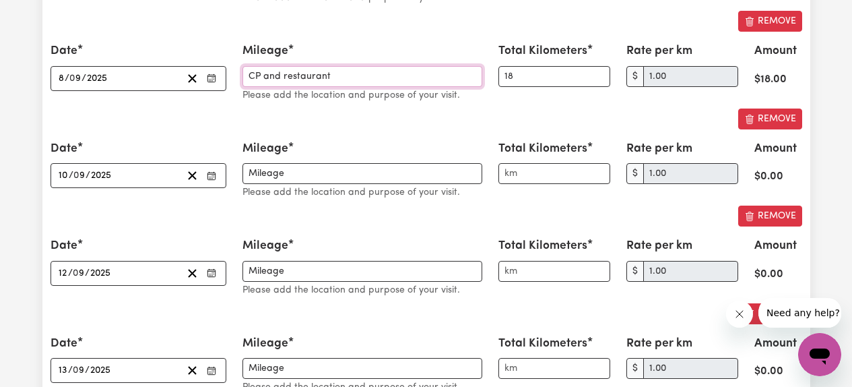
scroll to position [2695, 0]
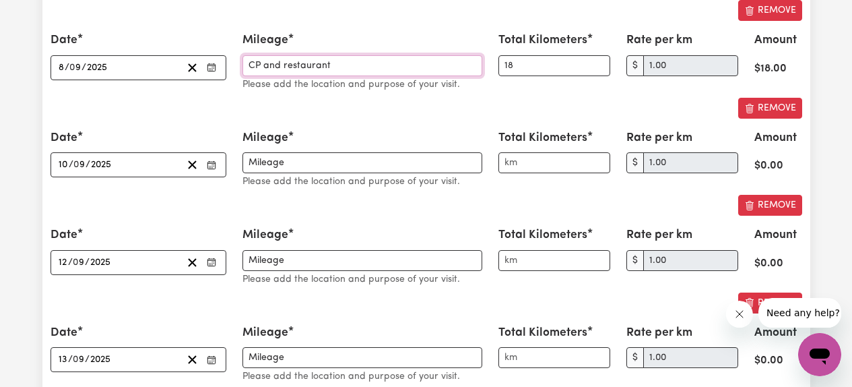
type input "CP and restaurant"
click at [300, 166] on input "Mileage" at bounding box center [363, 162] width 240 height 21
type input "M"
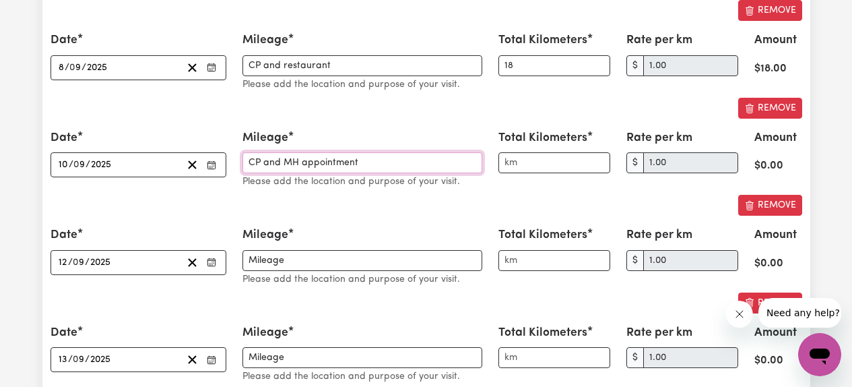
type input "CP and MH appointment"
click at [537, 164] on input "Total Kilometers" at bounding box center [554, 162] width 112 height 21
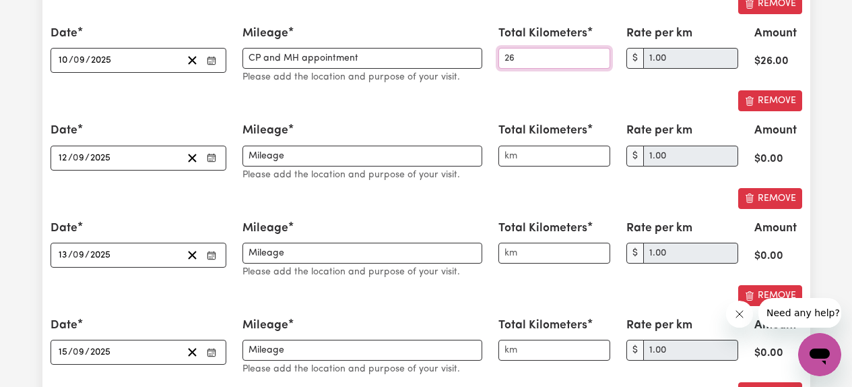
scroll to position [2801, 0]
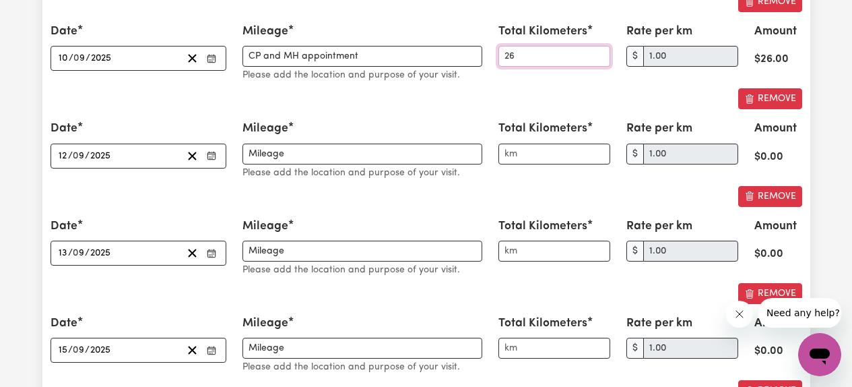
type input "26"
click at [332, 160] on input "Mileage" at bounding box center [363, 153] width 240 height 21
type input "M"
click at [549, 147] on input "Total Kilometers" at bounding box center [554, 153] width 112 height 21
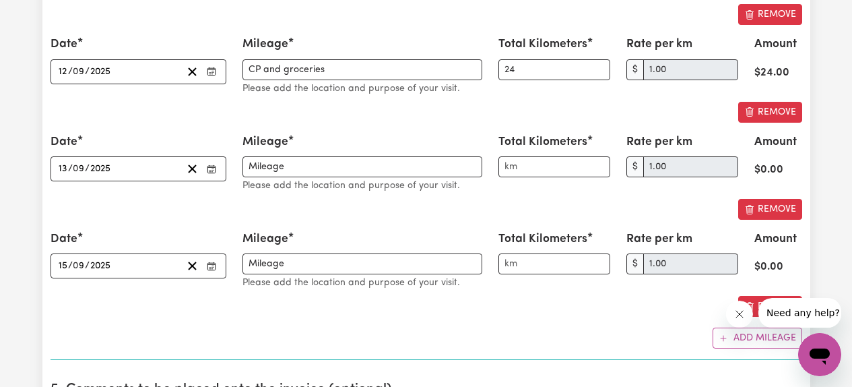
scroll to position [2886, 0]
click at [361, 164] on input "Mileage" at bounding box center [363, 166] width 240 height 21
click at [535, 162] on input "Total Kilometers" at bounding box center [554, 166] width 112 height 21
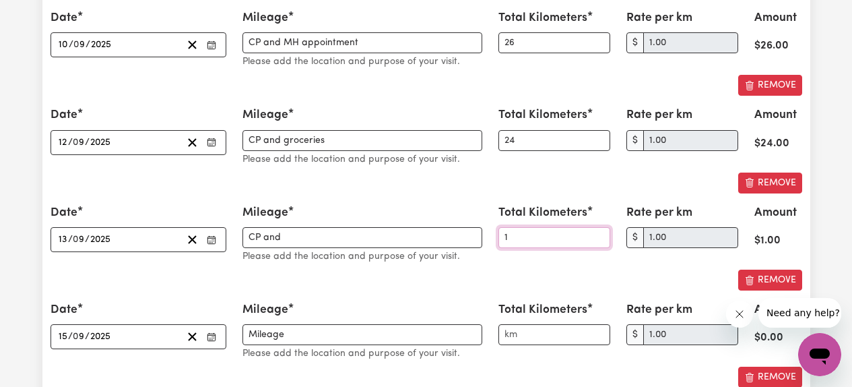
scroll to position [2816, 0]
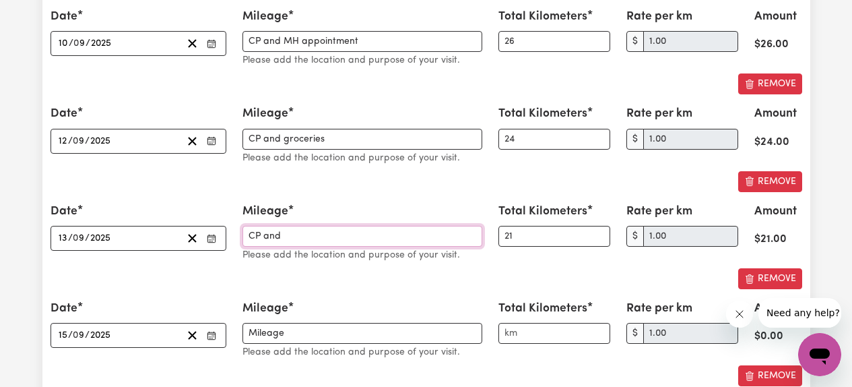
click at [311, 231] on input "CP and" at bounding box center [363, 236] width 240 height 21
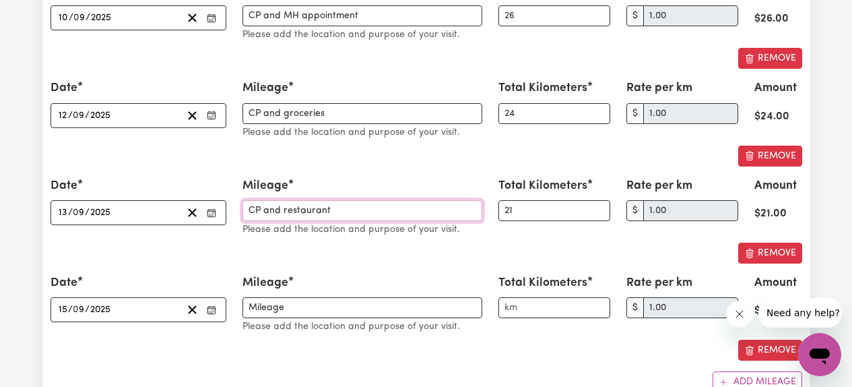
scroll to position [2844, 0]
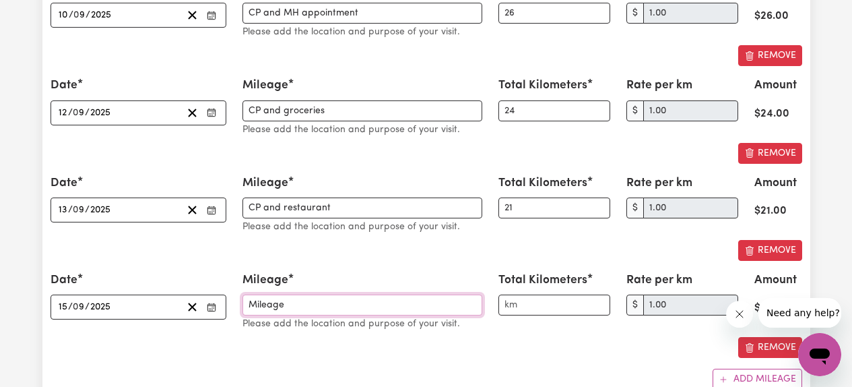
click at [329, 304] on input "Mileage" at bounding box center [363, 304] width 240 height 21
click at [527, 305] on input "Total Kilometers" at bounding box center [554, 304] width 112 height 21
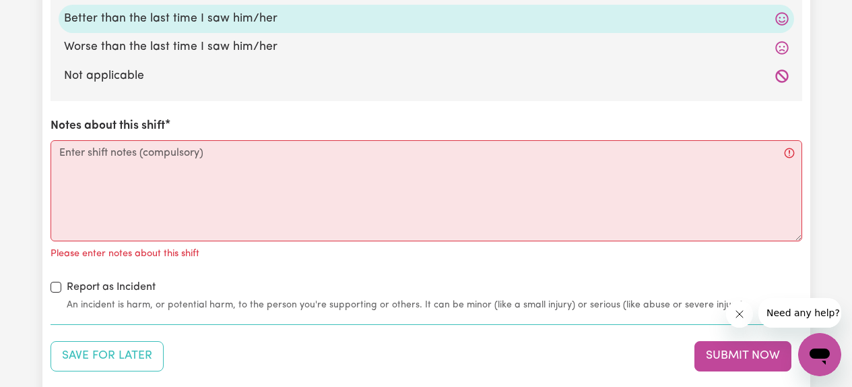
scroll to position [3871, 0]
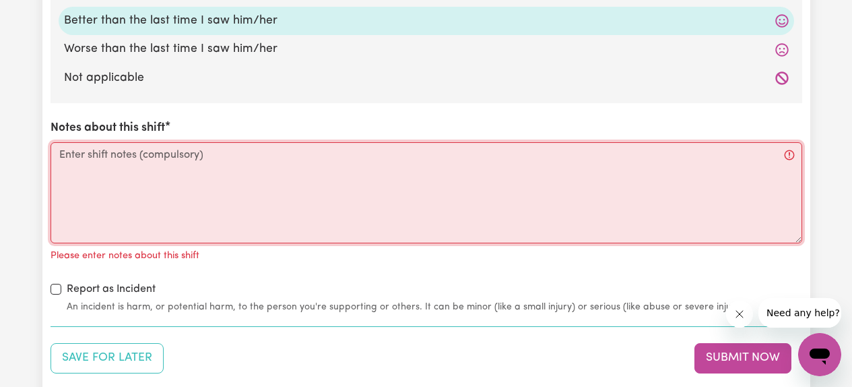
click at [304, 187] on textarea "Notes about this shift" at bounding box center [427, 192] width 752 height 101
paste textarea "The carer visited [PERSON_NAME] as scheduled after contacting him over the phon…"
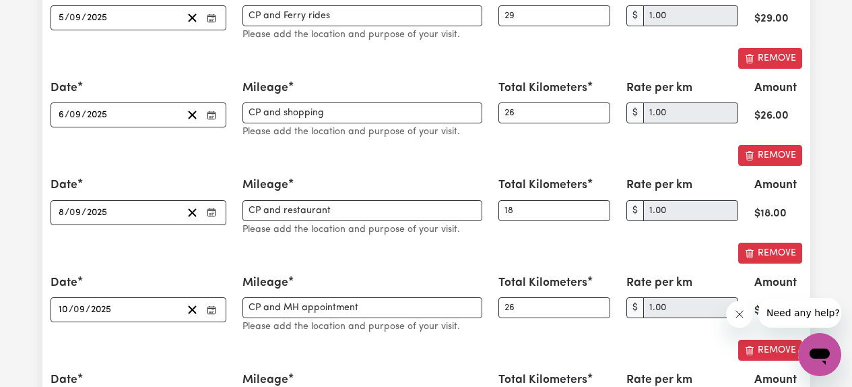
scroll to position [2552, 0]
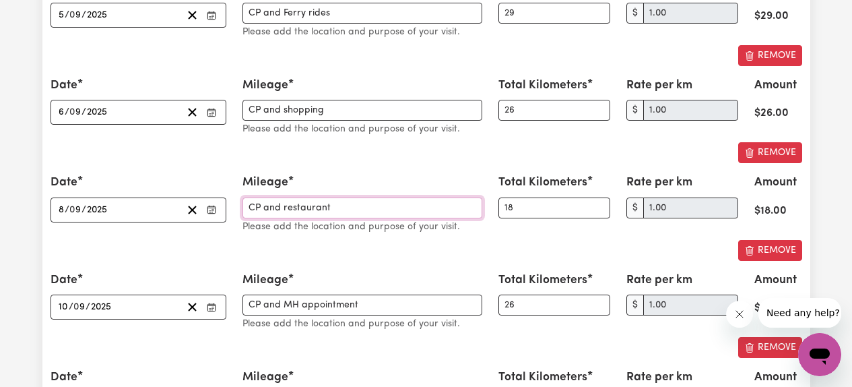
click at [281, 208] on input "CP and restaurant" at bounding box center [363, 207] width 240 height 21
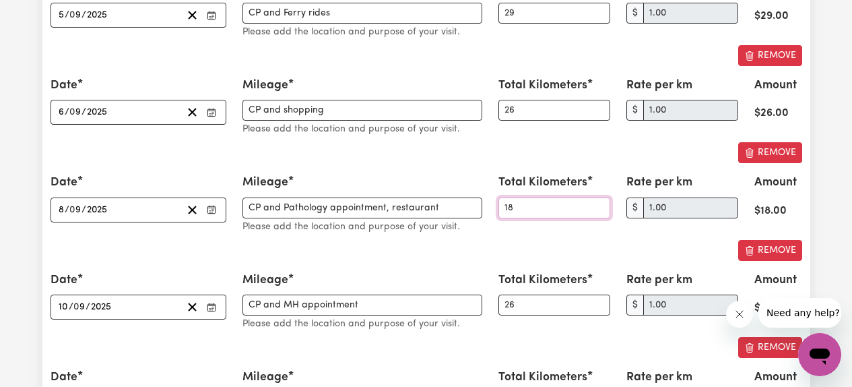
click at [521, 207] on input "18" at bounding box center [554, 207] width 112 height 21
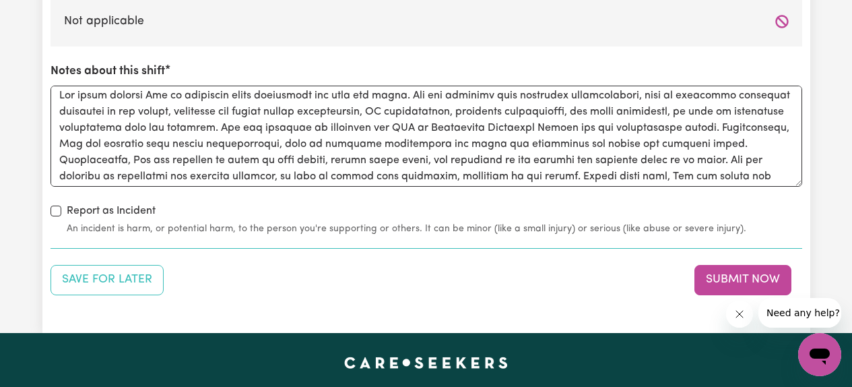
scroll to position [1, 0]
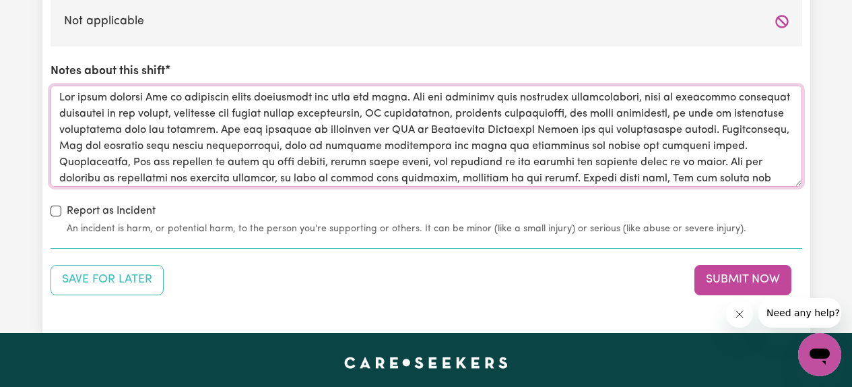
click at [497, 129] on textarea "Notes about this shift" at bounding box center [427, 136] width 752 height 101
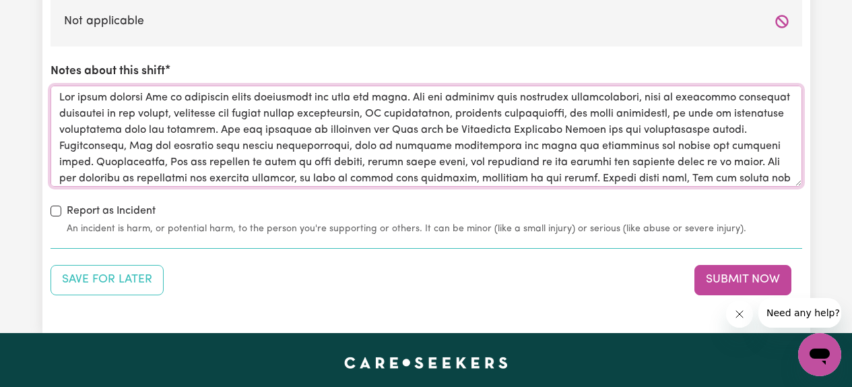
drag, startPoint x: 542, startPoint y: 129, endPoint x: 607, endPoint y: 131, distance: 64.7
click at [607, 131] on textarea "Notes about this shift" at bounding box center [427, 136] width 752 height 101
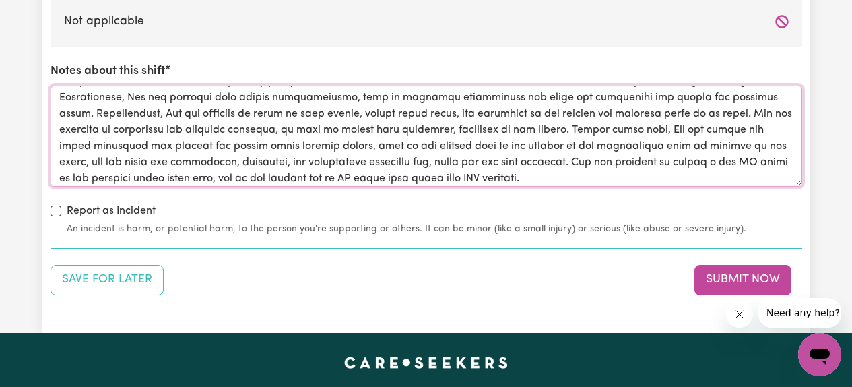
scroll to position [51, 0]
drag, startPoint x: 413, startPoint y: 144, endPoint x: 538, endPoint y: 145, distance: 124.6
click at [538, 145] on textarea "Notes about this shift" at bounding box center [427, 136] width 752 height 101
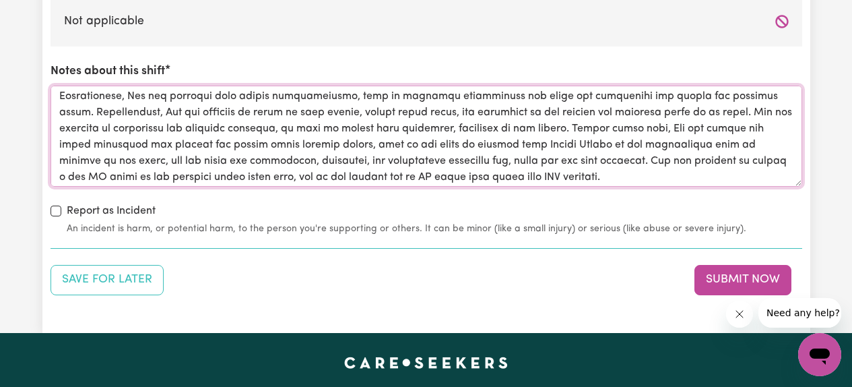
scroll to position [70, 0]
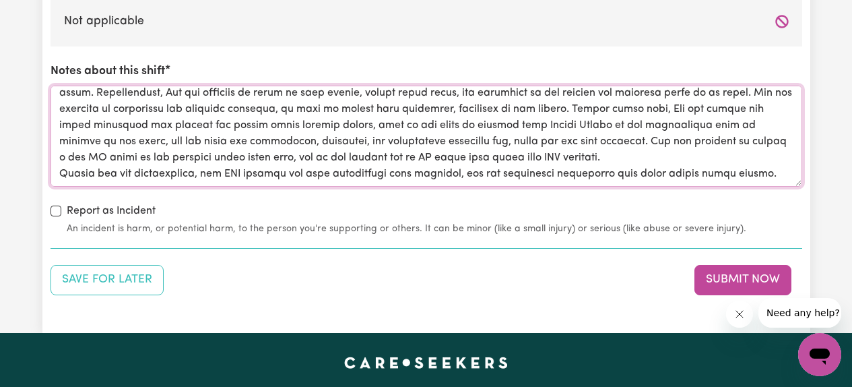
drag, startPoint x: 727, startPoint y: 162, endPoint x: 747, endPoint y: 183, distance: 29.1
click at [747, 183] on textarea "Notes about this shift" at bounding box center [427, 136] width 752 height 101
click at [709, 159] on textarea "Notes about this shift" at bounding box center [427, 136] width 752 height 101
drag, startPoint x: 728, startPoint y: 141, endPoint x: 732, endPoint y: 154, distance: 12.6
click at [732, 154] on textarea "Notes about this shift" at bounding box center [427, 136] width 752 height 101
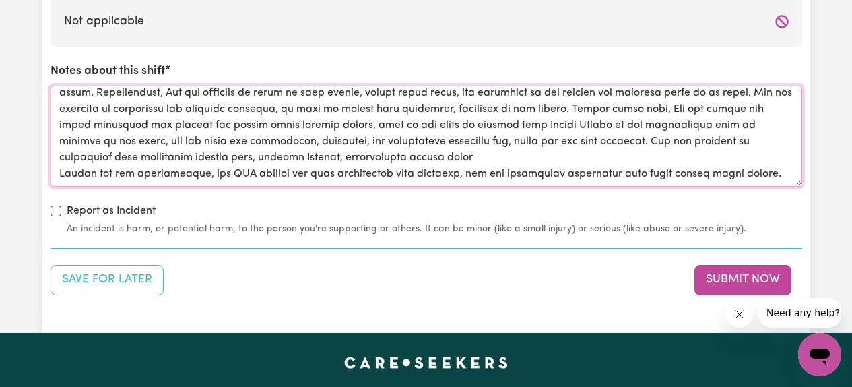
click at [444, 158] on textarea "Notes about this shift" at bounding box center [427, 136] width 752 height 101
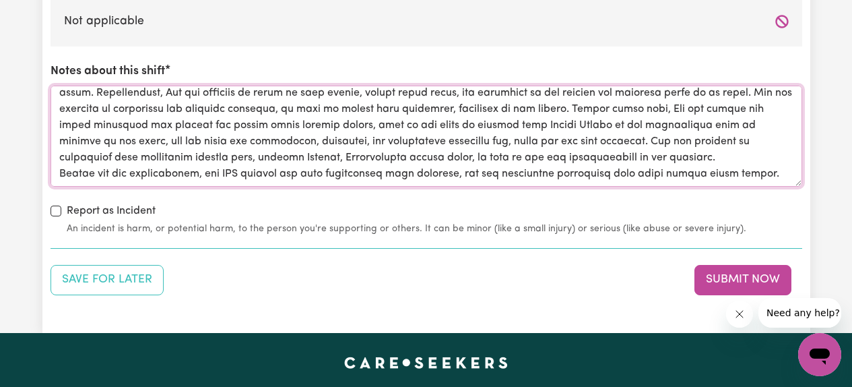
click at [676, 160] on textarea "Notes about this shift" at bounding box center [427, 136] width 752 height 101
click at [678, 154] on textarea "Notes about this shift" at bounding box center [427, 136] width 752 height 101
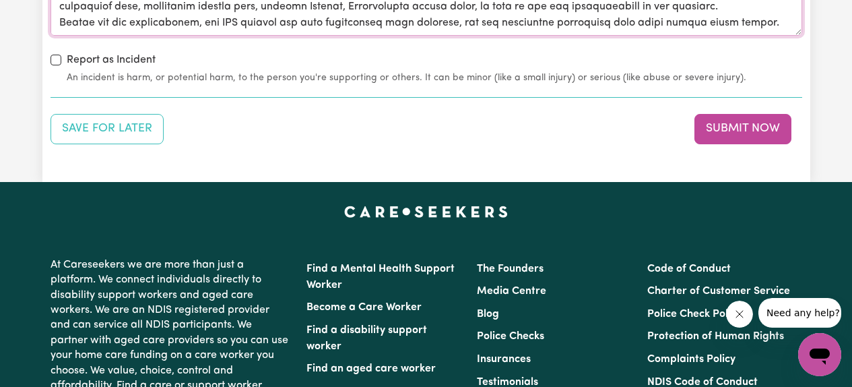
scroll to position [4088, 0]
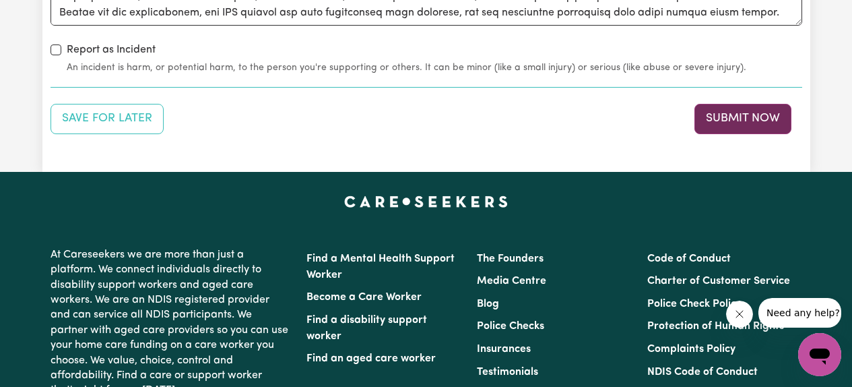
click at [734, 131] on button "Submit Now" at bounding box center [743, 119] width 97 height 30
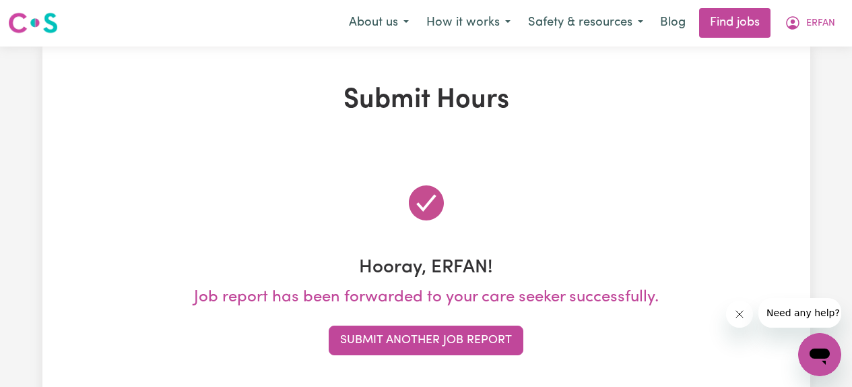
scroll to position [0, 0]
click at [800, 24] on icon "My Account" at bounding box center [793, 23] width 16 height 16
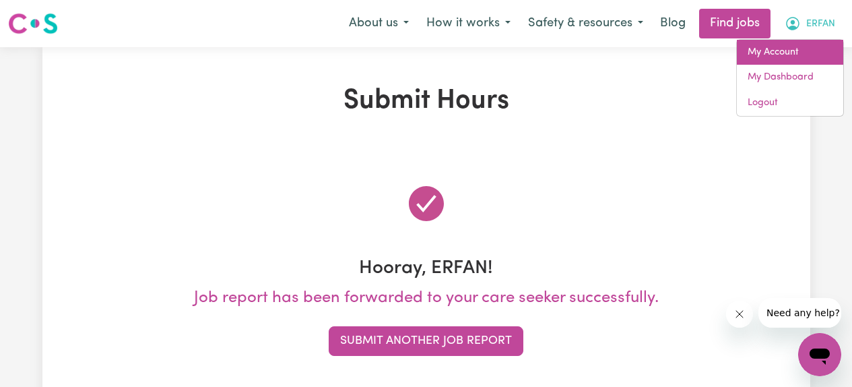
click at [775, 48] on link "My Account" at bounding box center [790, 53] width 106 height 26
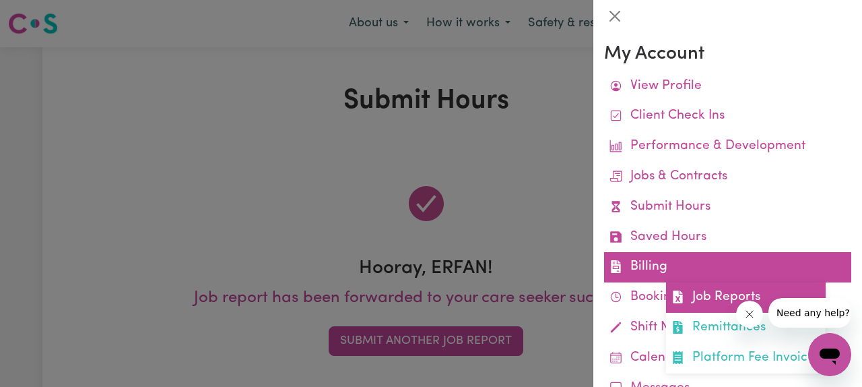
click at [699, 297] on link "Job Reports" at bounding box center [746, 297] width 160 height 30
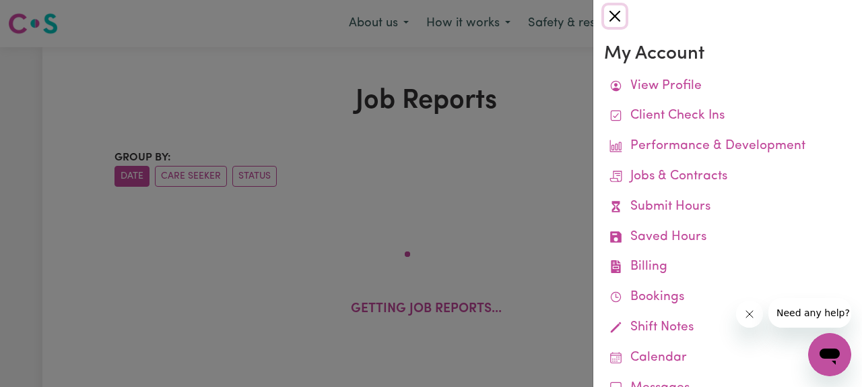
click at [616, 15] on button "Close" at bounding box center [615, 16] width 22 height 22
